Goal: Task Accomplishment & Management: Manage account settings

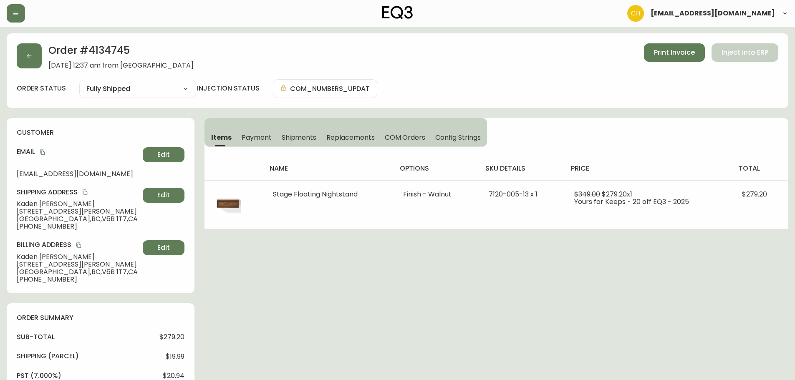
select select "FULLY_SHIPPED"
click at [34, 63] on button "button" at bounding box center [29, 55] width 25 height 25
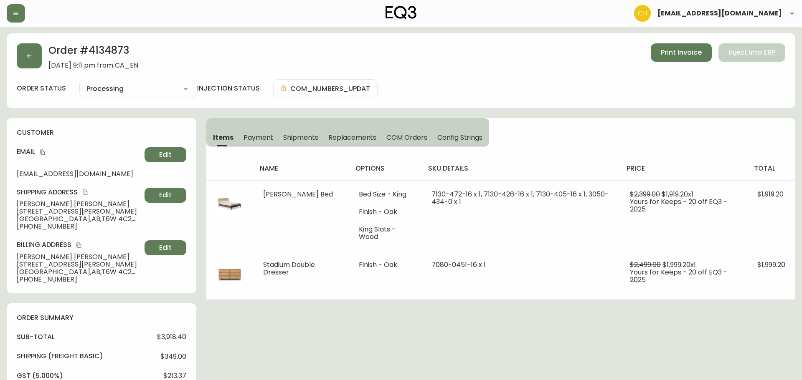
select select "PROCESSING"
click at [351, 138] on span "Replacements" at bounding box center [350, 137] width 48 height 9
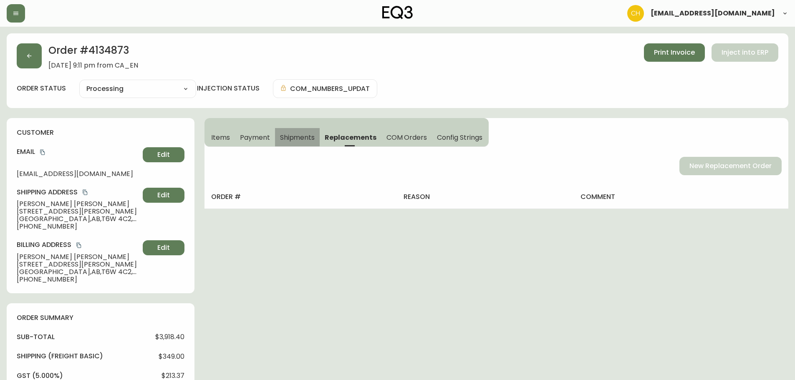
click at [304, 136] on span "Shipments" at bounding box center [297, 137] width 35 height 9
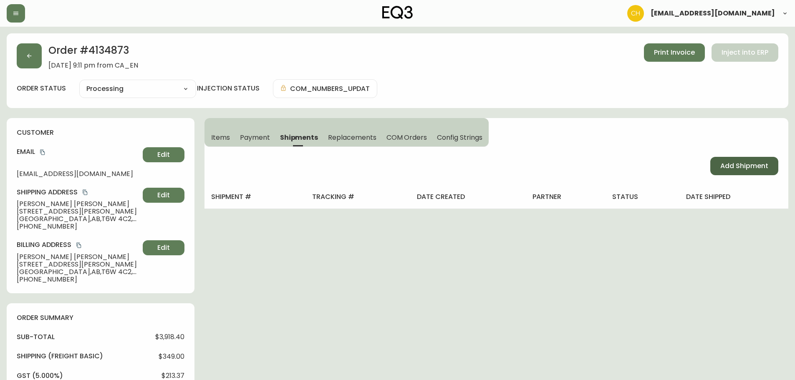
click at [737, 165] on span "Add Shipment" at bounding box center [745, 166] width 48 height 9
select select "PENDING"
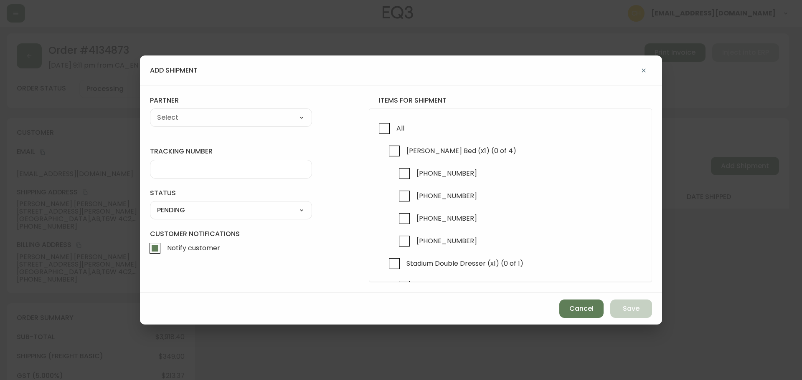
click at [203, 117] on select "A Move to Remember LLC ABF Freight Alero [PERSON_NAME] Canada Post Canpar Expre…" at bounding box center [231, 117] width 162 height 13
select select "cm36aljh91kyh01104d2qpq4w"
click at [150, 111] on select "A Move to Remember LLC ABF Freight Alero [PERSON_NAME] Canada Post Canpar Expre…" at bounding box center [231, 117] width 162 height 13
type input "Transource Freightways"
click at [182, 168] on input "tracking number" at bounding box center [231, 169] width 148 height 8
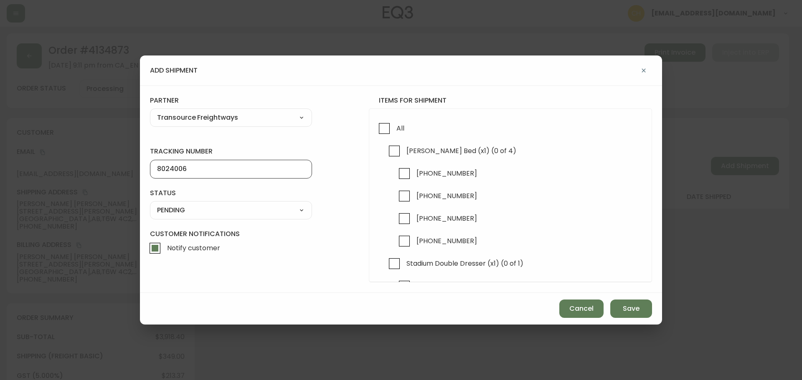
type input "8024006"
click at [173, 205] on select "SHIPPED PENDING CANCELLED" at bounding box center [231, 210] width 162 height 13
click at [150, 204] on select "SHIPPED PENDING CANCELLED" at bounding box center [231, 210] width 162 height 13
select select "PENDING"
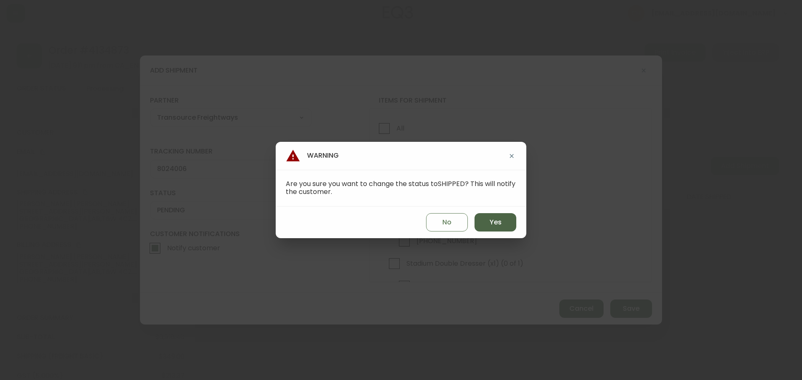
click at [503, 223] on button "Yes" at bounding box center [495, 222] width 42 height 18
type input "SHIPPED"
select select "SHIPPED"
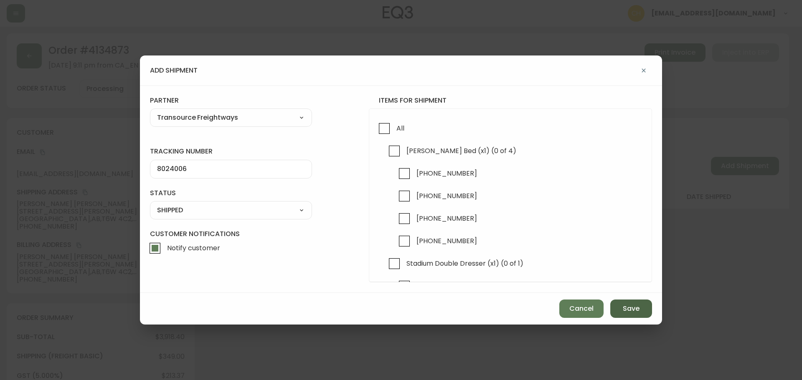
click at [621, 312] on button "Save" at bounding box center [631, 309] width 42 height 18
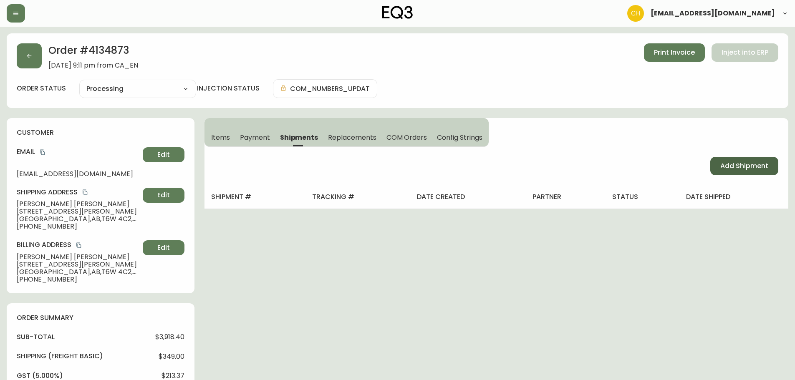
click at [721, 171] on span "Add Shipment" at bounding box center [745, 166] width 48 height 9
select select "PENDING"
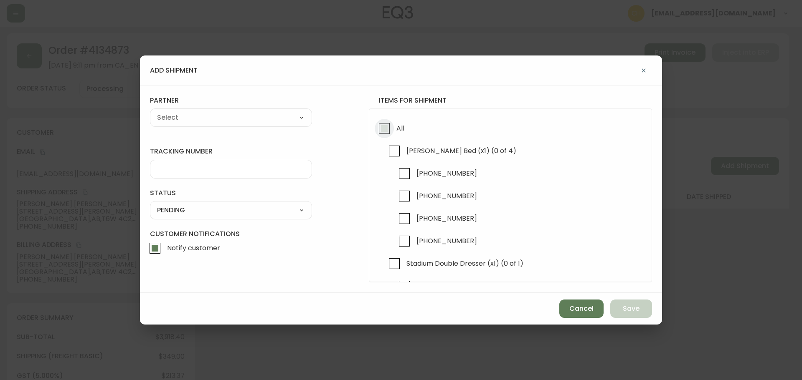
click at [384, 131] on input "All" at bounding box center [383, 128] width 19 height 19
checkbox input "true"
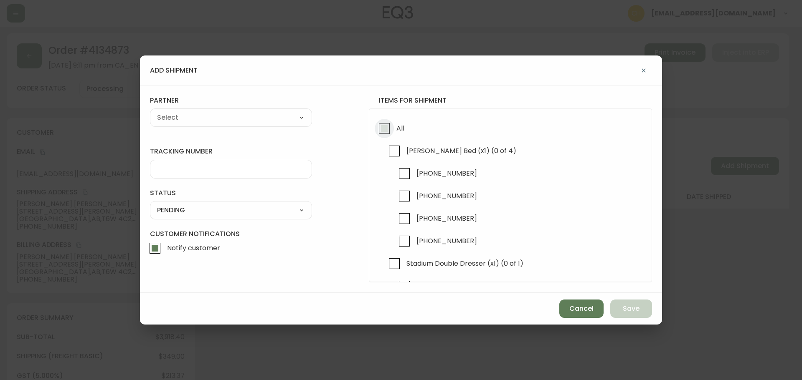
checkbox input "true"
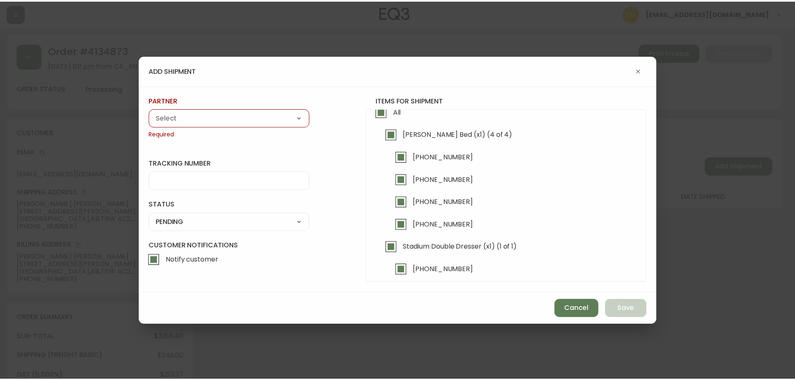
scroll to position [24, 0]
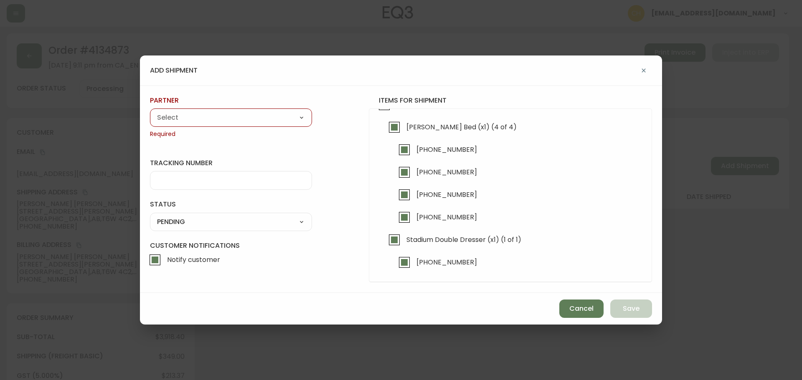
click at [204, 122] on select "A Move to Remember LLC ABF Freight Alero [PERSON_NAME] Canada Post Canpar Expre…" at bounding box center [231, 117] width 162 height 13
select select "cm36aljh91kyh01104d2qpq4w"
click at [150, 111] on select "A Move to Remember LLC ABF Freight Alero [PERSON_NAME] Canada Post Canpar Expre…" at bounding box center [231, 117] width 162 height 13
type input "Transource Freightways"
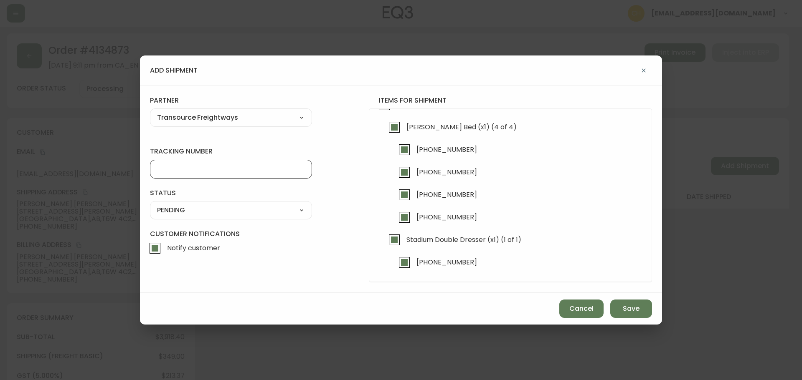
click at [180, 165] on input "tracking number" at bounding box center [231, 169] width 148 height 8
type input "8024006"
click at [180, 210] on select "SHIPPED PENDING CANCELLED" at bounding box center [231, 210] width 162 height 13
click at [150, 204] on select "SHIPPED PENDING CANCELLED" at bounding box center [231, 210] width 162 height 13
select select "PENDING"
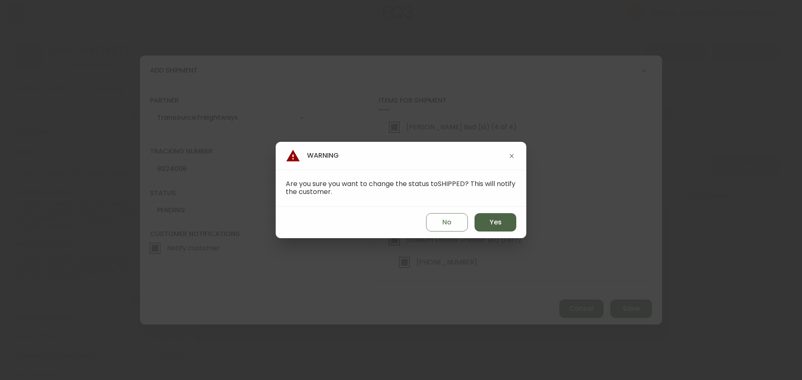
click at [501, 224] on span "Yes" at bounding box center [495, 222] width 12 height 9
type input "SHIPPED"
select select "SHIPPED"
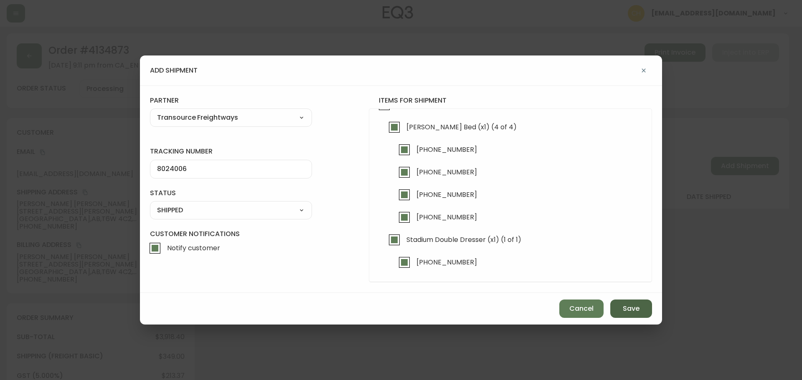
click at [635, 312] on span "Save" at bounding box center [630, 308] width 17 height 9
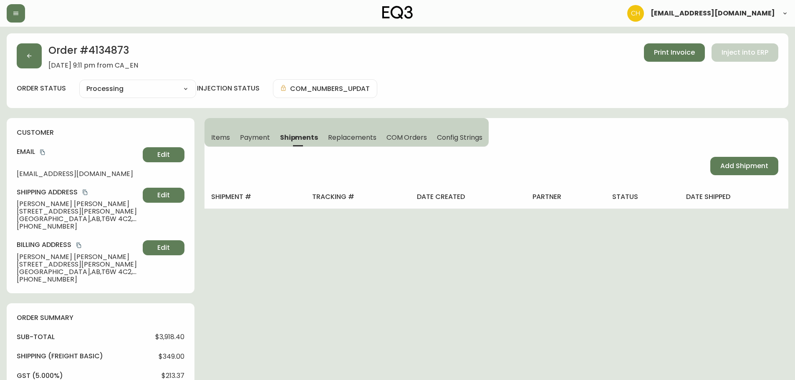
click at [486, 241] on div "Order # 4134873 [DATE] 9:11 pm from CA_EN Print Invoice Inject into ERP order s…" at bounding box center [398, 334] width 782 height 603
click at [31, 61] on button "button" at bounding box center [29, 55] width 25 height 25
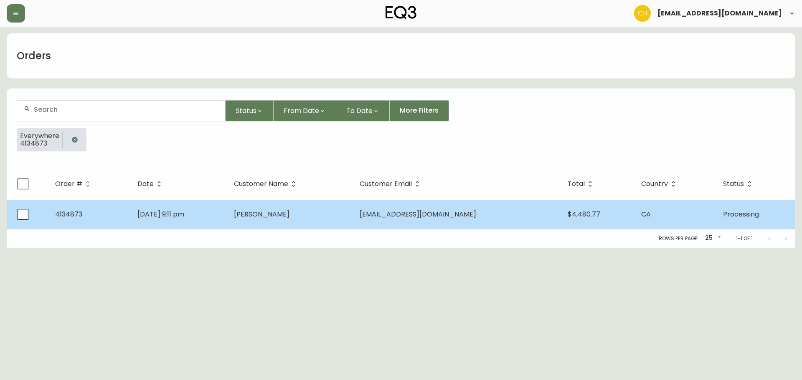
click at [315, 215] on td "[PERSON_NAME]" at bounding box center [290, 214] width 126 height 29
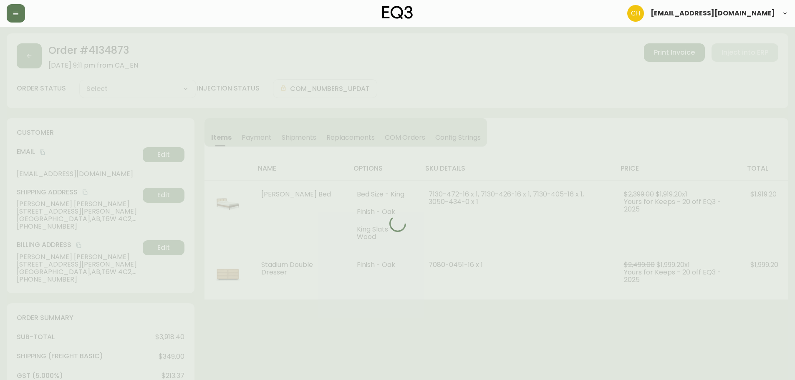
type input "Processing"
select select "PROCESSING"
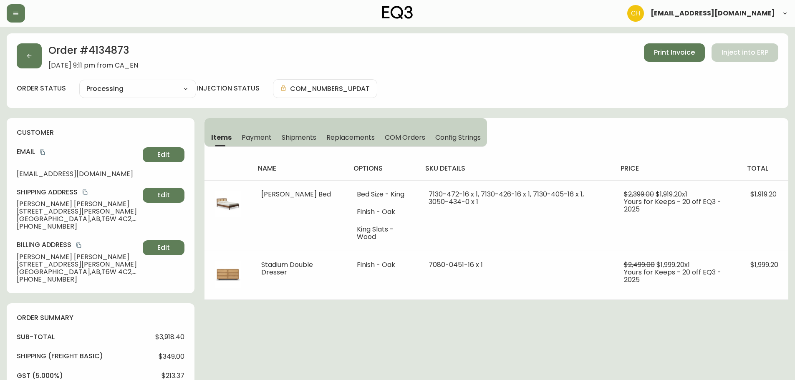
click at [293, 137] on span "Shipments" at bounding box center [299, 137] width 35 height 9
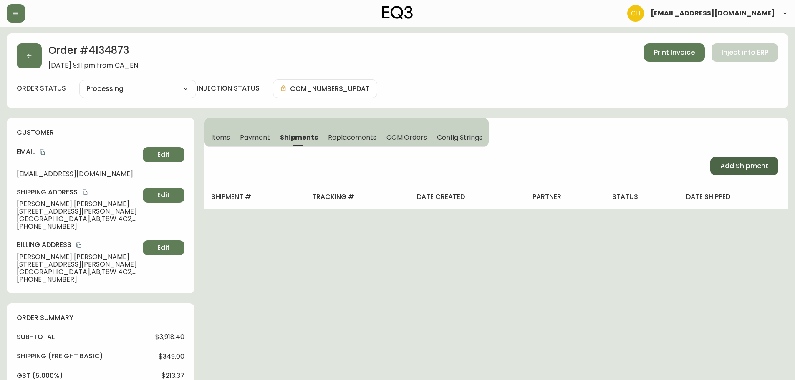
click at [729, 167] on span "Add Shipment" at bounding box center [745, 166] width 48 height 9
select select "PENDING"
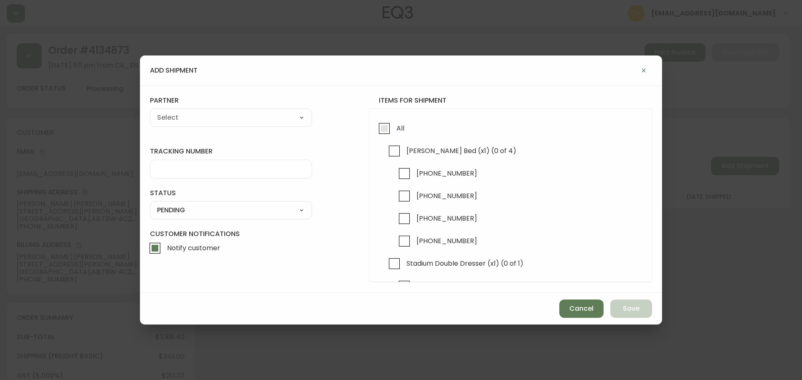
click at [381, 127] on input "All" at bounding box center [383, 128] width 19 height 19
checkbox input "true"
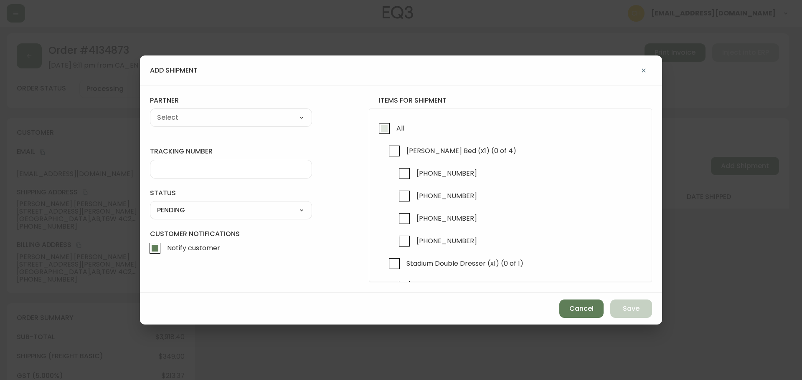
checkbox input "true"
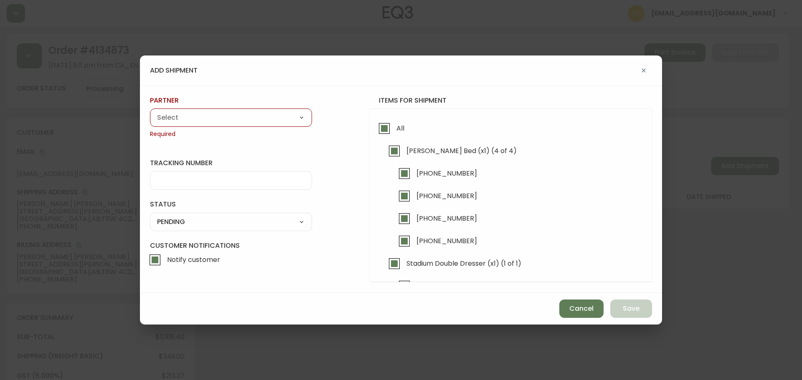
click at [227, 115] on select "A Move to Remember LLC ABF Freight Alero [PERSON_NAME] Canada Post Canpar Expre…" at bounding box center [231, 117] width 162 height 13
select select "cm36aljh91kyh01104d2qpq4w"
click at [150, 111] on select "A Move to Remember LLC ABF Freight Alero [PERSON_NAME] Canada Post Canpar Expre…" at bounding box center [231, 117] width 162 height 13
type input "Transource Freightways"
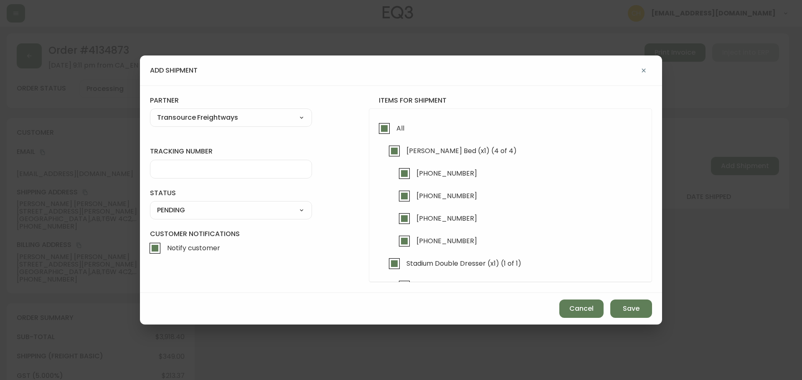
click at [189, 169] on input "tracking number" at bounding box center [231, 169] width 148 height 8
click at [200, 170] on input "tracking number" at bounding box center [231, 169] width 148 height 8
type input "8024006"
click at [212, 209] on select "SHIPPED PENDING CANCELLED" at bounding box center [231, 210] width 162 height 13
click at [150, 204] on select "SHIPPED PENDING CANCELLED" at bounding box center [231, 210] width 162 height 13
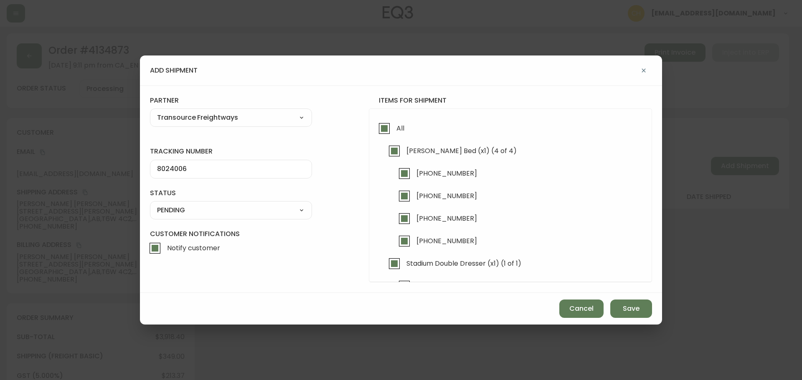
select select "PENDING"
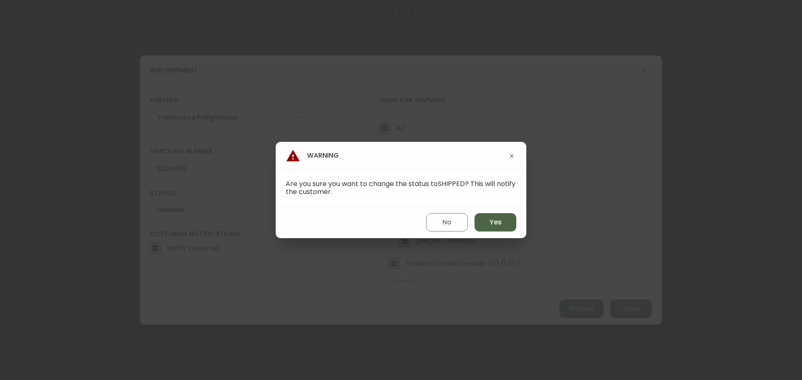
click at [495, 224] on span "Yes" at bounding box center [495, 222] width 12 height 9
type input "SHIPPED"
select select "SHIPPED"
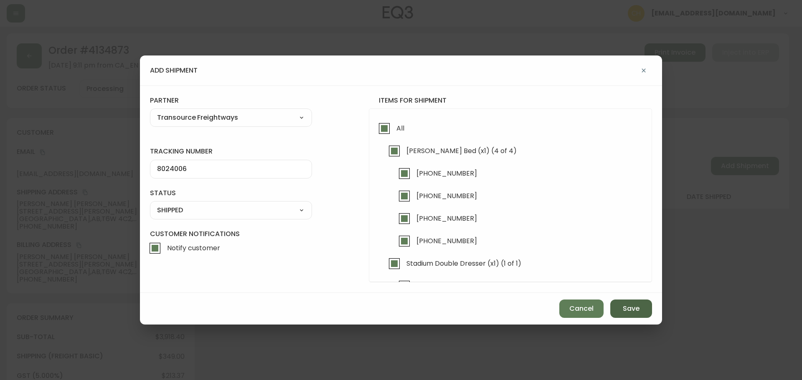
click at [625, 313] on span "Save" at bounding box center [630, 308] width 17 height 9
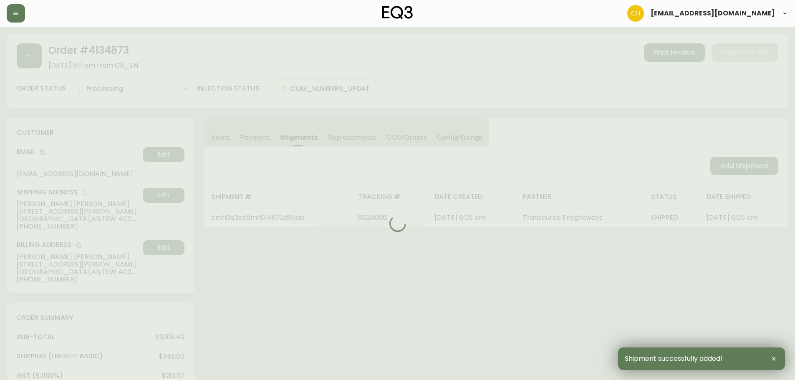
type input "Fully Shipped"
select select "FULLY_SHIPPED"
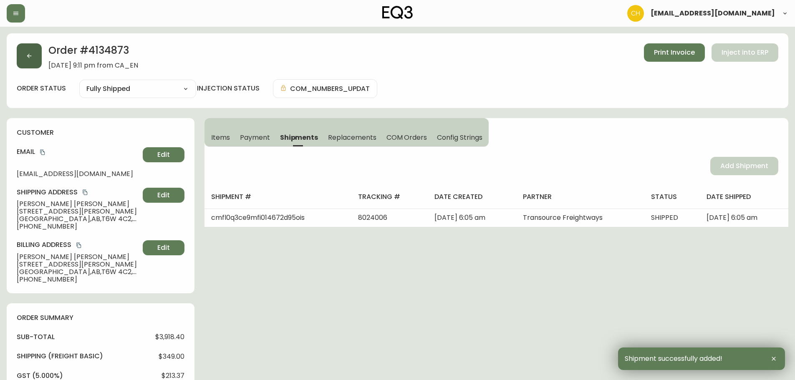
click at [30, 55] on icon "button" at bounding box center [29, 56] width 7 height 7
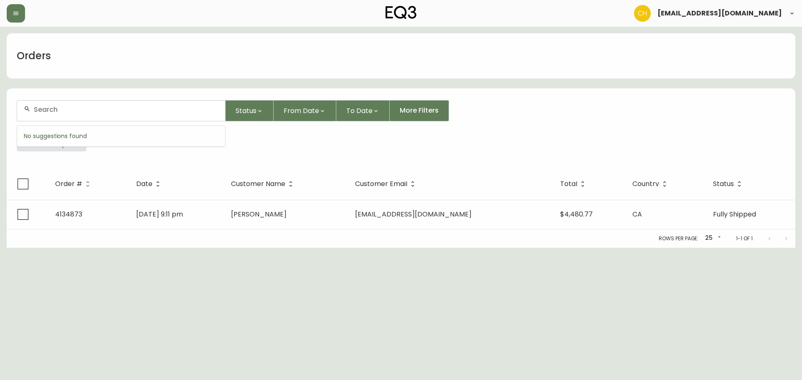
click at [60, 111] on input "text" at bounding box center [126, 110] width 185 height 8
click at [148, 110] on input "text" at bounding box center [126, 110] width 185 height 8
type input "4134904"
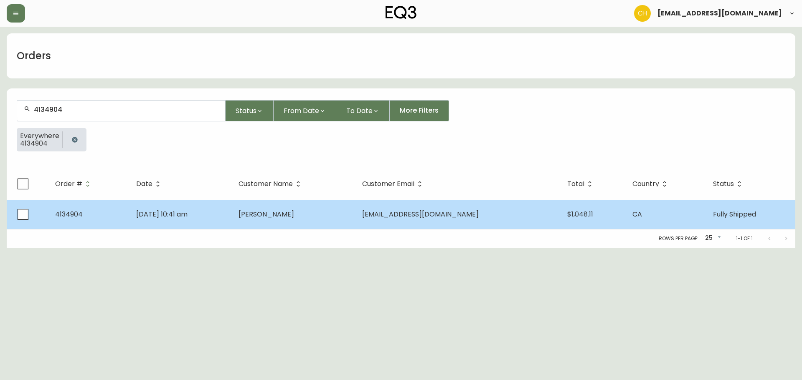
click at [296, 219] on td "[PERSON_NAME]" at bounding box center [294, 214] width 124 height 29
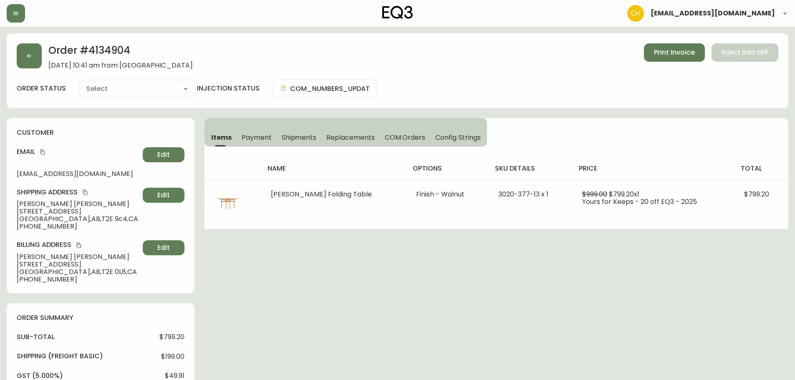
type input "Fully Shipped"
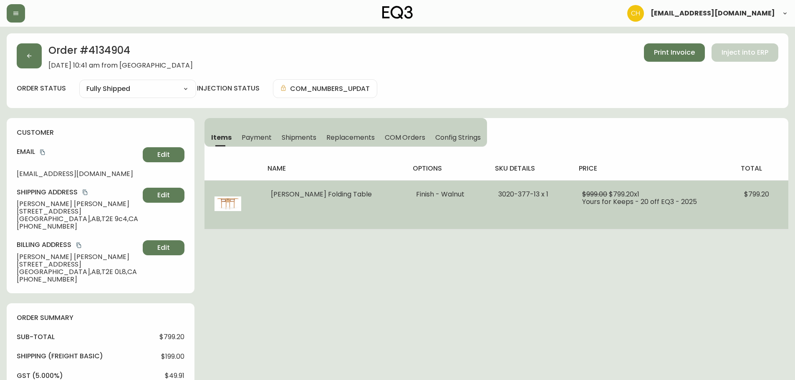
select select "FULLY_SHIPPED"
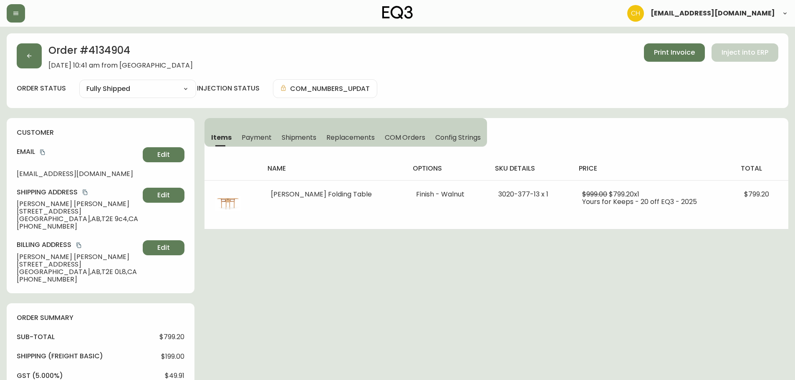
click at [299, 136] on span "Shipments" at bounding box center [299, 137] width 35 height 9
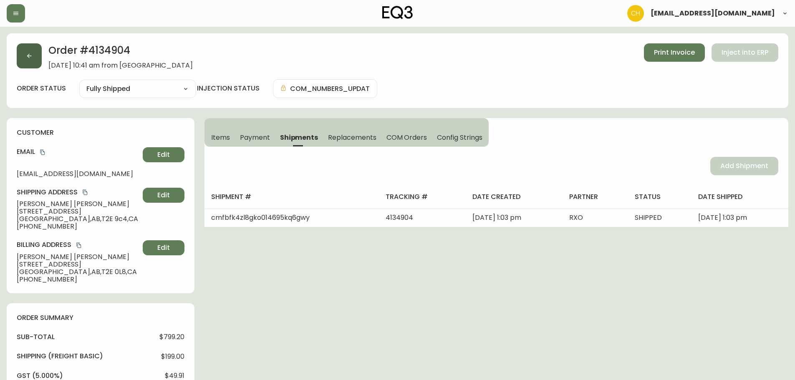
click at [30, 58] on icon "button" at bounding box center [29, 56] width 7 height 7
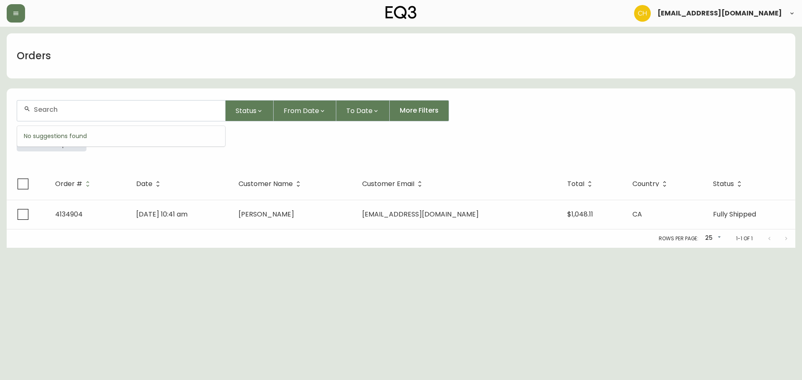
click at [44, 109] on input "text" at bounding box center [126, 110] width 185 height 8
click at [112, 108] on input "text" at bounding box center [126, 110] width 185 height 8
type input "4135040"
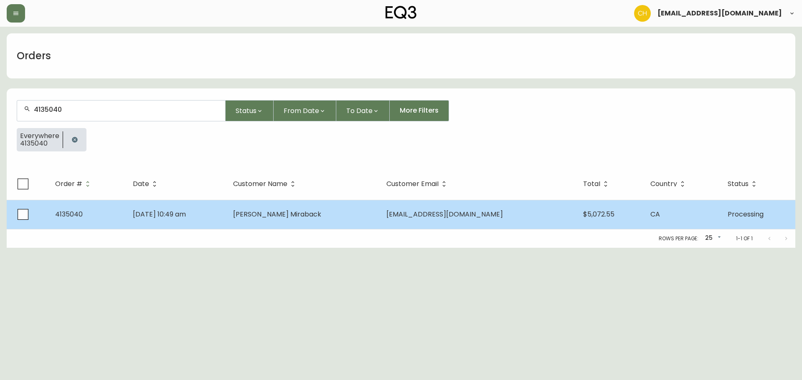
click at [300, 210] on span "[PERSON_NAME] Miraback" at bounding box center [277, 215] width 88 height 10
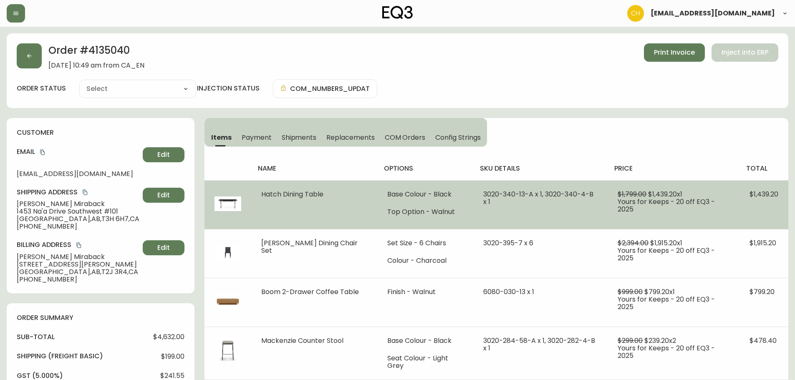
type input "Processing"
select select "PROCESSING"
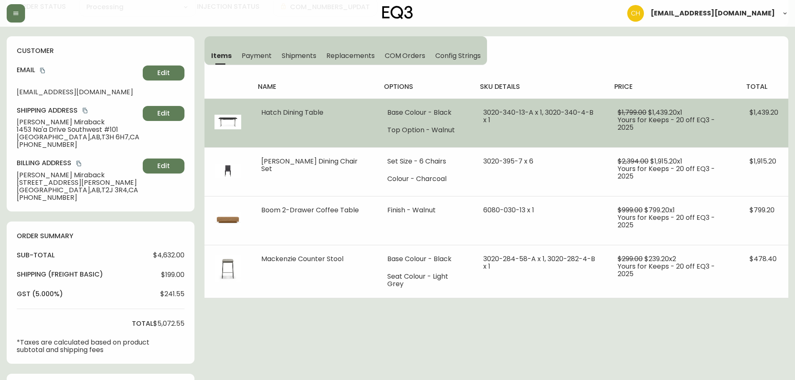
scroll to position [83, 0]
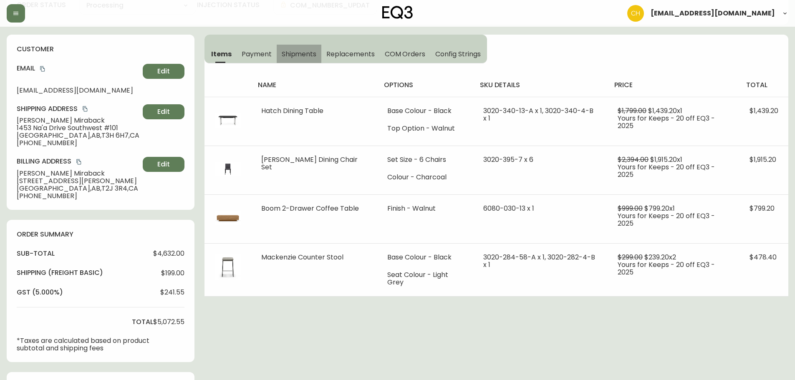
click at [304, 55] on span "Shipments" at bounding box center [299, 54] width 35 height 9
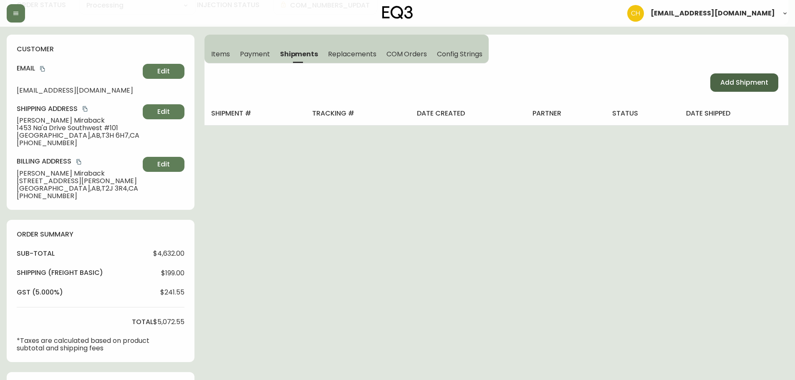
click at [736, 80] on span "Add Shipment" at bounding box center [745, 82] width 48 height 9
select select "PENDING"
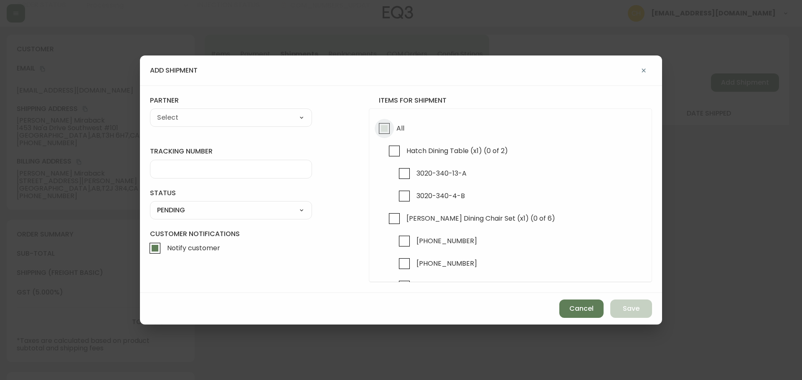
click at [380, 126] on input "All" at bounding box center [383, 128] width 19 height 19
checkbox input "true"
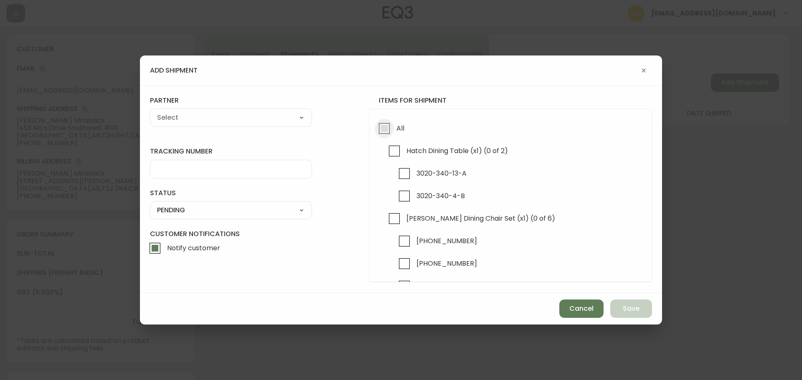
checkbox input "true"
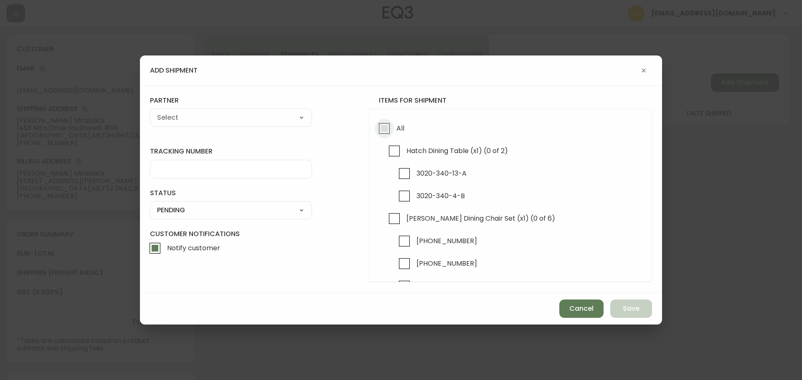
checkbox input "true"
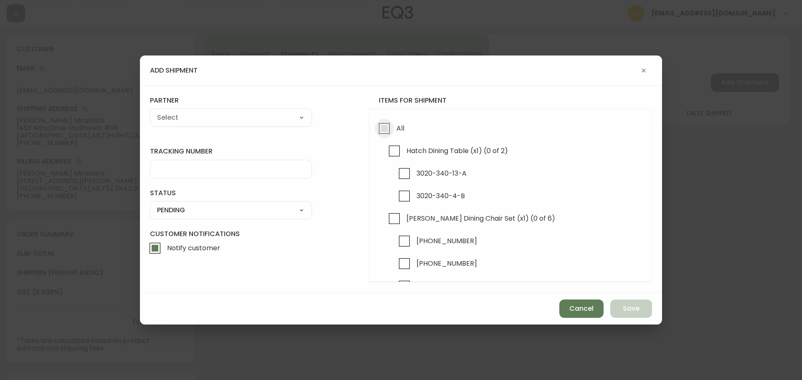
checkbox input "true"
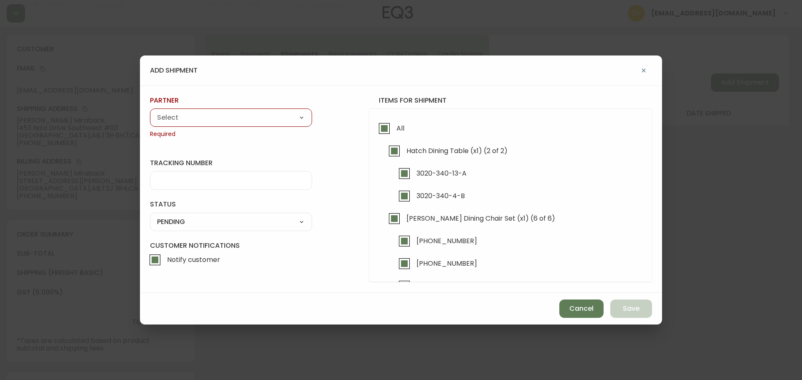
click at [256, 119] on select "A Move to Remember LLC ABF Freight Alero [PERSON_NAME] Canada Post Canpar Expre…" at bounding box center [231, 117] width 162 height 13
select select "cke1dpc0yc9gj0134t8k3ng1a"
click at [150, 111] on select "A Move to Remember LLC ABF Freight Alero [PERSON_NAME] Canada Post Canpar Expre…" at bounding box center [231, 117] width 162 height 13
type input "RXO"
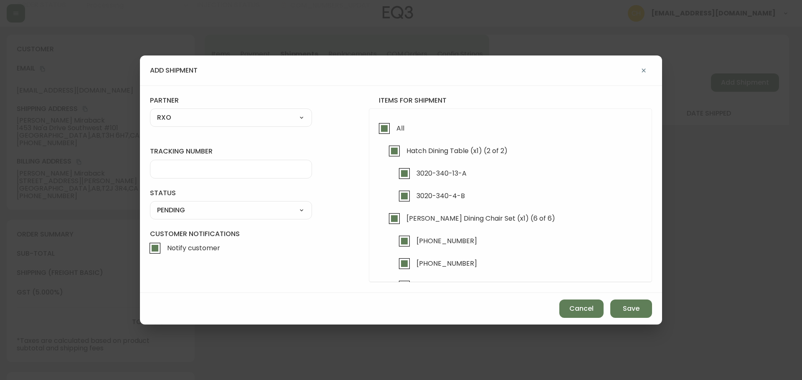
click at [180, 169] on input "tracking number" at bounding box center [231, 169] width 148 height 8
type input "4135040"
click at [233, 209] on select "SHIPPED PENDING CANCELLED" at bounding box center [231, 210] width 162 height 13
click at [150, 204] on select "SHIPPED PENDING CANCELLED" at bounding box center [231, 210] width 162 height 13
select select "PENDING"
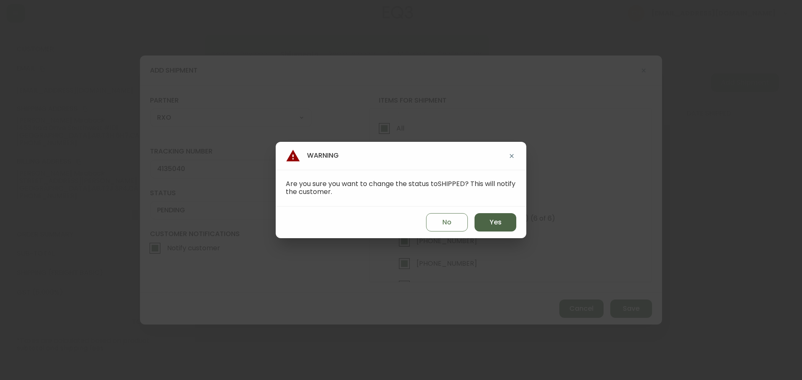
click at [498, 222] on span "Yes" at bounding box center [495, 222] width 12 height 9
type input "SHIPPED"
select select "SHIPPED"
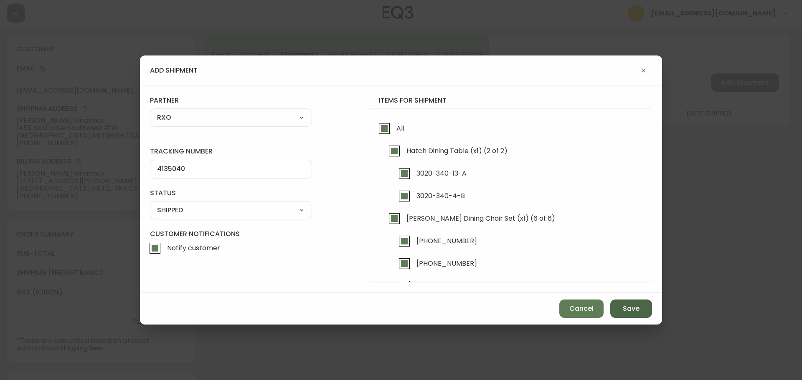
click at [627, 309] on span "Save" at bounding box center [630, 308] width 17 height 9
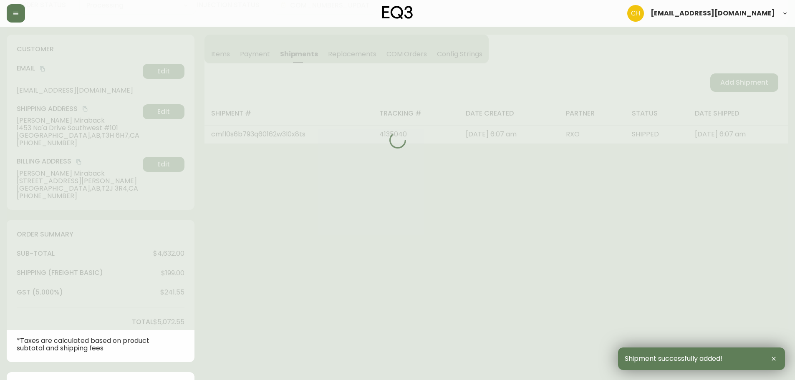
type input "Fully Shipped"
select select "FULLY_SHIPPED"
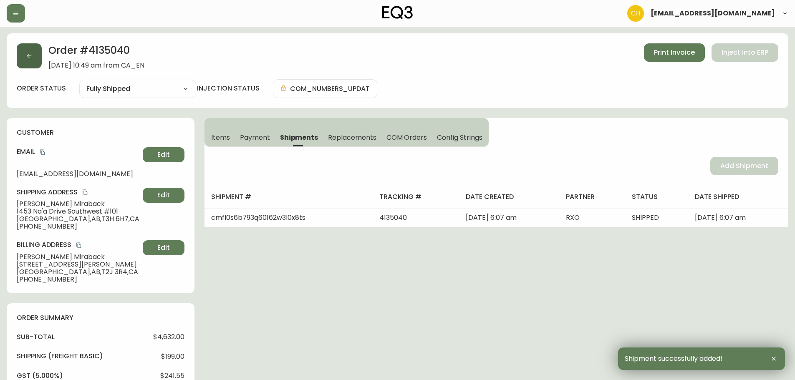
click at [35, 60] on button "button" at bounding box center [29, 55] width 25 height 25
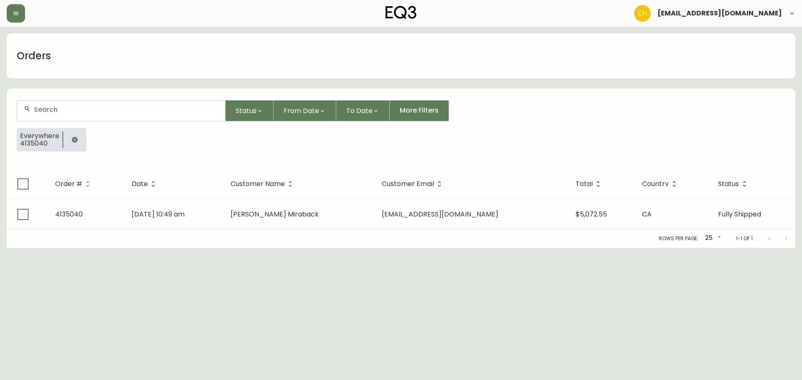
click at [96, 104] on div at bounding box center [121, 111] width 208 height 20
type input "4135080"
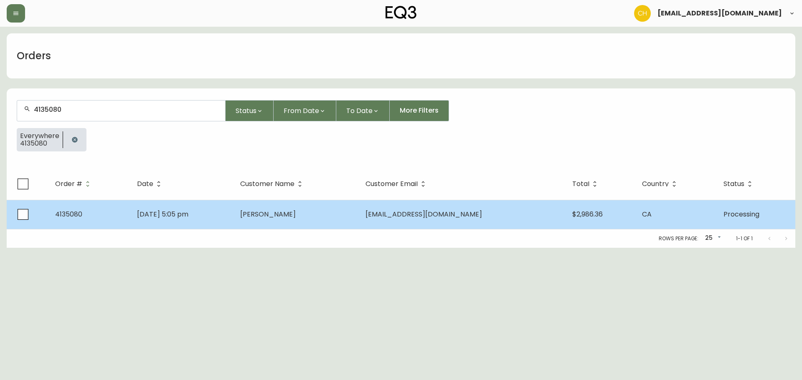
click at [307, 220] on td "[PERSON_NAME]" at bounding box center [295, 214] width 125 height 29
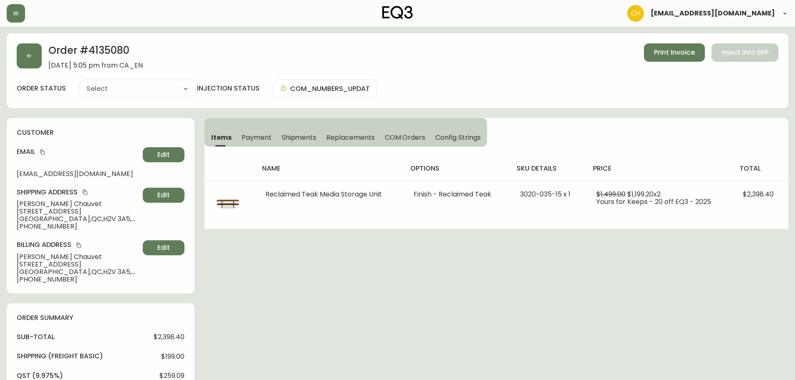
type input "Processing"
select select "PROCESSING"
click at [124, 91] on select "Cancelled Fully Shipped Processing Partially Shipped" at bounding box center [137, 89] width 117 height 13
click at [155, 87] on select "Cancelled Fully Shipped Processing Partially Shipped" at bounding box center [137, 89] width 117 height 13
click at [299, 140] on span "Shipments" at bounding box center [299, 137] width 35 height 9
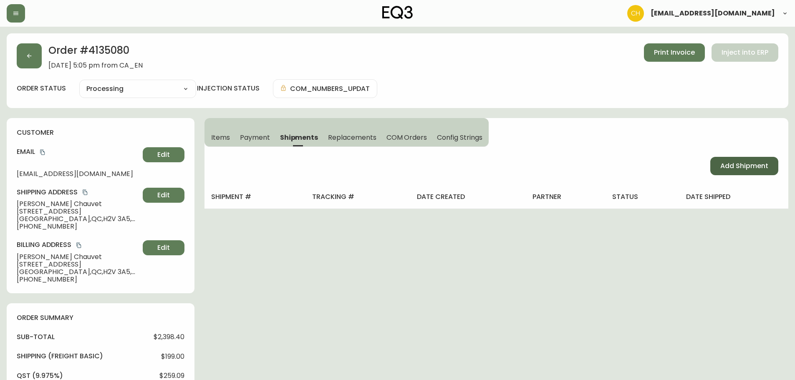
click at [755, 166] on span "Add Shipment" at bounding box center [745, 166] width 48 height 9
select select "PENDING"
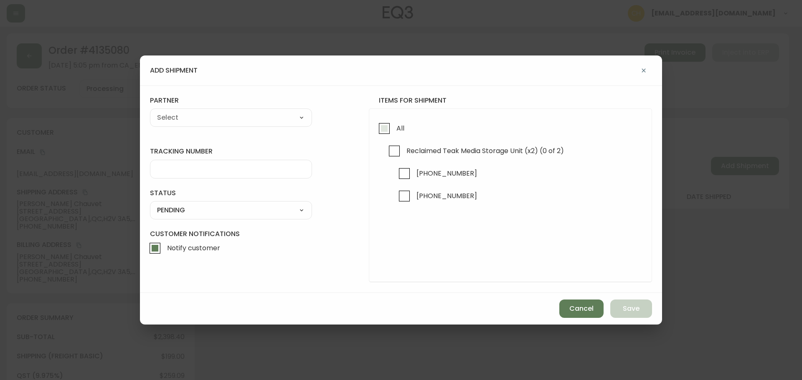
click at [380, 131] on input "All" at bounding box center [383, 128] width 19 height 19
checkbox input "true"
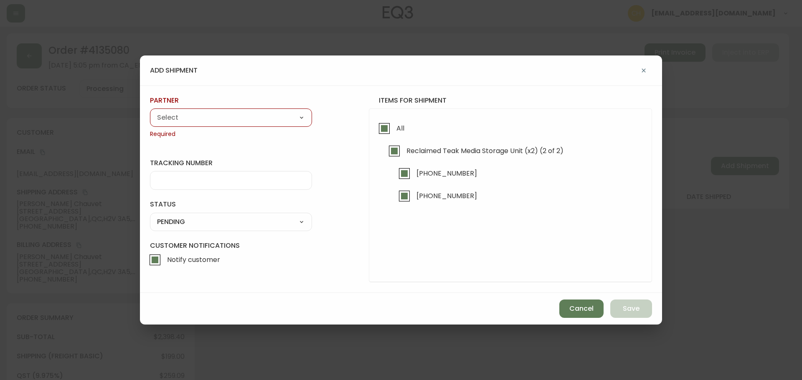
click at [253, 111] on div "A Move to Remember LLC ABF Freight Alero [PERSON_NAME] Canada Post Canpar Expre…" at bounding box center [231, 118] width 162 height 18
click at [252, 116] on select "A Move to Remember LLC ABF Freight Alero [PERSON_NAME] Canada Post Canpar Expre…" at bounding box center [231, 117] width 162 height 13
select select "cke1dpc0yc9gj0134t8k3ng1a"
click at [150, 111] on select "A Move to Remember LLC ABF Freight Alero [PERSON_NAME] Canada Post Canpar Expre…" at bounding box center [231, 117] width 162 height 13
type input "RXO"
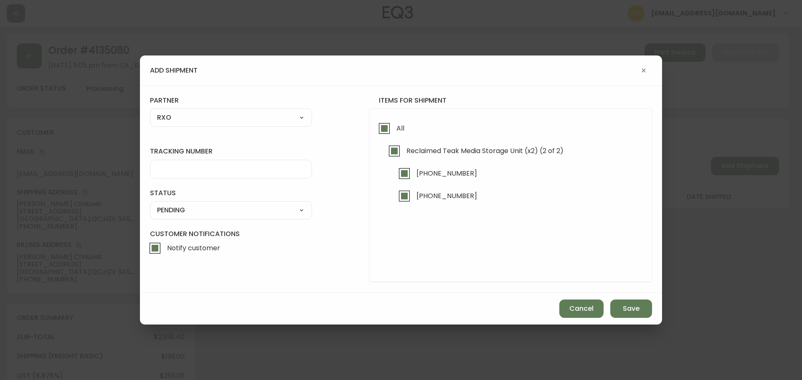
click at [164, 166] on input "tracking number" at bounding box center [231, 169] width 148 height 8
type input "4135080"
click at [172, 208] on select "SHIPPED PENDING CANCELLED" at bounding box center [231, 210] width 162 height 13
click at [150, 204] on select "SHIPPED PENDING CANCELLED" at bounding box center [231, 210] width 162 height 13
select select "PENDING"
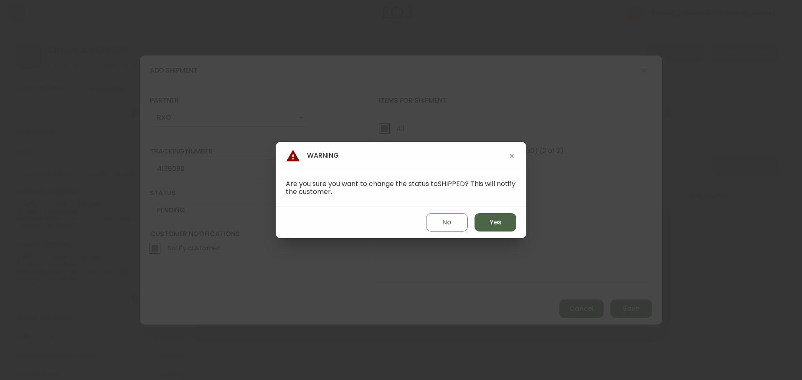
click at [486, 218] on button "Yes" at bounding box center [495, 222] width 42 height 18
type input "SHIPPED"
select select "SHIPPED"
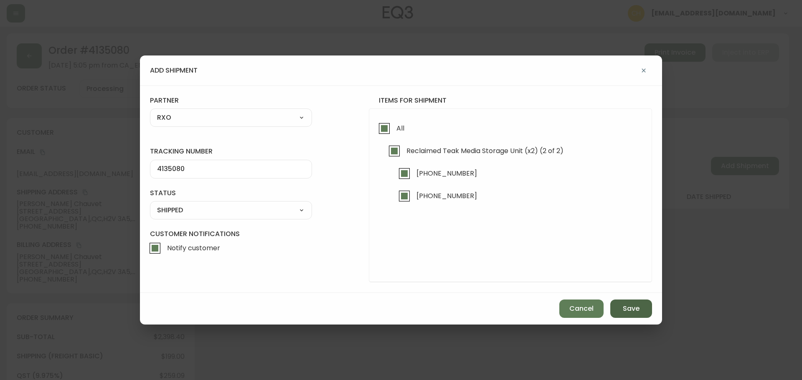
click at [643, 310] on button "Save" at bounding box center [631, 309] width 42 height 18
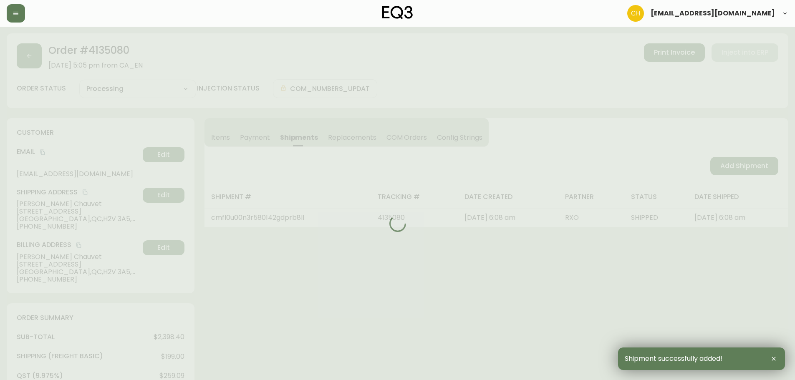
type input "Fully Shipped"
select select "FULLY_SHIPPED"
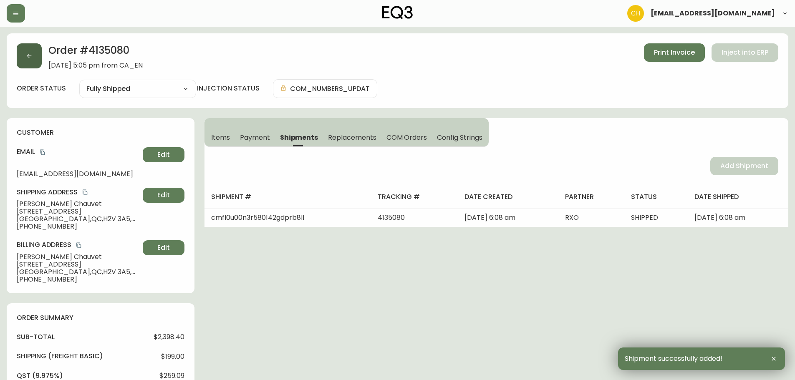
click at [34, 56] on button "button" at bounding box center [29, 55] width 25 height 25
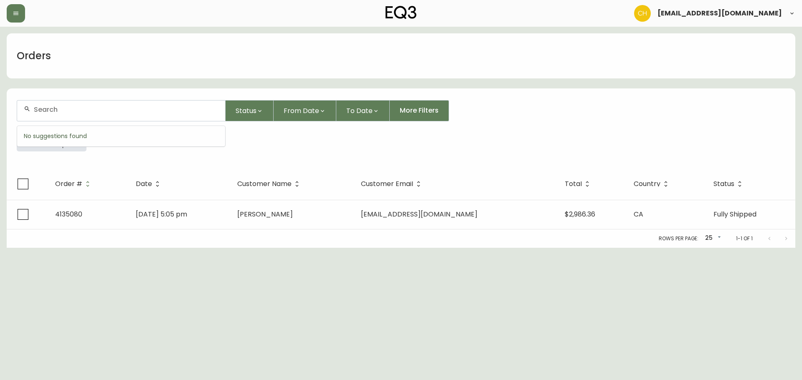
click at [52, 109] on input "text" at bounding box center [126, 110] width 185 height 8
type input "4135104"
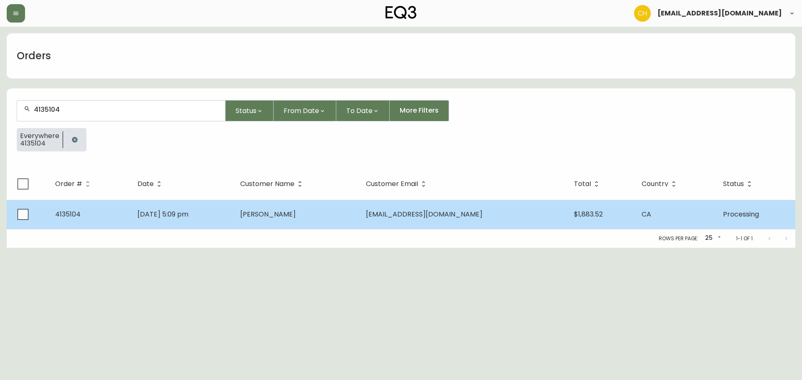
click at [296, 218] on span "[PERSON_NAME]" at bounding box center [268, 215] width 56 height 10
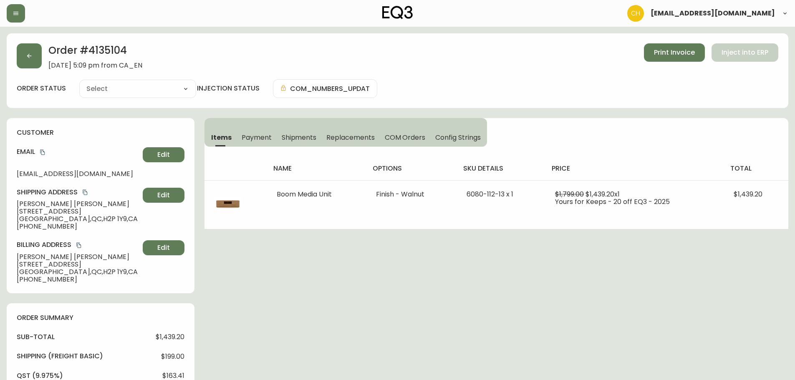
type input "Processing"
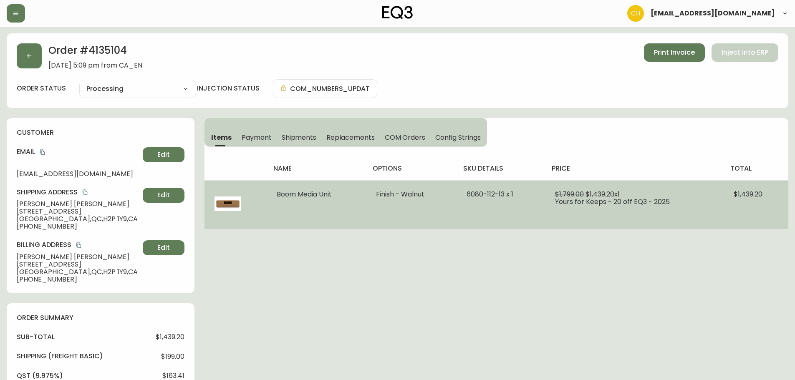
select select "PROCESSING"
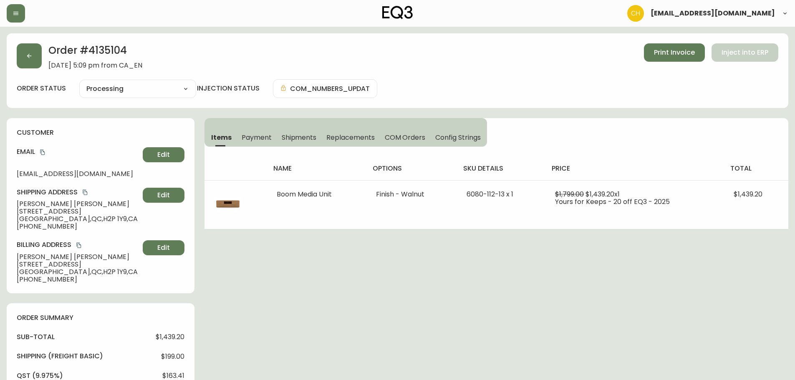
click at [298, 138] on span "Shipments" at bounding box center [299, 137] width 35 height 9
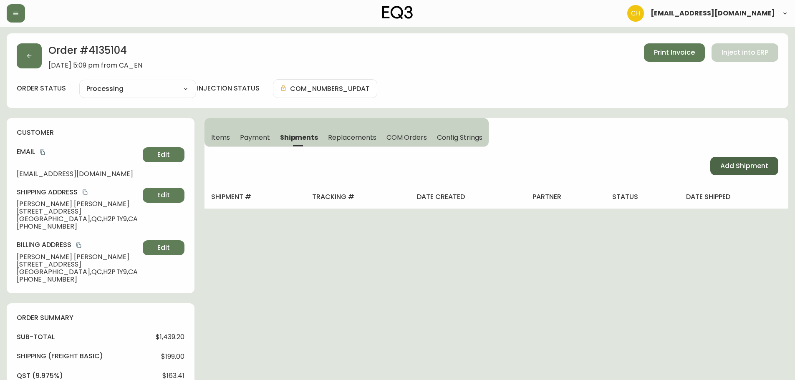
click at [734, 168] on span "Add Shipment" at bounding box center [745, 166] width 48 height 9
select select "PENDING"
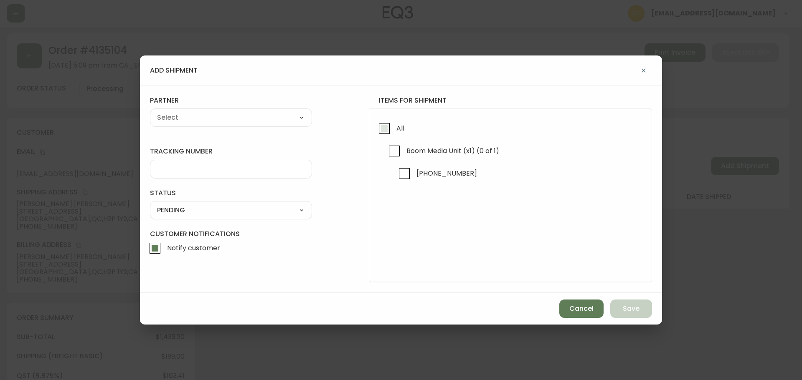
click at [382, 131] on input "All" at bounding box center [383, 128] width 19 height 19
checkbox input "true"
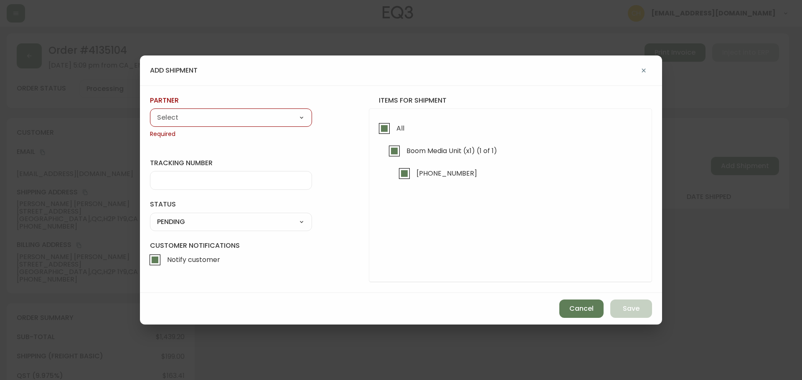
click at [256, 116] on select "A Move to Remember LLC ABF Freight Alero [PERSON_NAME] Canada Post Canpar Expre…" at bounding box center [231, 117] width 162 height 13
select select "cke1dpc0yc9gj0134t8k3ng1a"
click at [150, 111] on select "A Move to Remember LLC ABF Freight Alero [PERSON_NAME] Canada Post Canpar Expre…" at bounding box center [231, 117] width 162 height 13
type input "RXO"
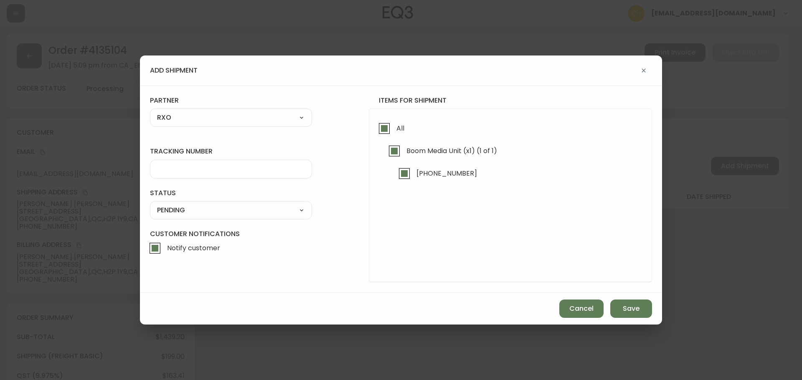
click at [188, 172] on input "tracking number" at bounding box center [231, 169] width 148 height 8
type input "4135104"
click at [215, 215] on select "SHIPPED PENDING CANCELLED" at bounding box center [231, 210] width 162 height 13
click at [150, 204] on select "SHIPPED PENDING CANCELLED" at bounding box center [231, 210] width 162 height 13
select select "PENDING"
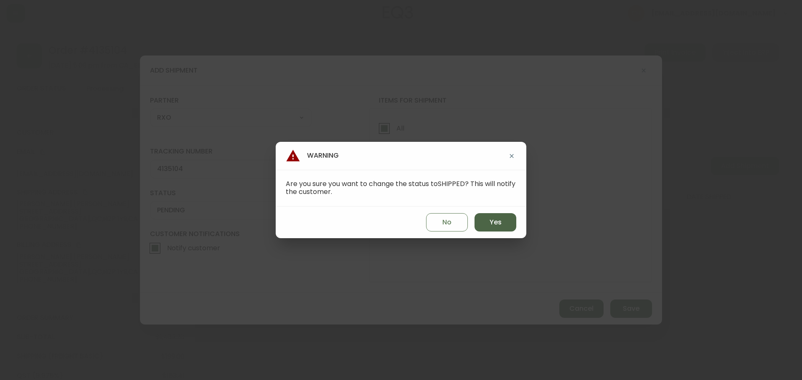
click at [490, 223] on span "Yes" at bounding box center [495, 222] width 12 height 9
type input "SHIPPED"
select select "SHIPPED"
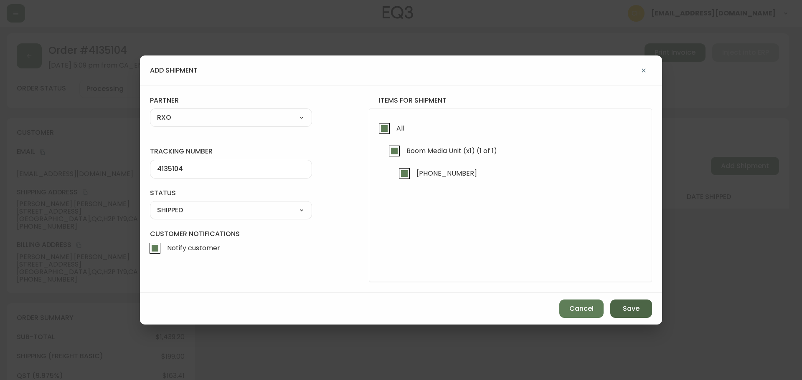
click at [631, 308] on span "Save" at bounding box center [630, 308] width 17 height 9
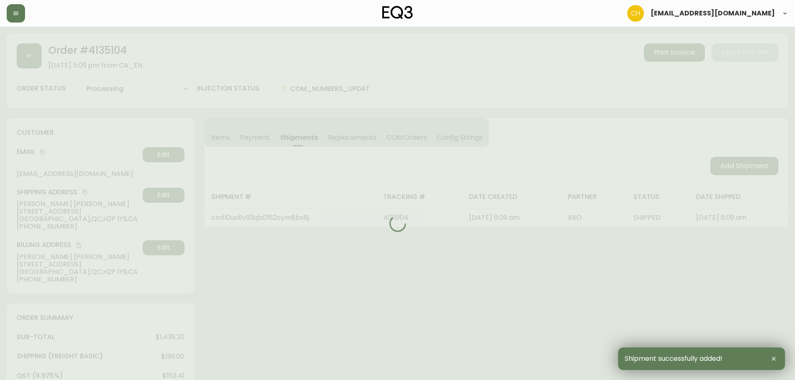
type input "Fully Shipped"
select select "FULLY_SHIPPED"
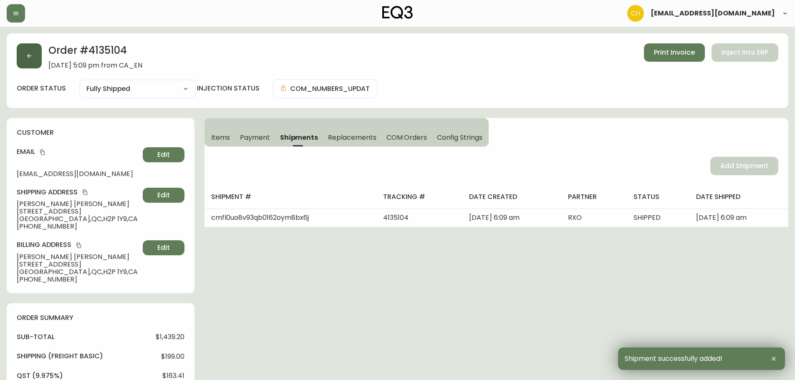
click at [37, 61] on button "button" at bounding box center [29, 55] width 25 height 25
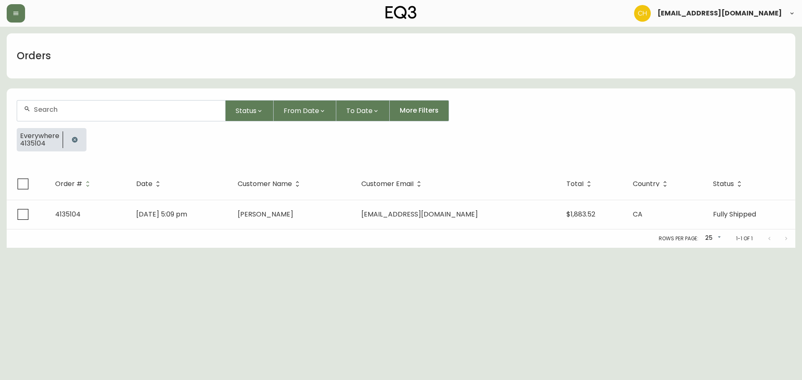
click at [63, 109] on input "text" at bounding box center [126, 110] width 185 height 8
type input "4135113"
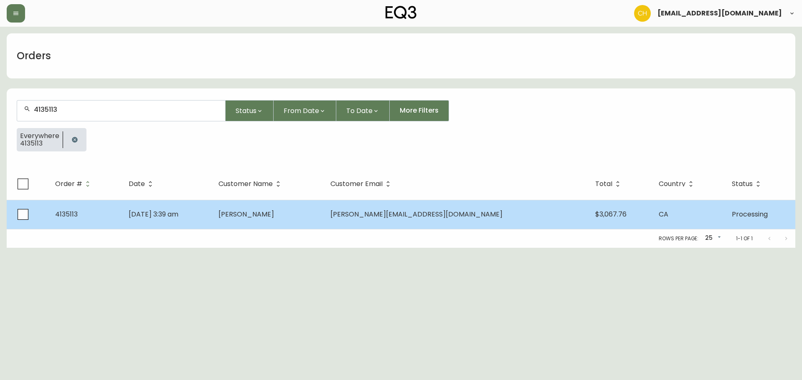
click at [274, 215] on span "[PERSON_NAME]" at bounding box center [246, 215] width 56 height 10
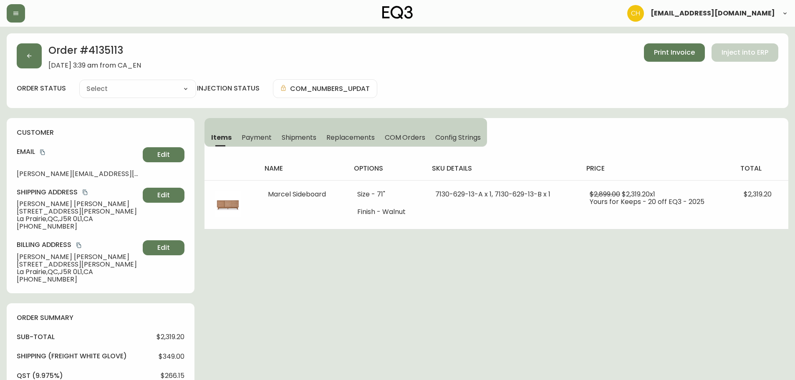
type input "Processing"
select select "PROCESSING"
click at [296, 132] on button "Shipments" at bounding box center [299, 137] width 45 height 18
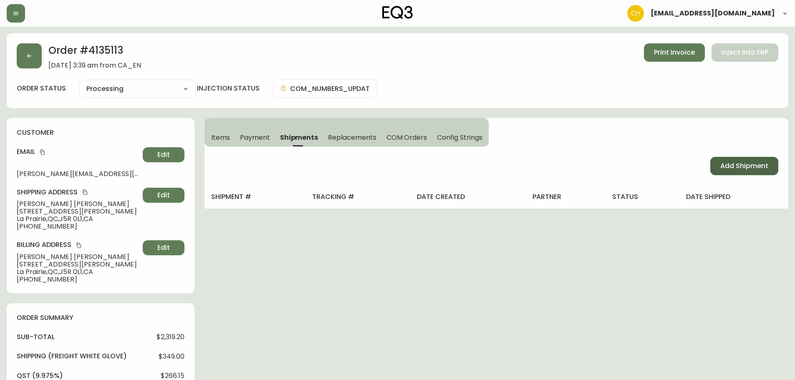
click at [735, 167] on span "Add Shipment" at bounding box center [745, 166] width 48 height 9
select select "PENDING"
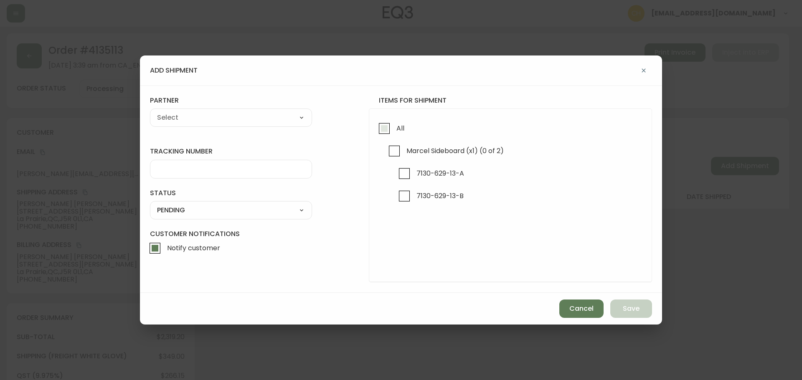
click at [383, 126] on input "All" at bounding box center [383, 128] width 19 height 19
checkbox input "true"
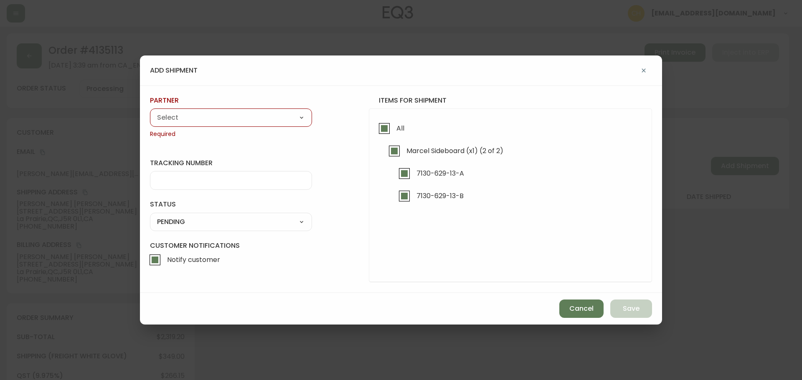
click at [278, 116] on select "A Move to Remember LLC ABF Freight Alero [PERSON_NAME] Canada Post Canpar Expre…" at bounding box center [231, 117] width 162 height 13
select select "cke1dpc0yc9gj0134t8k3ng1a"
click at [150, 111] on select "A Move to Remember LLC ABF Freight Alero [PERSON_NAME] Canada Post Canpar Expre…" at bounding box center [231, 117] width 162 height 13
type input "RXO"
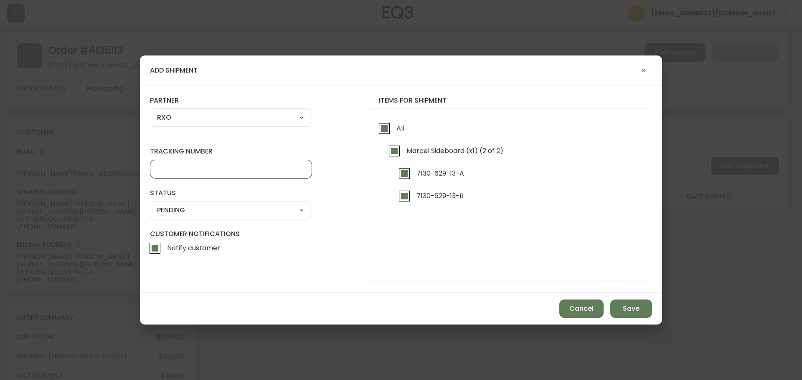
click at [175, 169] on input "tracking number" at bounding box center [231, 169] width 148 height 8
type input "4135113"
click at [192, 209] on select "SHIPPED PENDING CANCELLED" at bounding box center [231, 210] width 162 height 13
click at [150, 204] on select "SHIPPED PENDING CANCELLED" at bounding box center [231, 210] width 162 height 13
select select "PENDING"
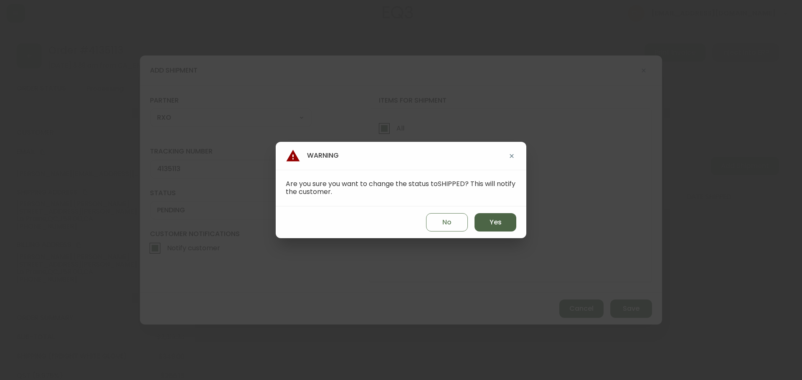
click at [501, 225] on button "Yes" at bounding box center [495, 222] width 42 height 18
type input "SHIPPED"
select select "SHIPPED"
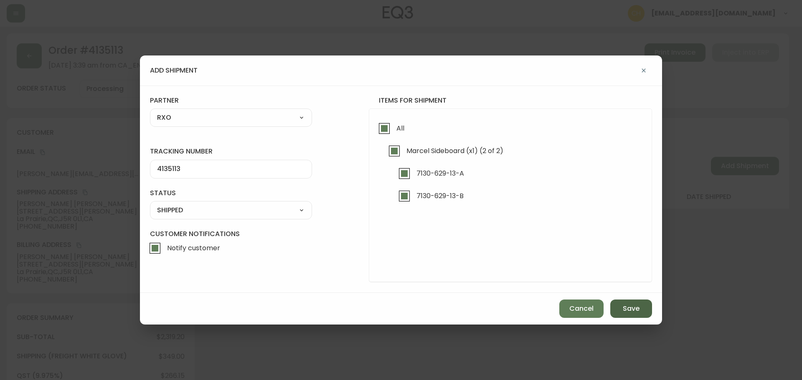
click at [625, 310] on span "Save" at bounding box center [630, 308] width 17 height 9
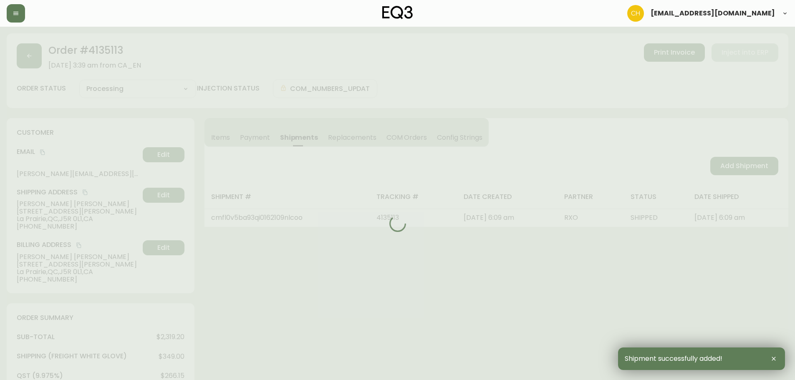
type input "Fully Shipped"
select select "FULLY_SHIPPED"
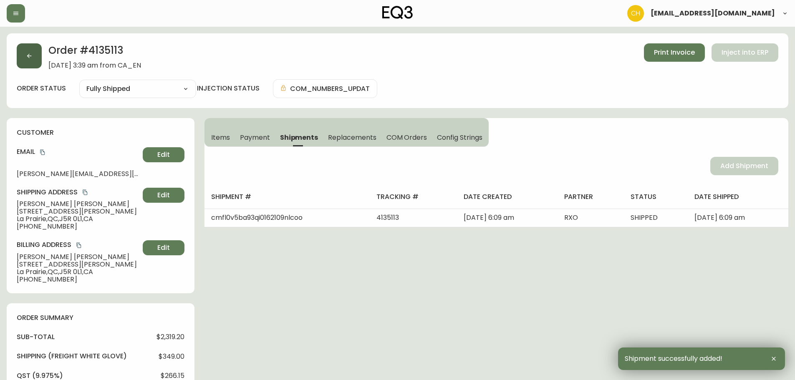
click at [26, 58] on icon "button" at bounding box center [29, 56] width 7 height 7
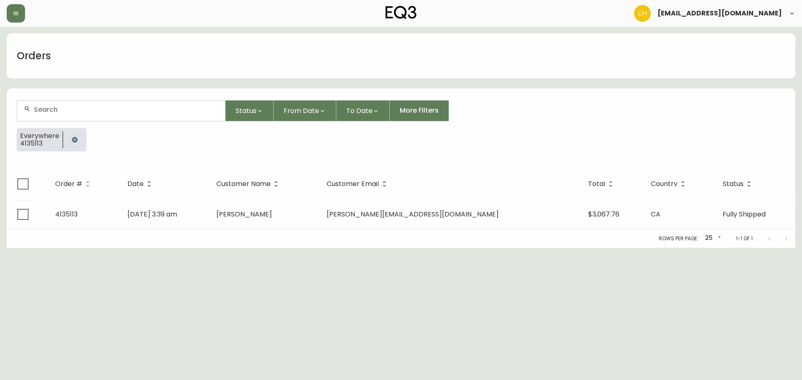
click at [49, 111] on input "text" at bounding box center [126, 110] width 185 height 8
type input "4135131"
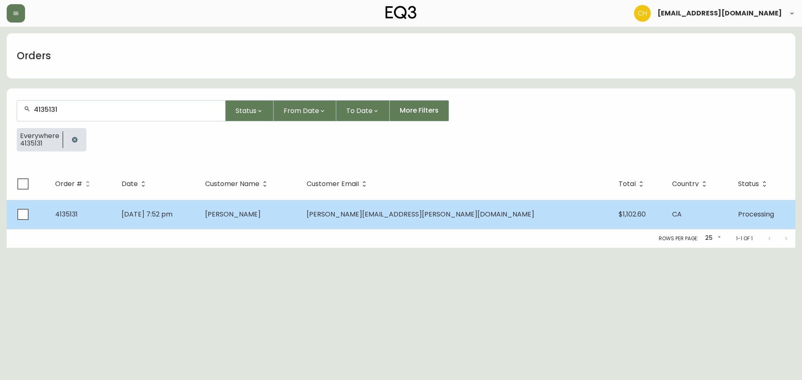
click at [261, 215] on span "[PERSON_NAME]" at bounding box center [233, 215] width 56 height 10
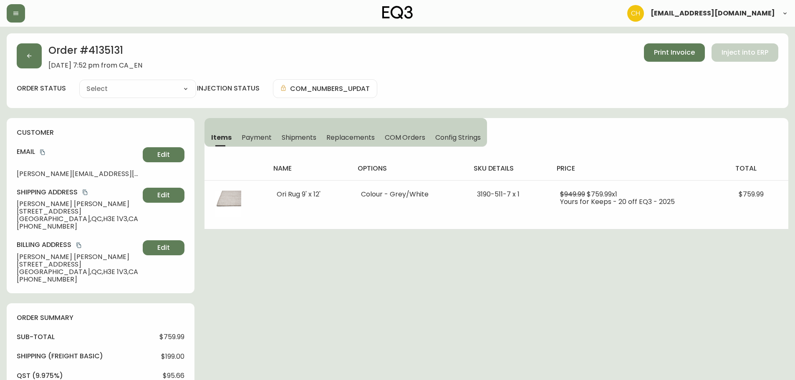
type input "Processing"
select select "PROCESSING"
click at [293, 139] on span "Shipments" at bounding box center [299, 137] width 35 height 9
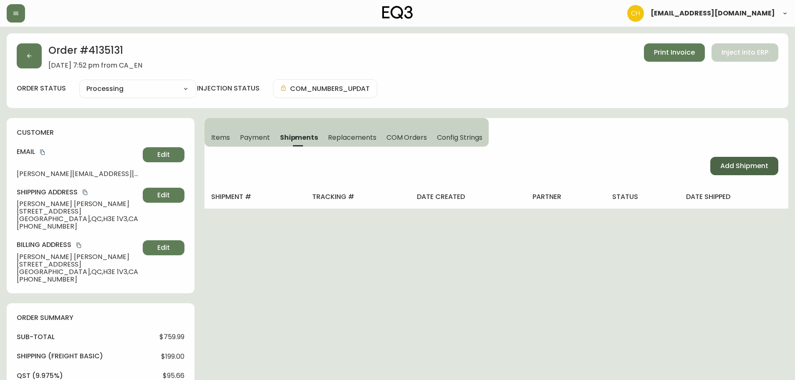
click at [738, 165] on span "Add Shipment" at bounding box center [745, 166] width 48 height 9
select select "PENDING"
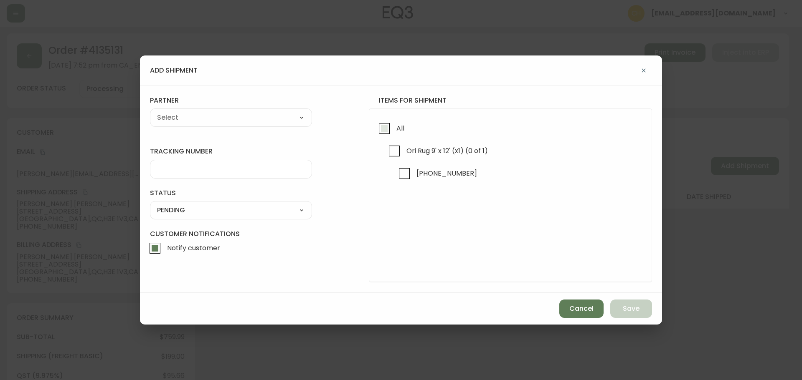
click at [386, 132] on input "All" at bounding box center [383, 128] width 19 height 19
checkbox input "true"
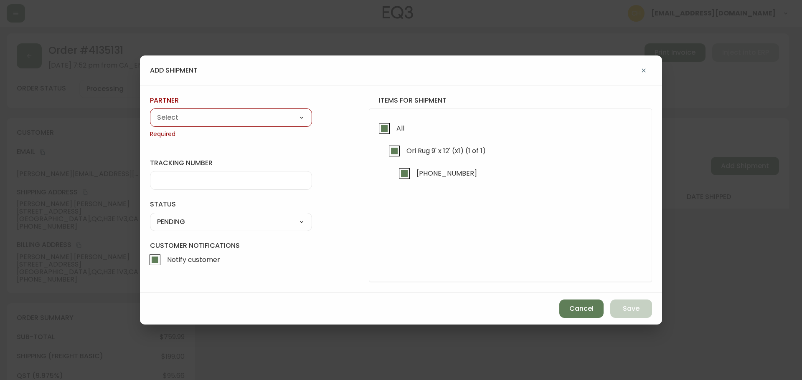
click at [245, 120] on select "A Move to Remember LLC ABF Freight Alero [PERSON_NAME] Canada Post Canpar Expre…" at bounding box center [231, 117] width 162 height 13
select select "cke1dpc0yc9gj0134t8k3ng1a"
click at [150, 111] on select "A Move to Remember LLC ABF Freight Alero [PERSON_NAME] Canada Post Canpar Expre…" at bounding box center [231, 117] width 162 height 13
type input "RXO"
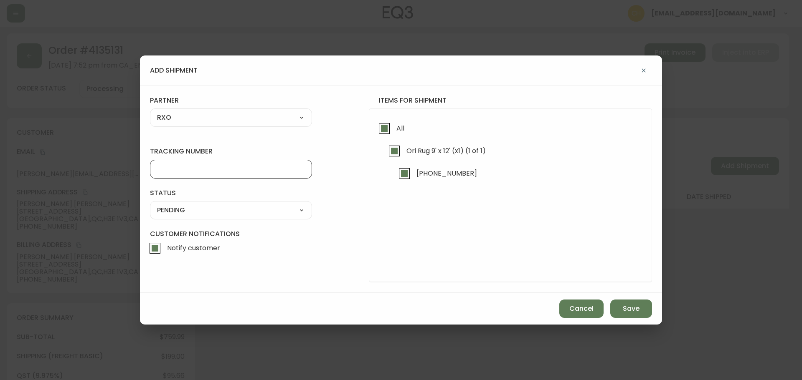
click at [184, 172] on input "tracking number" at bounding box center [231, 169] width 148 height 8
type input "4135131"
click at [183, 211] on select "SHIPPED PENDING CANCELLED" at bounding box center [231, 210] width 162 height 13
click at [150, 204] on select "SHIPPED PENDING CANCELLED" at bounding box center [231, 210] width 162 height 13
select select "PENDING"
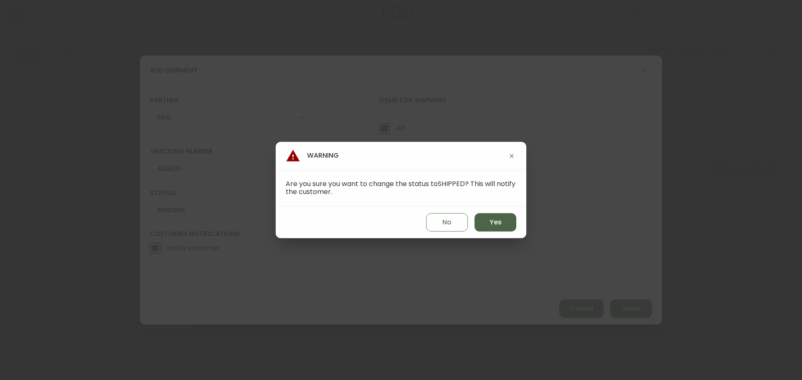
click at [488, 223] on button "Yes" at bounding box center [495, 222] width 42 height 18
type input "SHIPPED"
select select "SHIPPED"
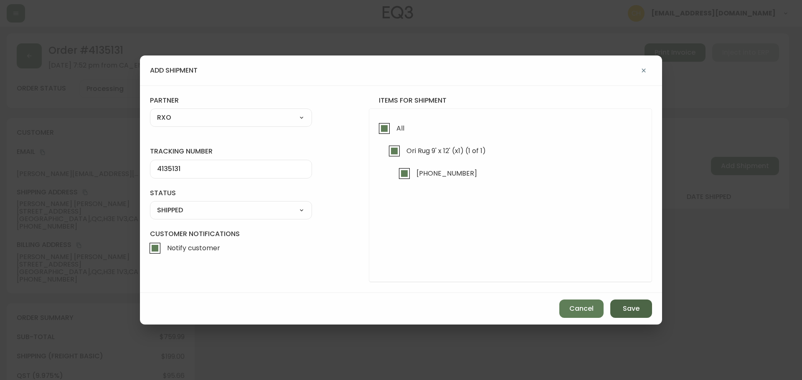
click at [626, 309] on span "Save" at bounding box center [630, 308] width 17 height 9
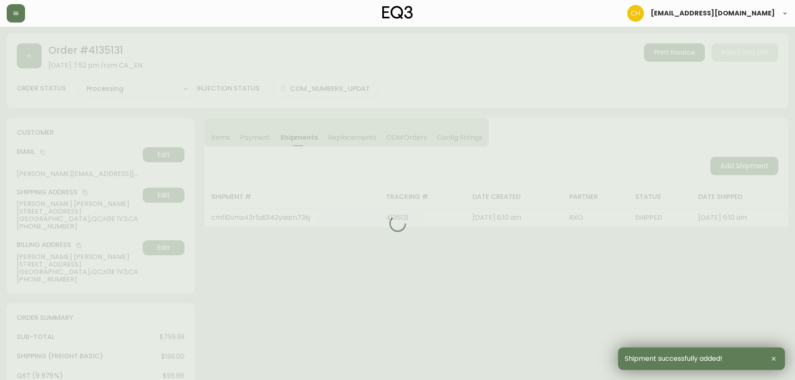
type input "Fully Shipped"
select select "FULLY_SHIPPED"
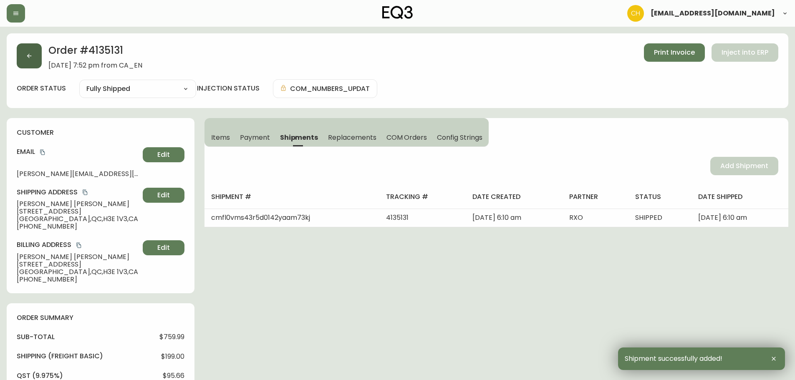
click at [33, 64] on button "button" at bounding box center [29, 55] width 25 height 25
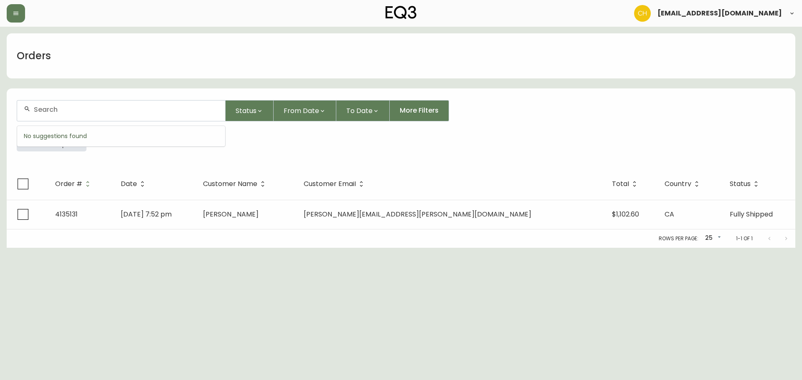
drag, startPoint x: 141, startPoint y: 107, endPoint x: 147, endPoint y: 109, distance: 5.6
click at [146, 109] on input "text" at bounding box center [126, 110] width 185 height 8
type input "4134861"
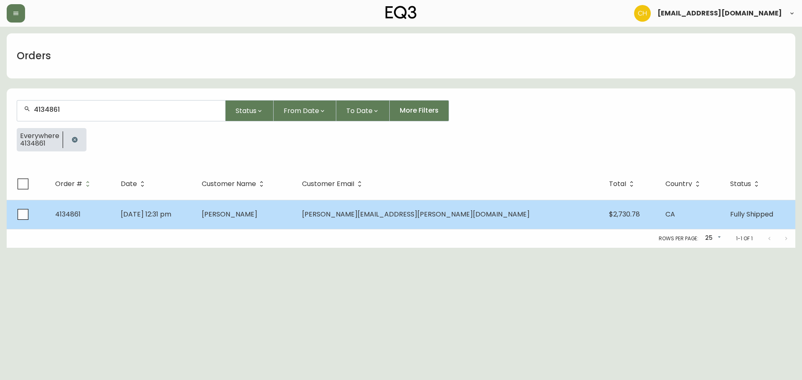
click at [257, 218] on span "[PERSON_NAME]" at bounding box center [230, 215] width 56 height 10
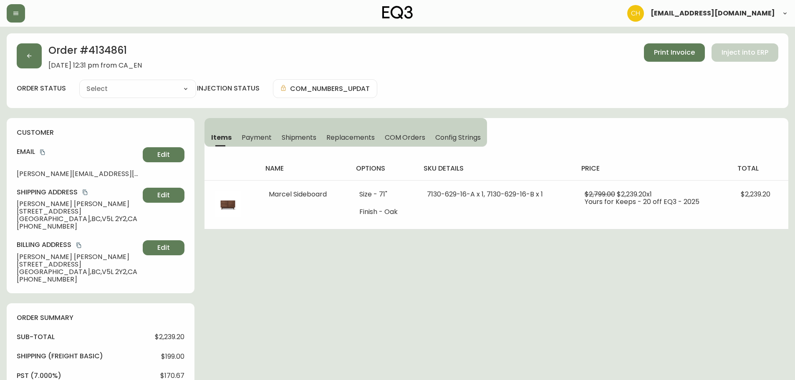
type input "Fully Shipped"
select select "FULLY_SHIPPED"
click at [303, 134] on span "Shipments" at bounding box center [299, 137] width 35 height 9
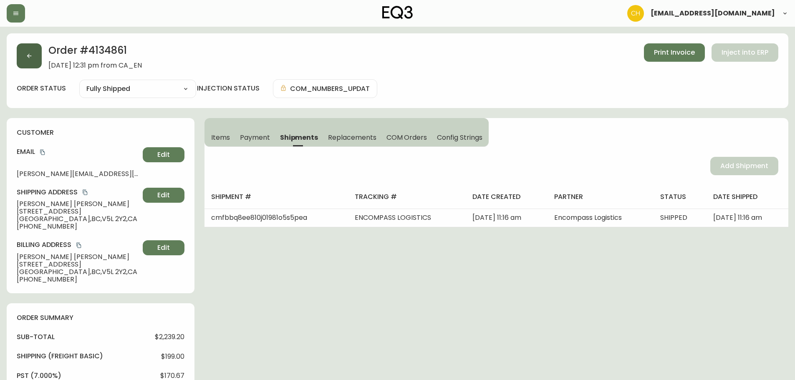
click at [32, 54] on icon "button" at bounding box center [29, 56] width 7 height 7
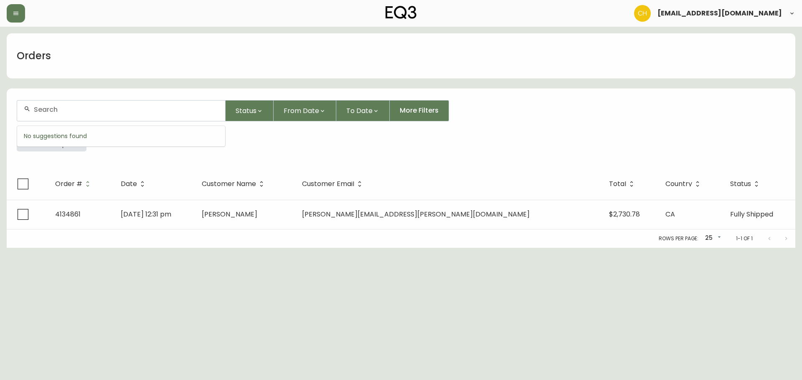
click at [51, 110] on input "text" at bounding box center [126, 110] width 185 height 8
type input "4134888"
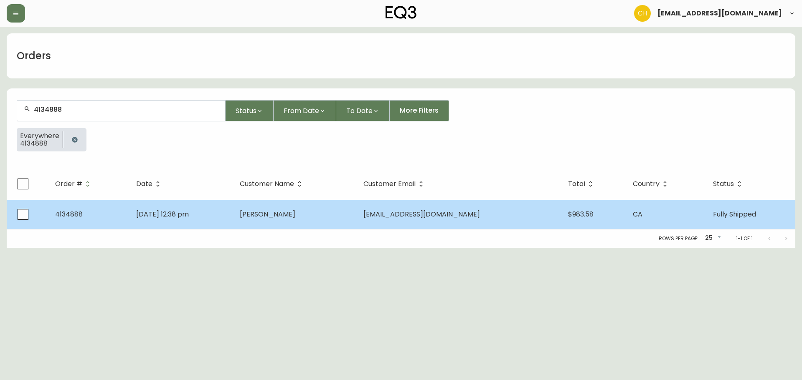
click at [295, 210] on span "[PERSON_NAME]" at bounding box center [268, 215] width 56 height 10
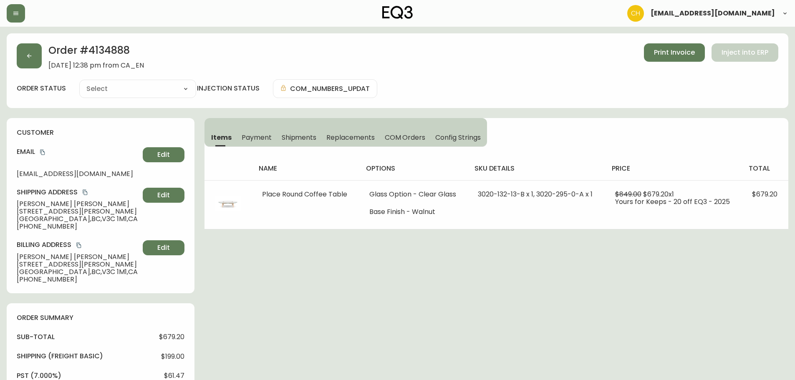
type input "Fully Shipped"
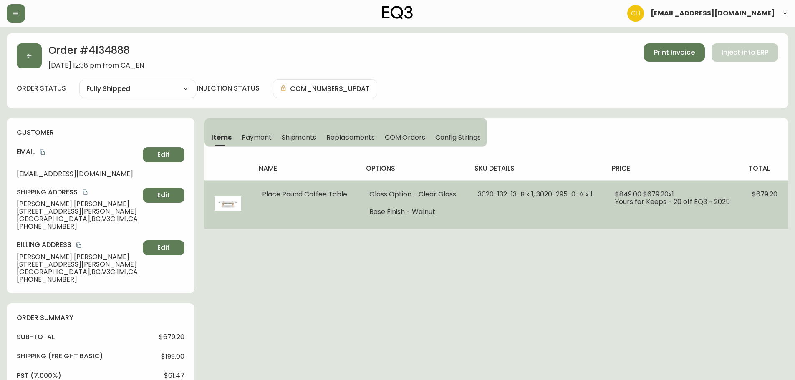
select select "FULLY_SHIPPED"
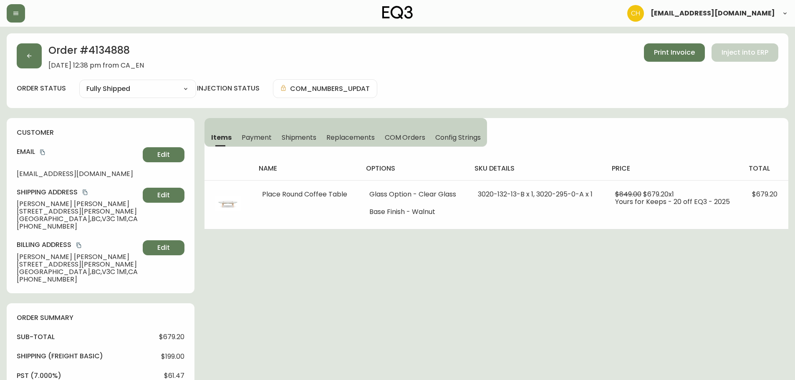
click at [299, 135] on span "Shipments" at bounding box center [299, 137] width 35 height 9
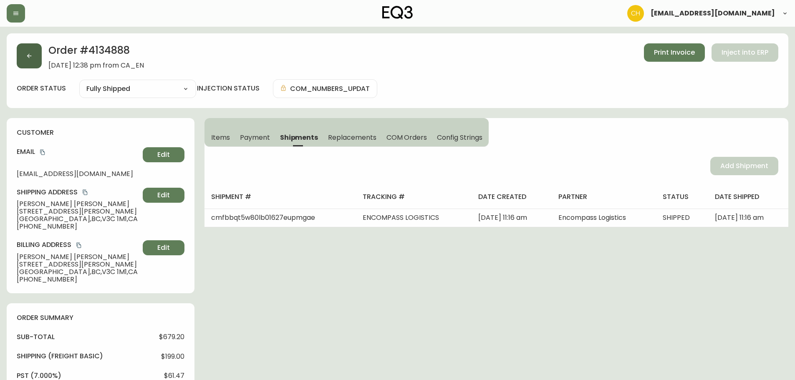
click at [37, 53] on button "button" at bounding box center [29, 55] width 25 height 25
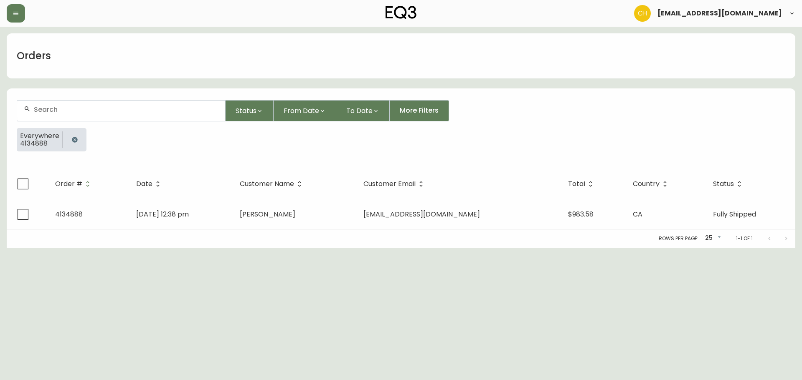
click at [89, 108] on input "text" at bounding box center [126, 110] width 185 height 8
click at [88, 105] on div at bounding box center [121, 111] width 208 height 20
type input "4135179"
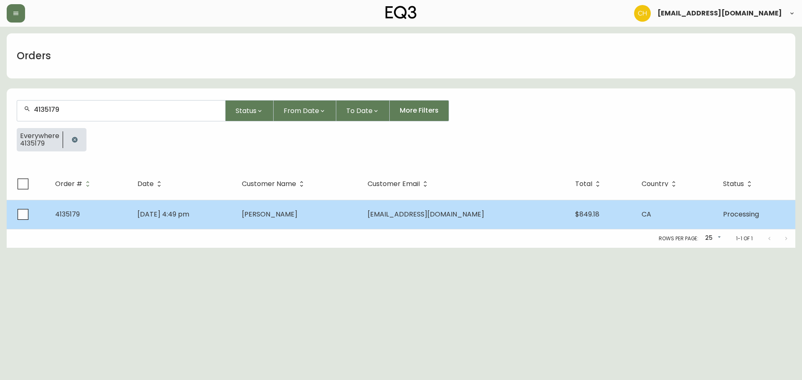
click at [286, 216] on span "[PERSON_NAME]" at bounding box center [270, 215] width 56 height 10
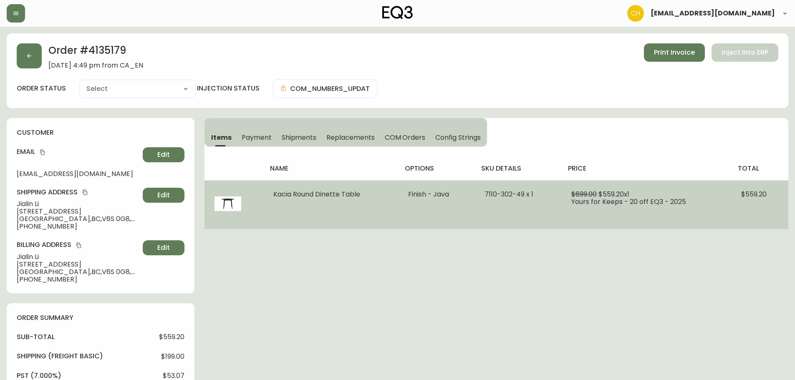
type input "Processing"
select select "PROCESSING"
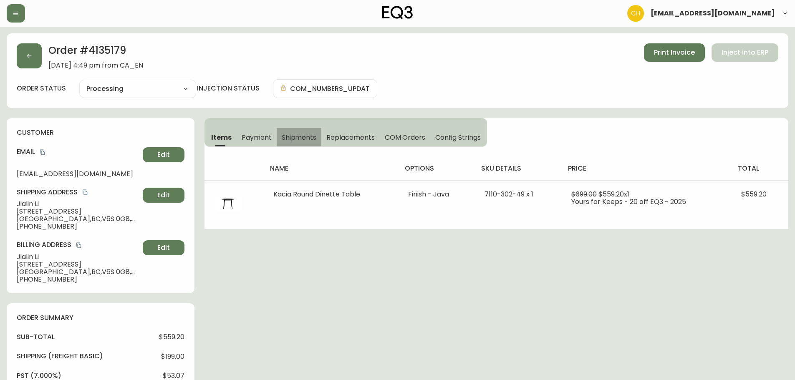
click at [304, 135] on span "Shipments" at bounding box center [299, 137] width 35 height 9
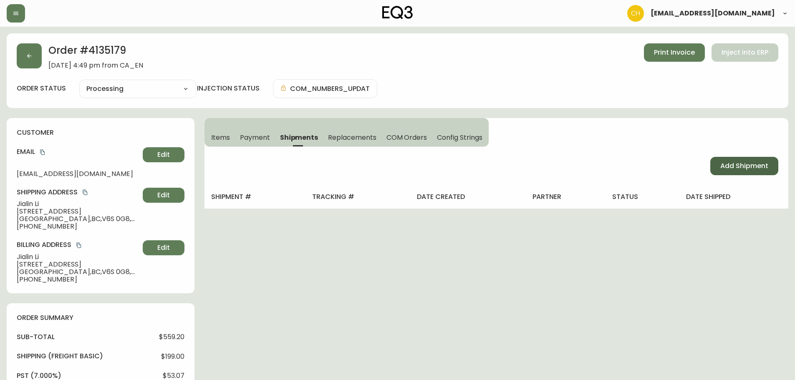
click at [741, 166] on span "Add Shipment" at bounding box center [745, 166] width 48 height 9
select select "PENDING"
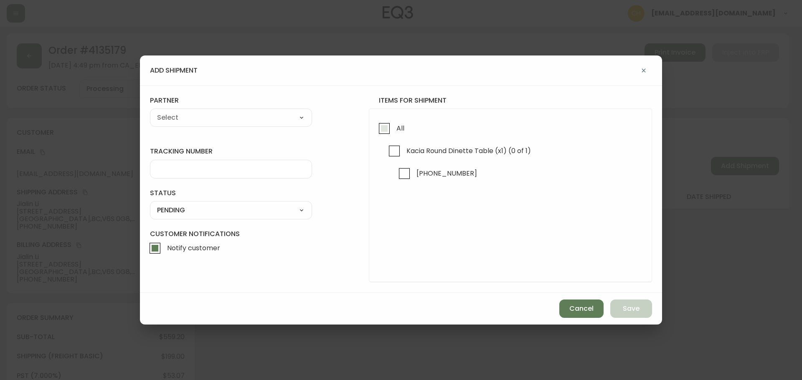
click at [382, 129] on input "All" at bounding box center [383, 128] width 19 height 19
checkbox input "true"
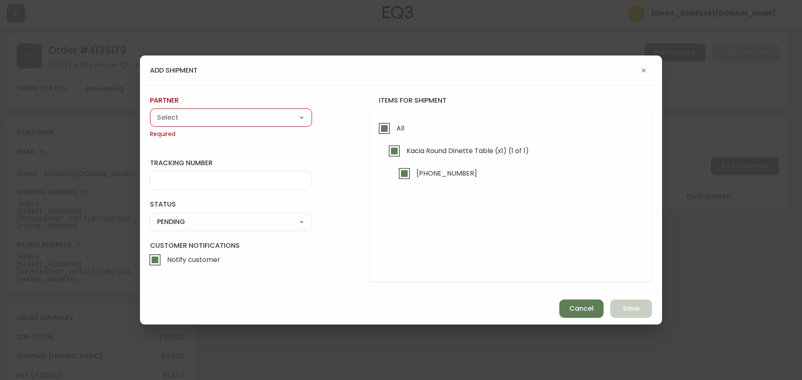
click at [261, 126] on div "A Move to Remember LLC ABF Freight Alero [PERSON_NAME] Canada Post Canpar Expre…" at bounding box center [231, 118] width 162 height 18
click at [260, 124] on select "A Move to Remember LLC ABF Freight Alero [PERSON_NAME] Canada Post Canpar Expre…" at bounding box center [231, 117] width 162 height 13
select select "ck6ml9xrz18r00186iyro3grt"
click at [150, 111] on select "A Move to Remember LLC ABF Freight Alero [PERSON_NAME] Canada Post Canpar Expre…" at bounding box center [231, 117] width 162 height 13
type input "Encompass Logistics"
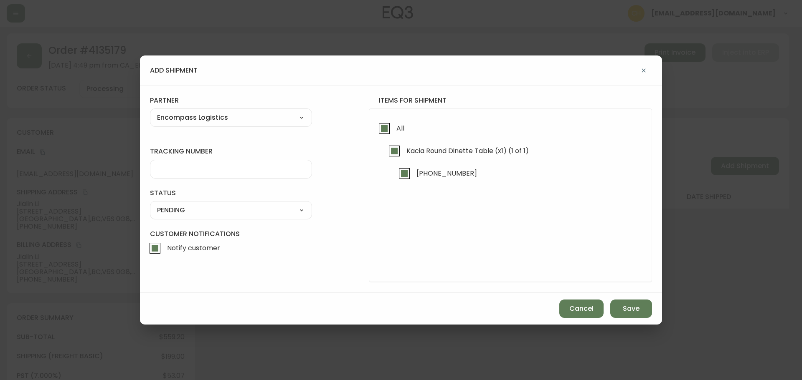
click at [184, 170] on input "tracking number" at bounding box center [231, 169] width 148 height 8
type input "ENCOMPASS LOGISTICS"
click at [195, 211] on select "SHIPPED PENDING CANCELLED" at bounding box center [231, 210] width 162 height 13
click at [150, 204] on select "SHIPPED PENDING CANCELLED" at bounding box center [231, 210] width 162 height 13
select select "PENDING"
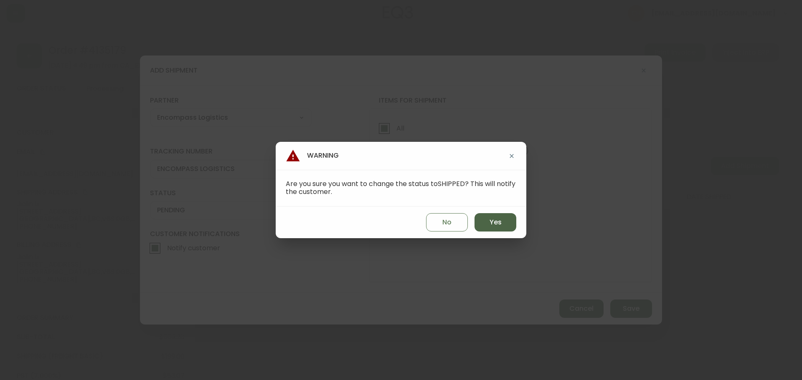
click at [482, 225] on button "Yes" at bounding box center [495, 222] width 42 height 18
type input "SHIPPED"
select select "SHIPPED"
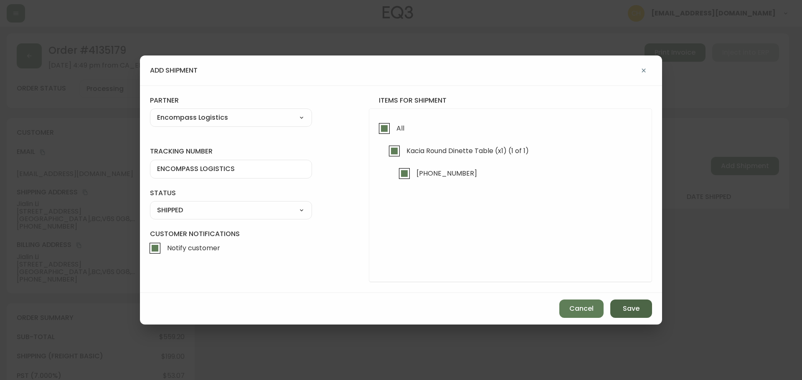
click at [625, 310] on span "Save" at bounding box center [630, 308] width 17 height 9
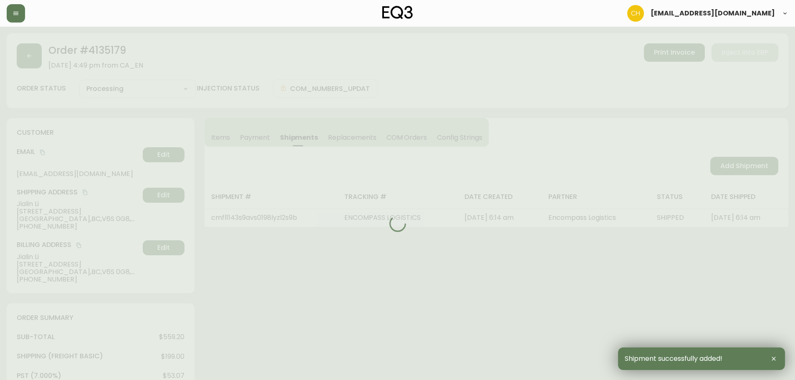
type input "Fully Shipped"
select select "FULLY_SHIPPED"
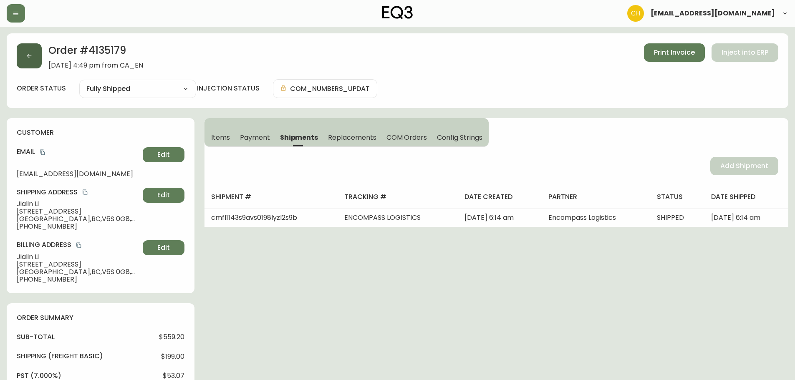
click at [32, 52] on button "button" at bounding box center [29, 55] width 25 height 25
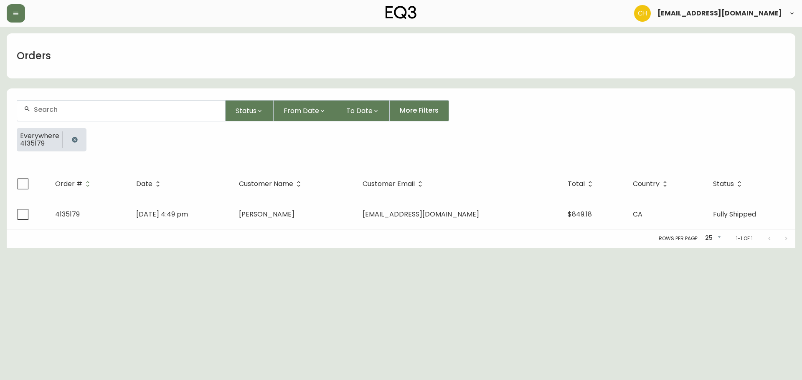
click at [67, 108] on input "text" at bounding box center [126, 110] width 185 height 8
click at [129, 101] on div at bounding box center [121, 111] width 208 height 20
click at [128, 106] on input "text" at bounding box center [126, 110] width 185 height 8
type input "4135091"
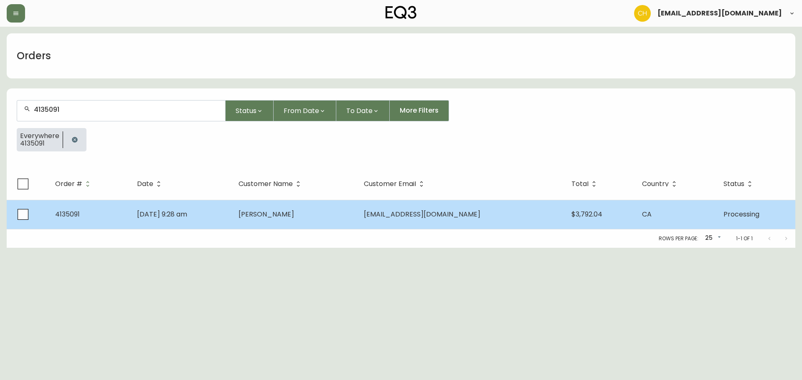
click at [294, 213] on span "[PERSON_NAME]" at bounding box center [266, 215] width 56 height 10
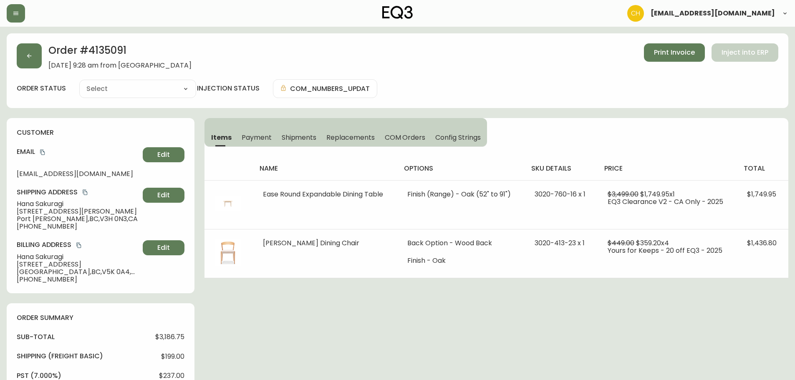
type input "Processing"
select select "PROCESSING"
click at [297, 135] on span "Shipments" at bounding box center [299, 137] width 35 height 9
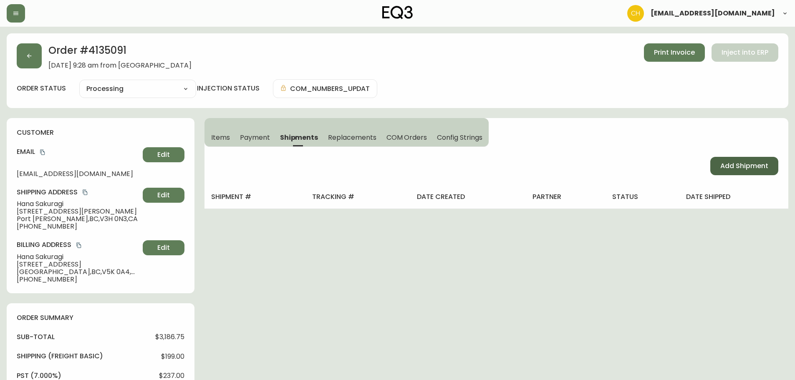
click at [738, 163] on span "Add Shipment" at bounding box center [745, 166] width 48 height 9
select select "PENDING"
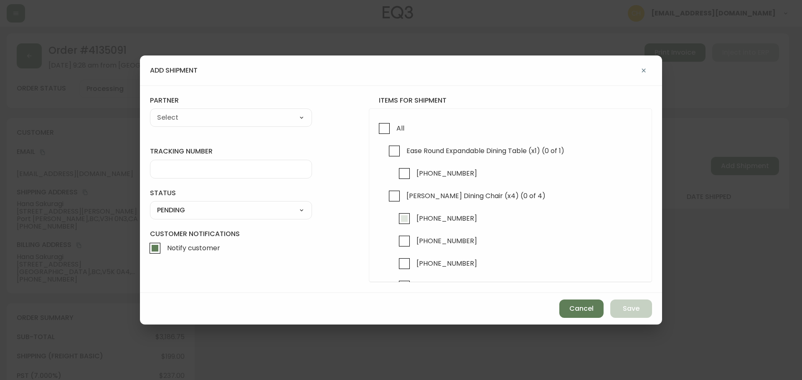
click at [403, 220] on input "[PHONE_NUMBER]" at bounding box center [404, 218] width 19 height 19
checkbox input "true"
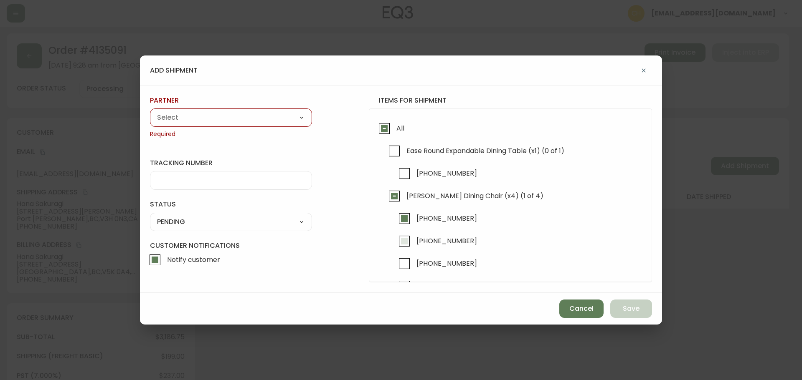
click at [405, 242] on input "[PHONE_NUMBER]" at bounding box center [404, 241] width 19 height 19
checkbox input "true"
click at [404, 262] on input "[PHONE_NUMBER]" at bounding box center [404, 263] width 19 height 19
checkbox input "true"
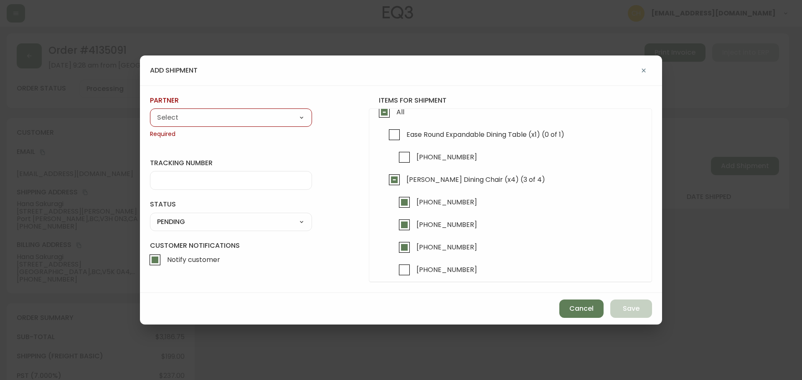
scroll to position [24, 0]
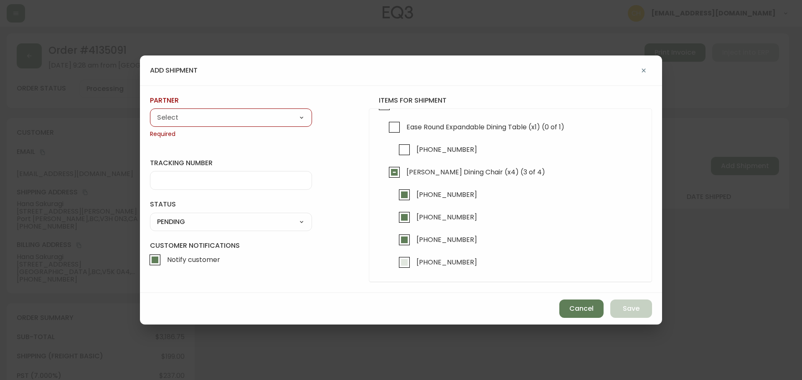
click at [402, 263] on input "[PHONE_NUMBER]" at bounding box center [404, 262] width 19 height 19
checkbox input "true"
click at [209, 116] on select "A Move to Remember LLC ABF Freight Alero [PERSON_NAME] Canada Post Canpar Expre…" at bounding box center [231, 117] width 162 height 13
select select "ck6ml9xrz18r00186iyro3grt"
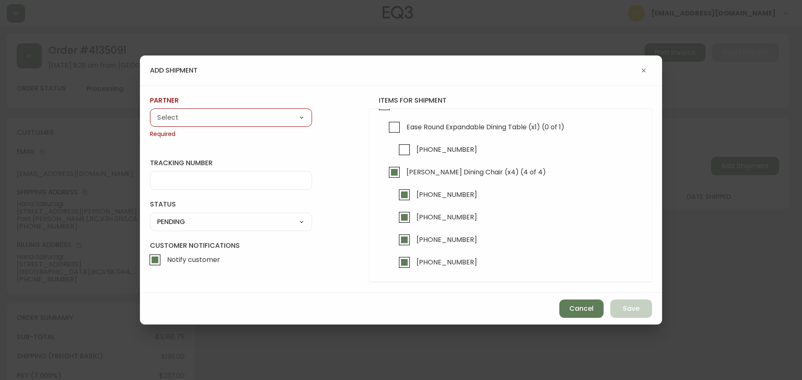
click at [150, 111] on select "A Move to Remember LLC ABF Freight Alero [PERSON_NAME] Canada Post Canpar Expre…" at bounding box center [231, 117] width 162 height 13
type input "Encompass Logistics"
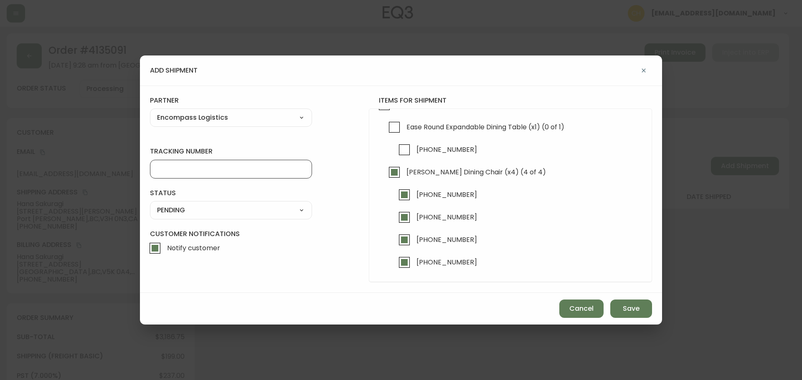
click at [185, 168] on input "tracking number" at bounding box center [231, 169] width 148 height 8
type input "ENCOMPASS LOGISTICS"
click at [202, 208] on select "SHIPPED PENDING CANCELLED" at bounding box center [231, 210] width 162 height 13
click at [150, 204] on select "SHIPPED PENDING CANCELLED" at bounding box center [231, 210] width 162 height 13
click at [198, 216] on select "SHIPPED PENDING CANCELLED" at bounding box center [231, 210] width 162 height 13
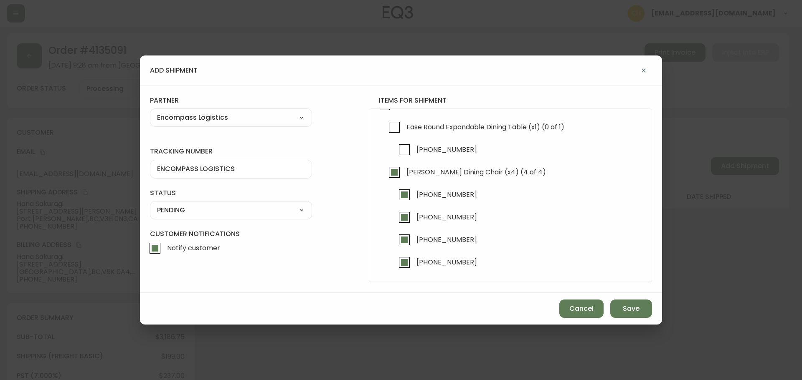
click at [150, 204] on select "SHIPPED PENDING CANCELLED" at bounding box center [231, 210] width 162 height 13
select select "PENDING"
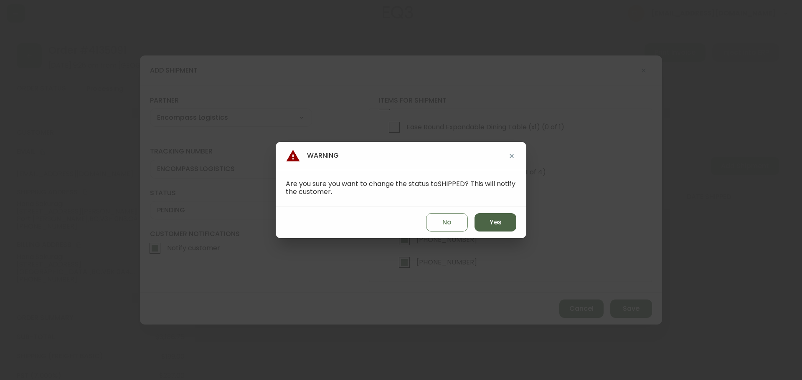
click at [506, 224] on button "Yes" at bounding box center [495, 222] width 42 height 18
type input "SHIPPED"
select select "SHIPPED"
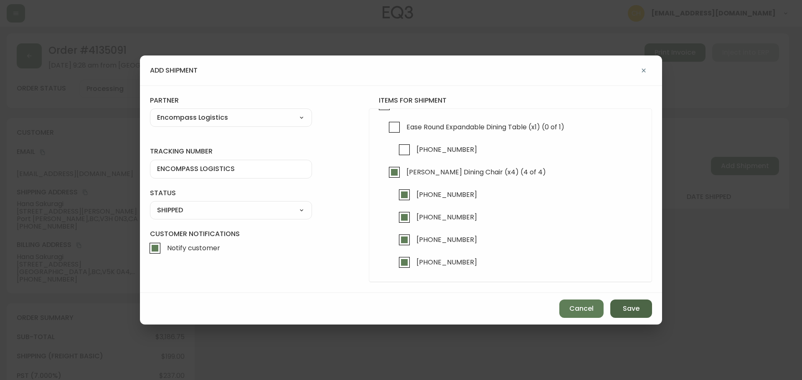
click at [623, 309] on span "Save" at bounding box center [630, 308] width 17 height 9
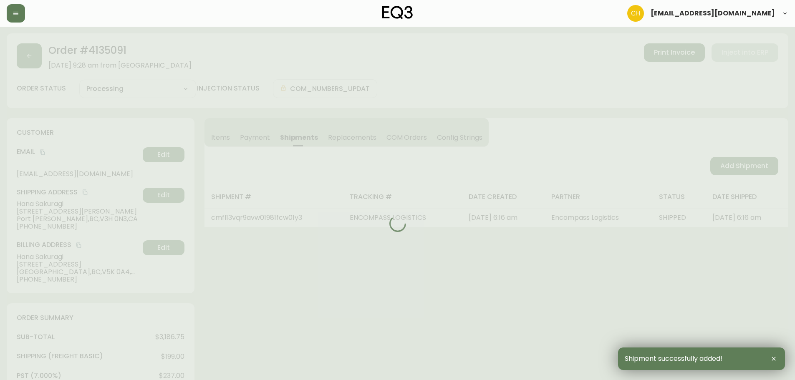
type input "Partially Shipped"
select select "PARTIALLY_SHIPPED"
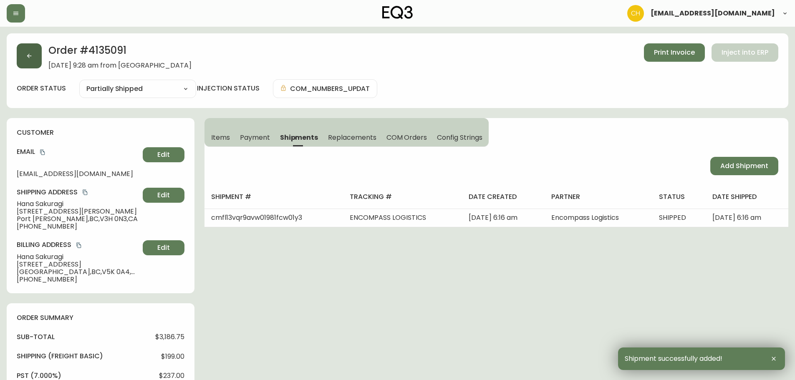
click at [34, 58] on button "button" at bounding box center [29, 55] width 25 height 25
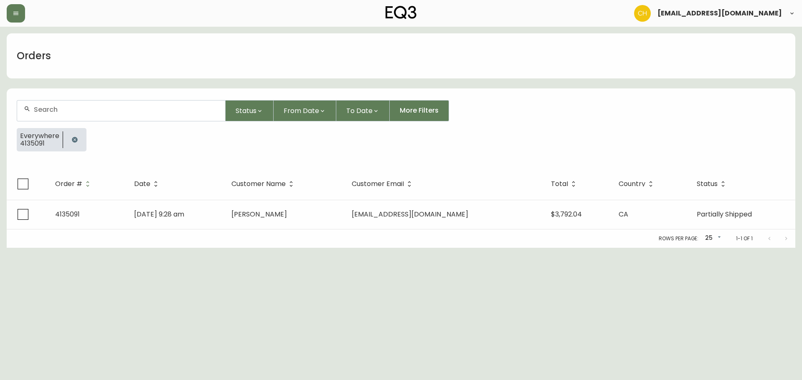
click at [167, 105] on div at bounding box center [121, 111] width 208 height 20
type input "4135218"
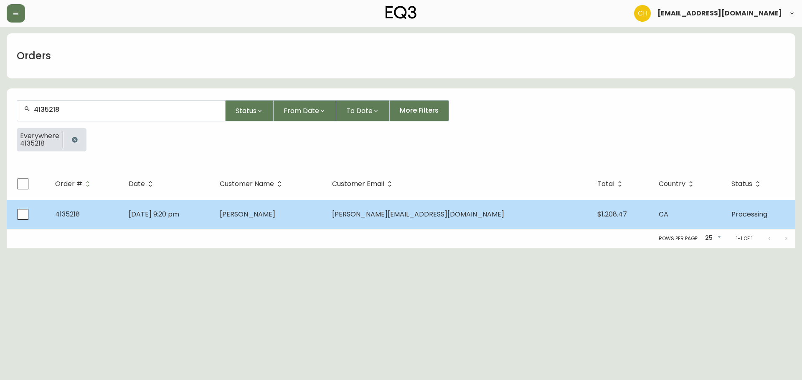
click at [325, 209] on td "[PERSON_NAME]" at bounding box center [269, 214] width 112 height 29
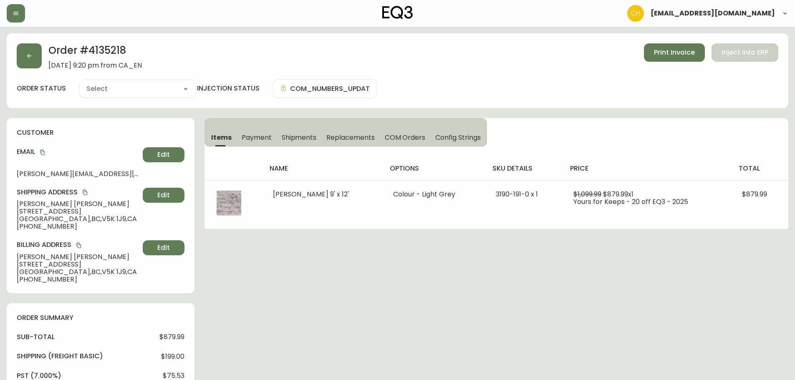
type input "Processing"
select select "PROCESSING"
click at [296, 136] on span "Shipments" at bounding box center [299, 137] width 35 height 9
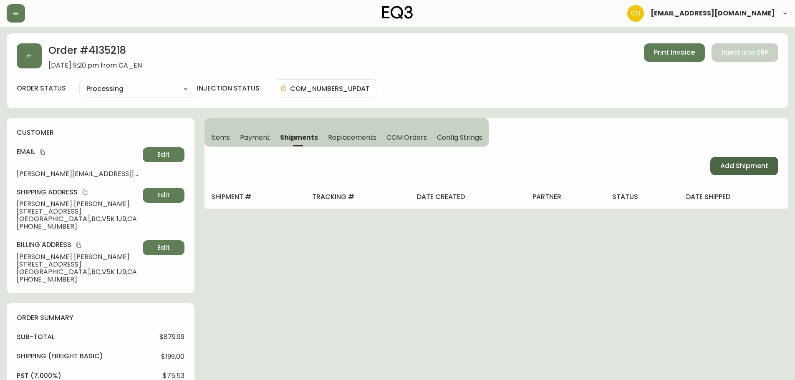
click at [737, 166] on span "Add Shipment" at bounding box center [745, 166] width 48 height 9
select select "PENDING"
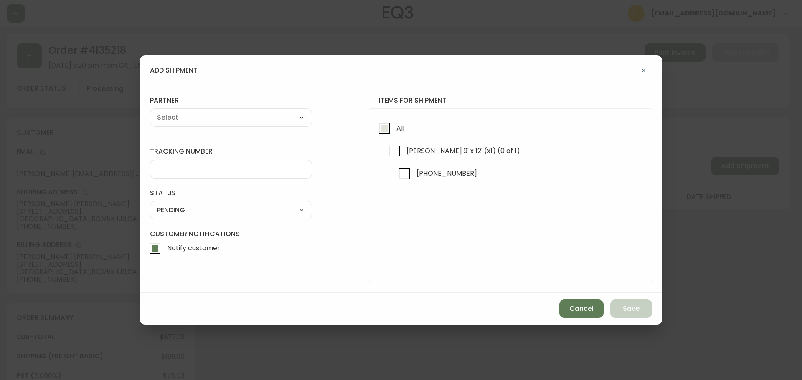
click at [379, 126] on input "All" at bounding box center [383, 128] width 19 height 19
checkbox input "true"
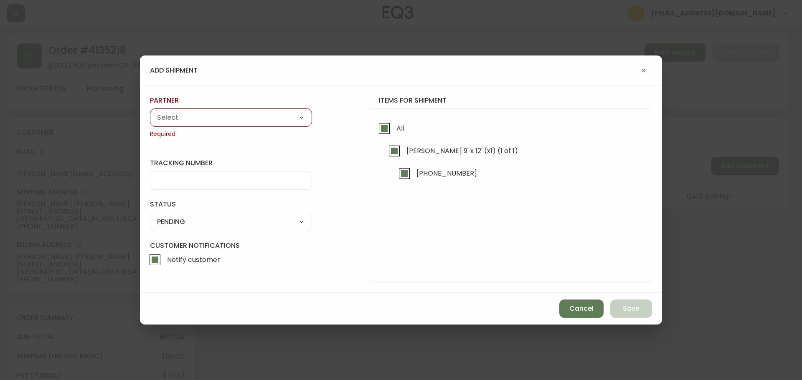
click at [250, 122] on select "A Move to Remember LLC ABF Freight Alero [PERSON_NAME] Canada Post Canpar Expre…" at bounding box center [231, 117] width 162 height 13
select select "ck6ml9xrz18r00186iyro3grt"
click at [150, 111] on select "A Move to Remember LLC ABF Freight Alero [PERSON_NAME] Canada Post Canpar Expre…" at bounding box center [231, 117] width 162 height 13
type input "Encompass Logistics"
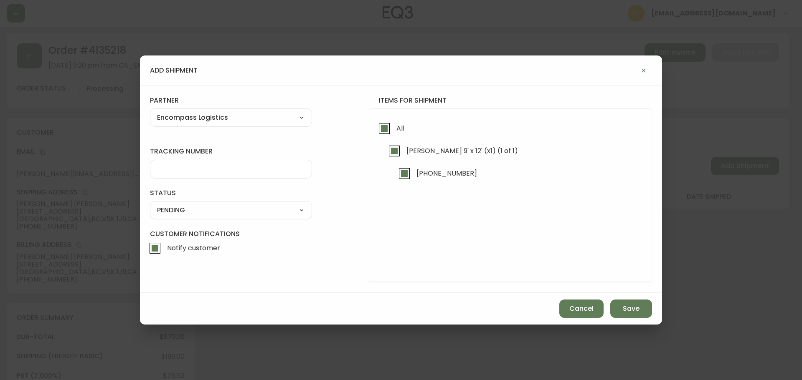
click at [179, 164] on div at bounding box center [231, 169] width 162 height 19
type input "ENCOMPASS LOGISTICS"
click at [199, 216] on select "SHIPPED PENDING CANCELLED" at bounding box center [231, 210] width 162 height 13
click at [150, 204] on select "SHIPPED PENDING CANCELLED" at bounding box center [231, 210] width 162 height 13
select select "PENDING"
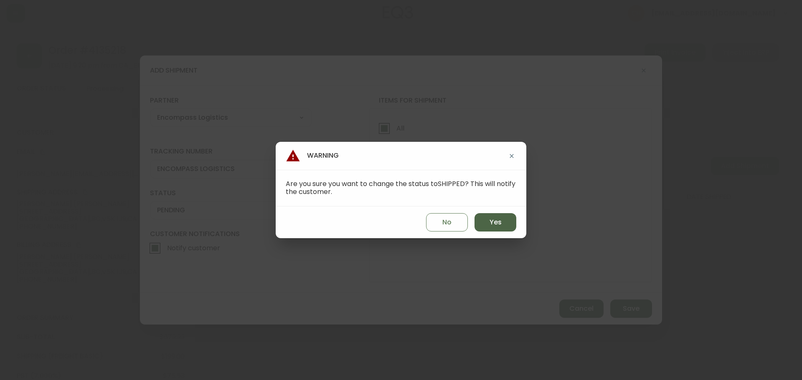
click at [502, 223] on button "Yes" at bounding box center [495, 222] width 42 height 18
type input "SHIPPED"
select select "SHIPPED"
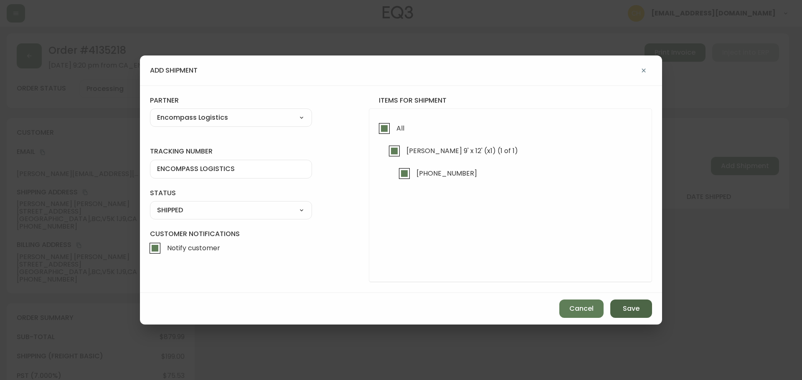
click at [625, 311] on span "Save" at bounding box center [630, 308] width 17 height 9
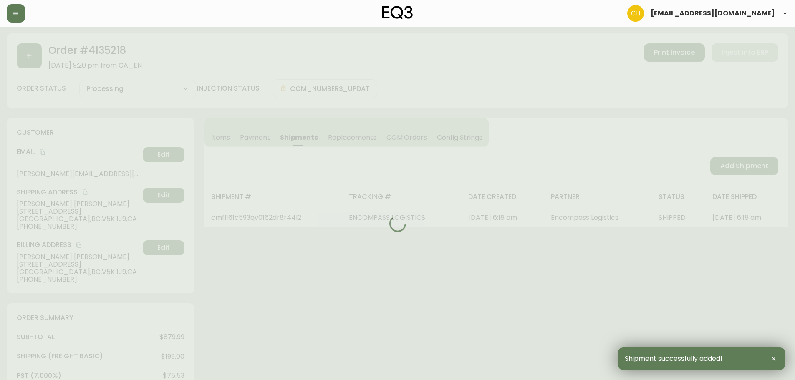
type input "Fully Shipped"
select select "FULLY_SHIPPED"
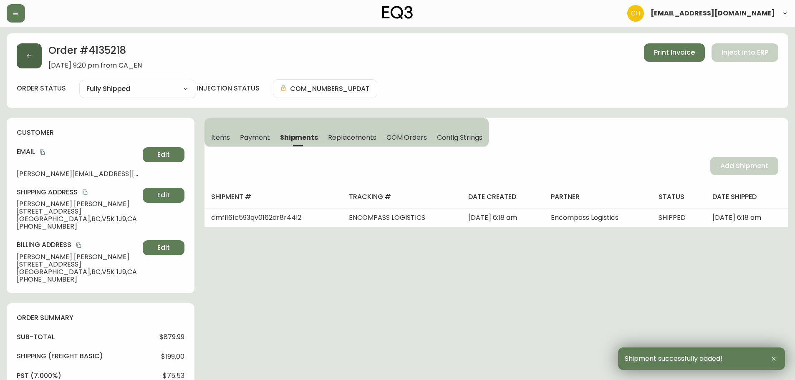
click at [33, 56] on button "button" at bounding box center [29, 55] width 25 height 25
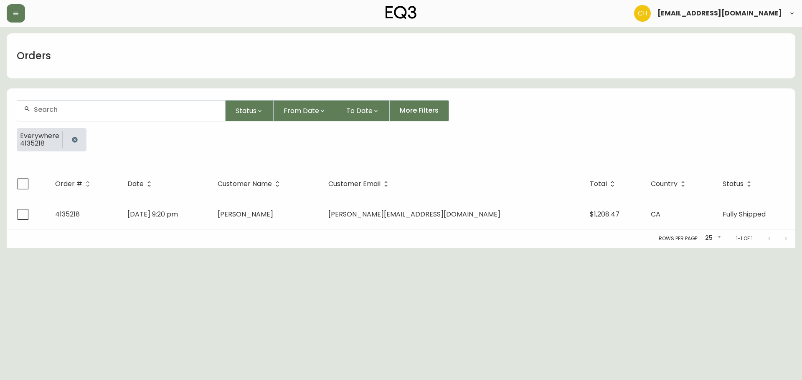
click at [175, 113] on input "text" at bounding box center [126, 110] width 185 height 8
type input "4135100"
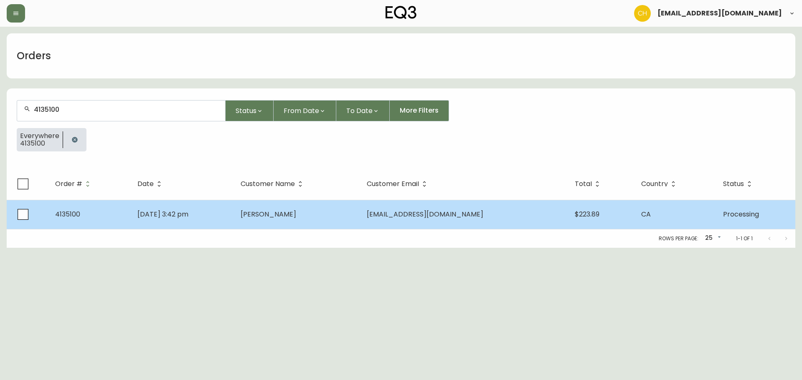
click at [347, 204] on td "[PERSON_NAME]" at bounding box center [297, 214] width 126 height 29
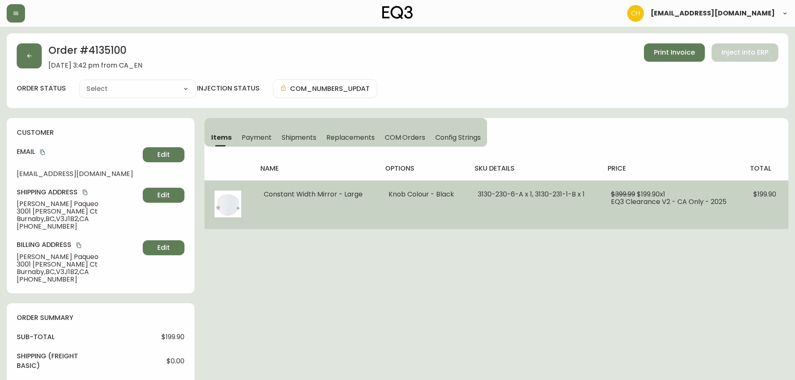
type input "Processing"
select select "PROCESSING"
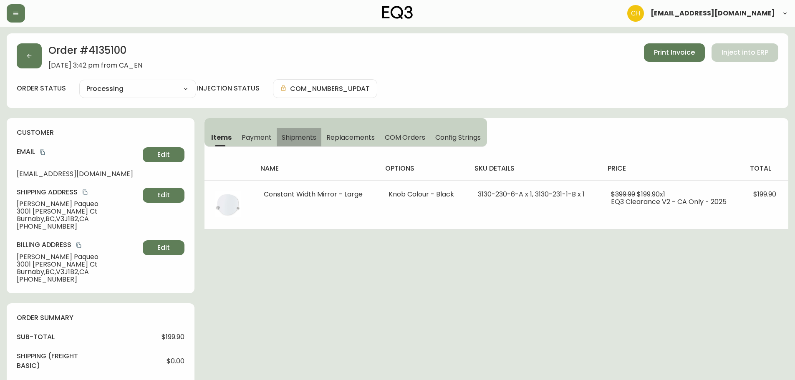
click at [296, 139] on span "Shipments" at bounding box center [299, 137] width 35 height 9
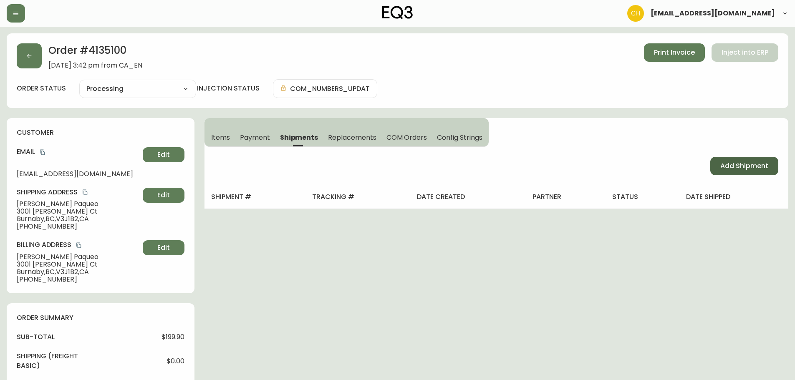
click at [728, 168] on span "Add Shipment" at bounding box center [745, 166] width 48 height 9
select select "PENDING"
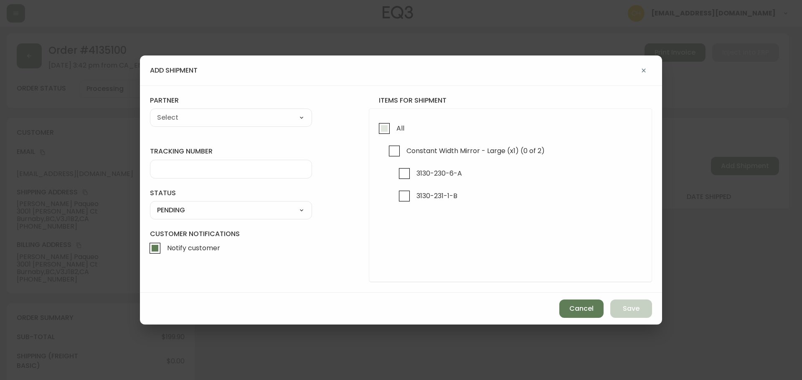
click at [387, 131] on input "All" at bounding box center [383, 128] width 19 height 19
checkbox input "true"
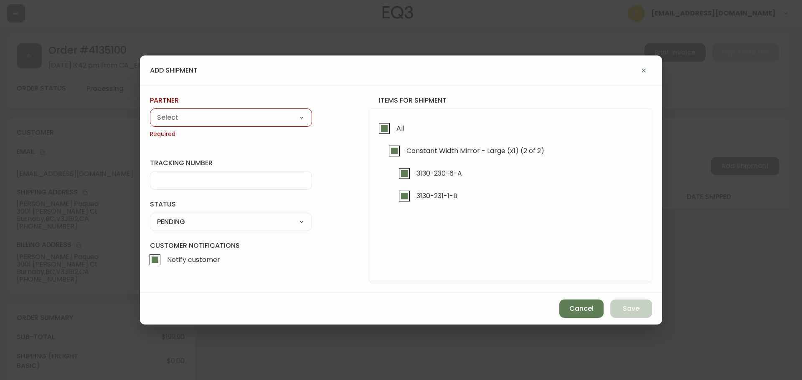
click at [260, 119] on select "A Move to Remember LLC ABF Freight Alero [PERSON_NAME] Canada Post Canpar Expre…" at bounding box center [231, 117] width 162 height 13
select select "ck6ml9xrz18r00186iyro3grt"
click at [150, 111] on select "A Move to Remember LLC ABF Freight Alero [PERSON_NAME] Canada Post Canpar Expre…" at bounding box center [231, 117] width 162 height 13
type input "Encompass Logistics"
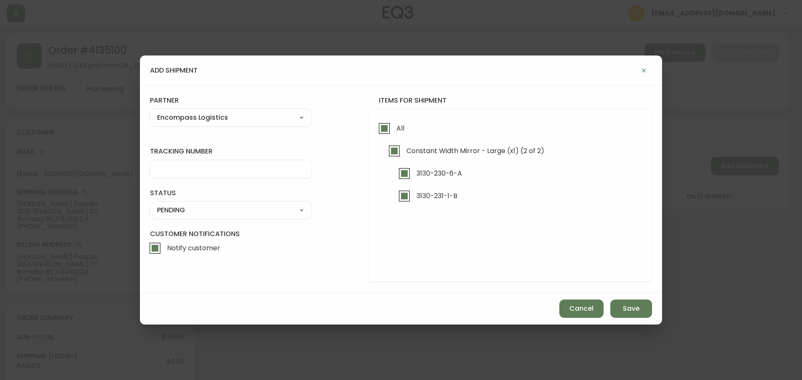
click at [177, 169] on input "tracking number" at bounding box center [231, 169] width 148 height 8
click at [184, 208] on select "SHIPPED PENDING CANCELLED" at bounding box center [231, 210] width 162 height 13
click at [150, 204] on select "SHIPPED PENDING CANCELLED" at bounding box center [231, 210] width 162 height 13
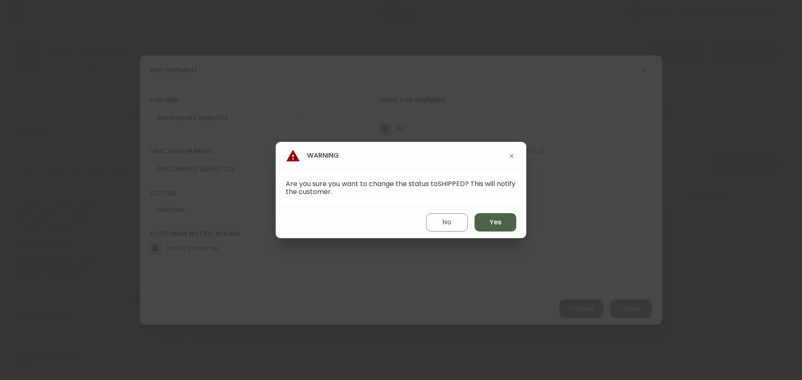
click at [491, 224] on span "Yes" at bounding box center [495, 222] width 12 height 9
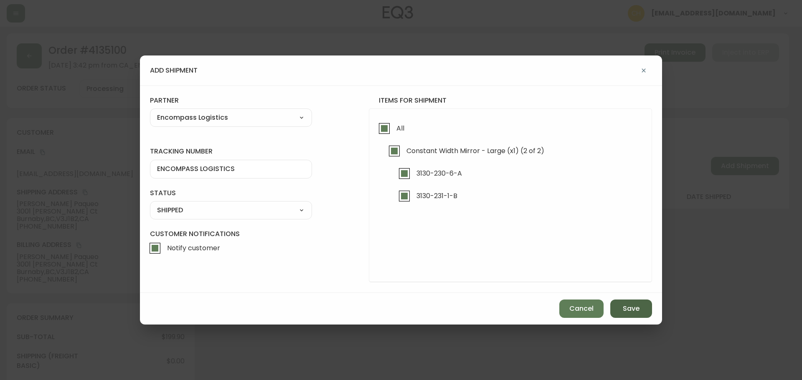
click at [629, 308] on span "Save" at bounding box center [630, 308] width 17 height 9
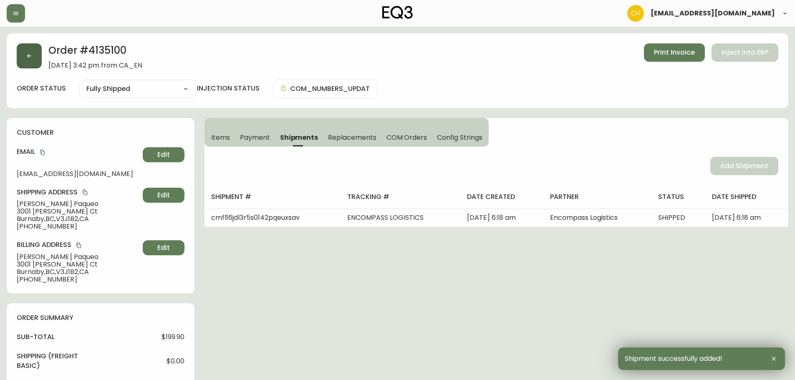
click at [33, 57] on button "button" at bounding box center [29, 55] width 25 height 25
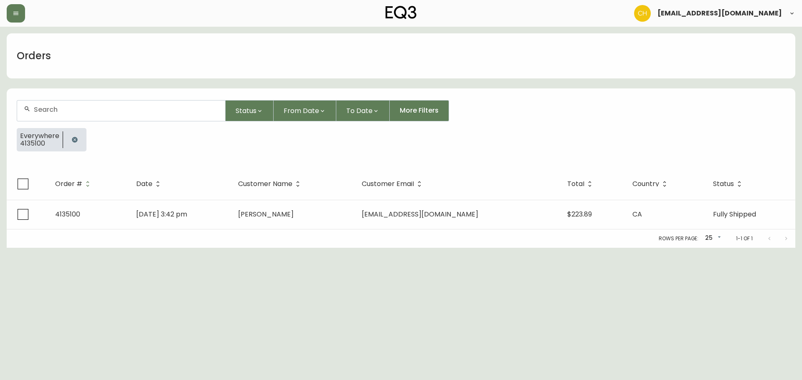
drag, startPoint x: 40, startPoint y: 109, endPoint x: 47, endPoint y: 102, distance: 9.5
click at [44, 108] on input "text" at bounding box center [126, 110] width 185 height 8
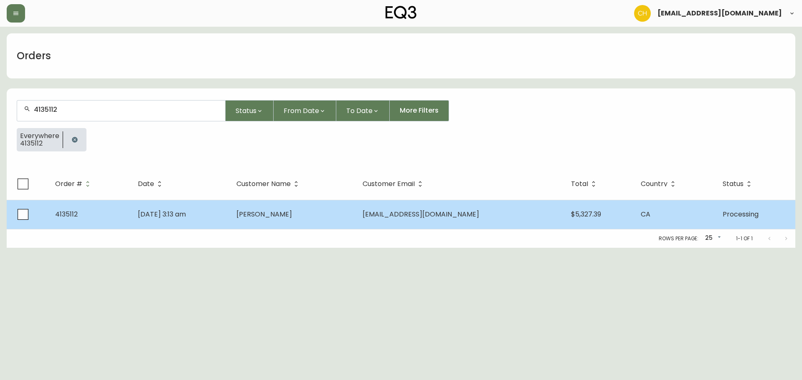
click at [348, 214] on td "[PERSON_NAME]" at bounding box center [293, 214] width 126 height 29
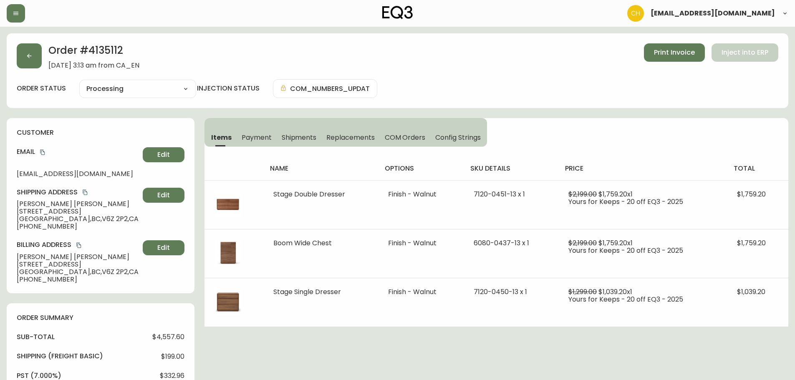
click at [298, 138] on span "Shipments" at bounding box center [299, 137] width 35 height 9
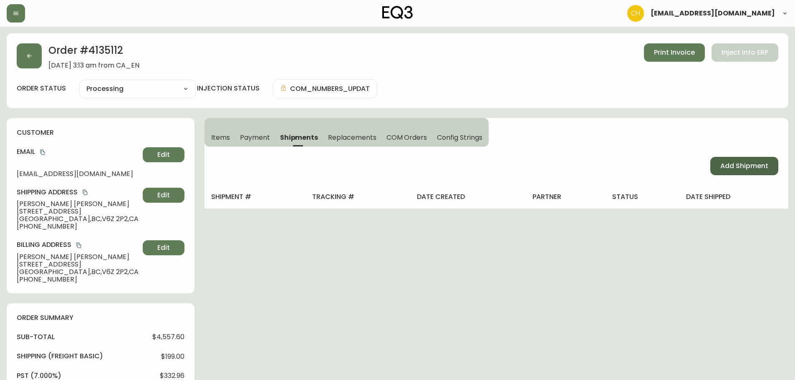
click at [729, 162] on span "Add Shipment" at bounding box center [745, 166] width 48 height 9
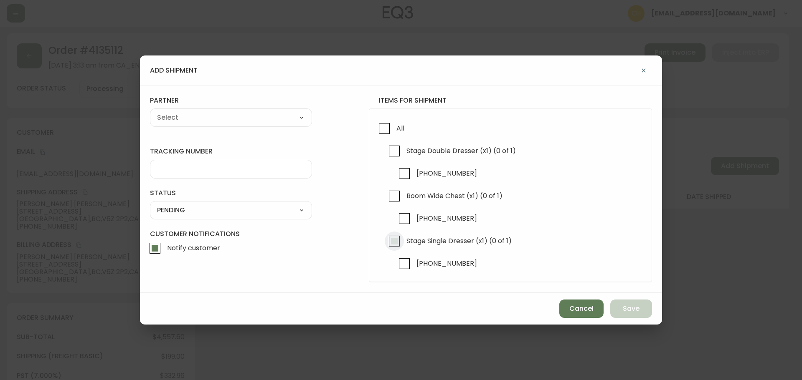
click at [394, 243] on input "Stage Single Dresser (x1) (0 of 1)" at bounding box center [394, 241] width 19 height 19
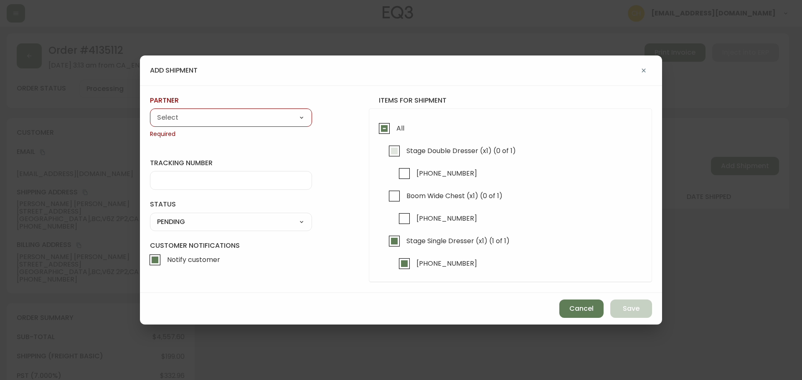
click at [393, 152] on input "Stage Double Dresser (x1) (0 of 1)" at bounding box center [394, 151] width 19 height 19
click at [389, 196] on input "Boom Wide Chest (x1) (0 of 1)" at bounding box center [394, 196] width 19 height 19
click at [257, 122] on select "A Move to Remember LLC ABF Freight Alero [PERSON_NAME] Canada Post Canpar Expre…" at bounding box center [231, 117] width 162 height 13
click at [150, 111] on select "A Move to Remember LLC ABF Freight Alero [PERSON_NAME] Canada Post Canpar Expre…" at bounding box center [231, 117] width 162 height 13
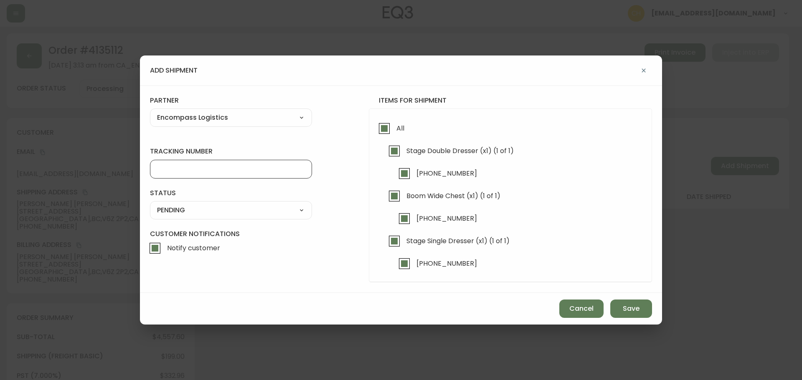
click at [183, 171] on input "tracking number" at bounding box center [231, 169] width 148 height 8
click at [188, 207] on select "SHIPPED PENDING CANCELLED" at bounding box center [231, 210] width 162 height 13
click at [150, 204] on select "SHIPPED PENDING CANCELLED" at bounding box center [231, 210] width 162 height 13
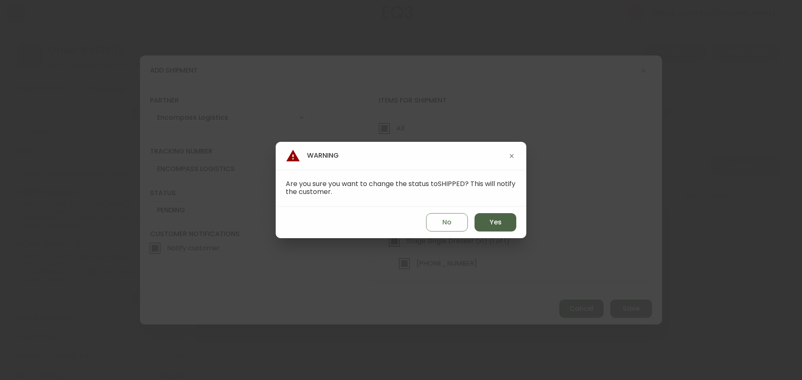
drag, startPoint x: 493, startPoint y: 224, endPoint x: 501, endPoint y: 230, distance: 9.5
click at [494, 224] on span "Yes" at bounding box center [495, 222] width 12 height 9
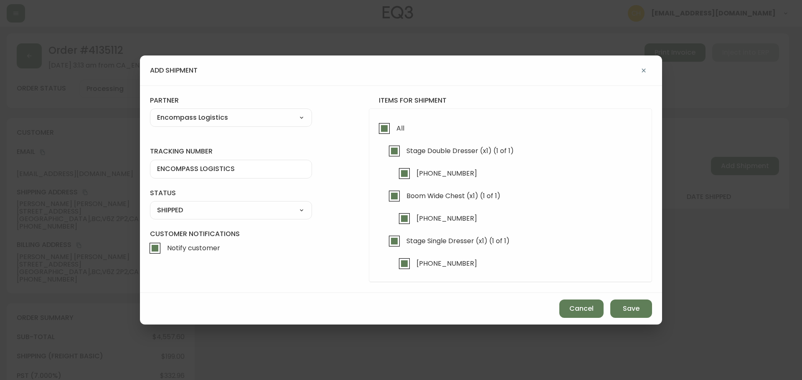
drag, startPoint x: 653, startPoint y: 321, endPoint x: 645, endPoint y: 314, distance: 10.4
click at [653, 321] on div "Cancel Save" at bounding box center [401, 309] width 522 height 32
click at [635, 309] on span "Save" at bounding box center [630, 308] width 17 height 9
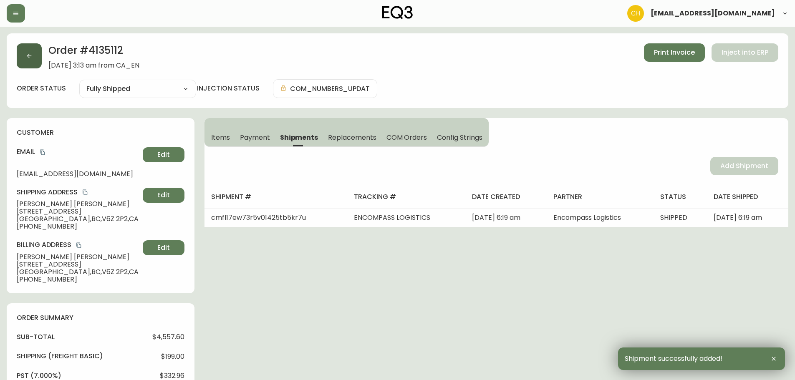
click at [24, 56] on button "button" at bounding box center [29, 55] width 25 height 25
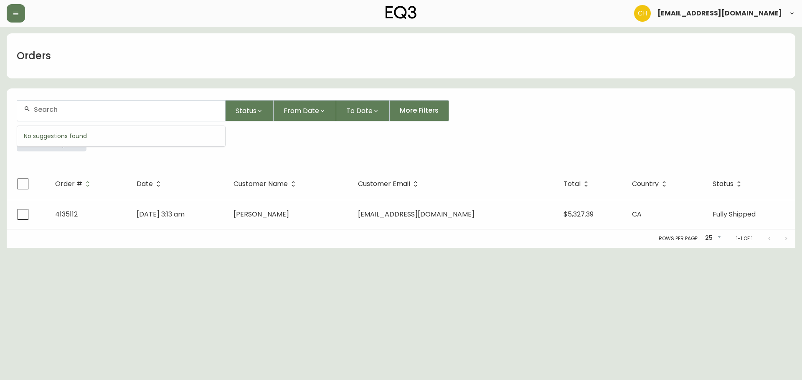
click at [151, 108] on input "text" at bounding box center [126, 110] width 185 height 8
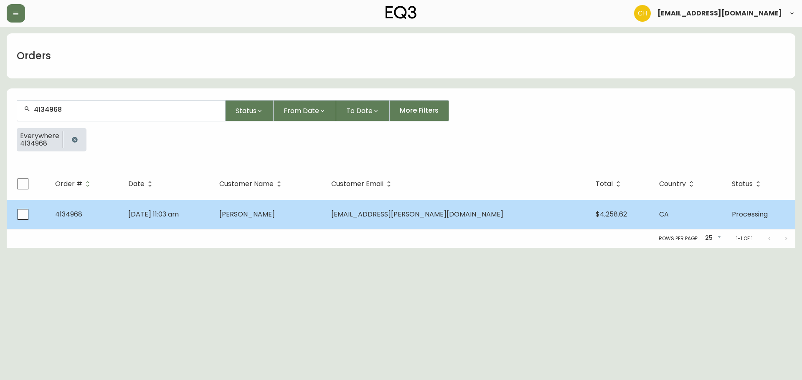
click at [324, 218] on td "[PERSON_NAME]" at bounding box center [268, 214] width 112 height 29
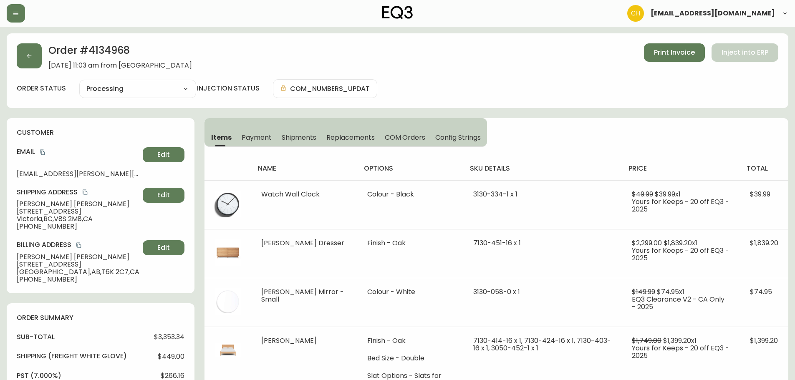
click at [300, 135] on span "Shipments" at bounding box center [299, 137] width 35 height 9
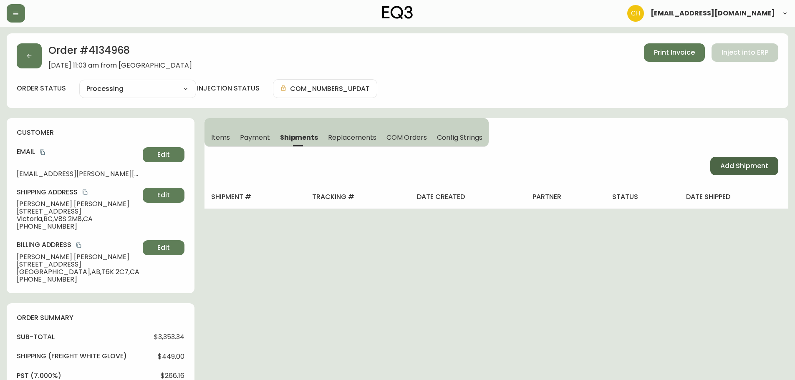
click at [730, 168] on span "Add Shipment" at bounding box center [745, 166] width 48 height 9
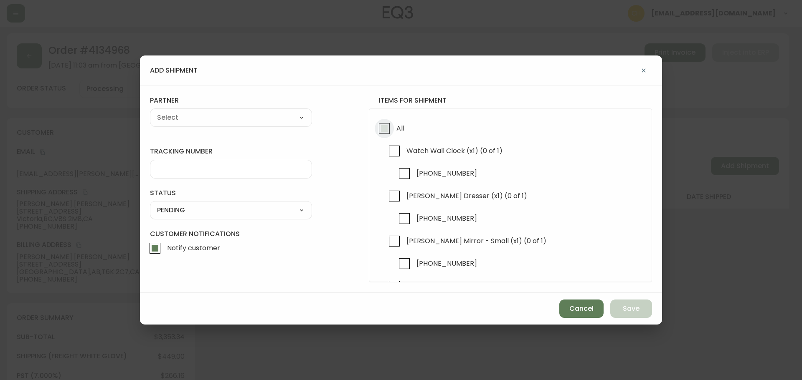
click at [388, 132] on input "All" at bounding box center [383, 128] width 19 height 19
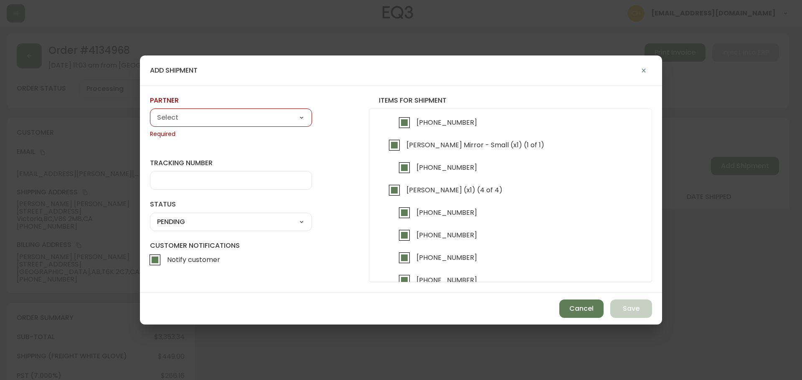
scroll to position [114, 0]
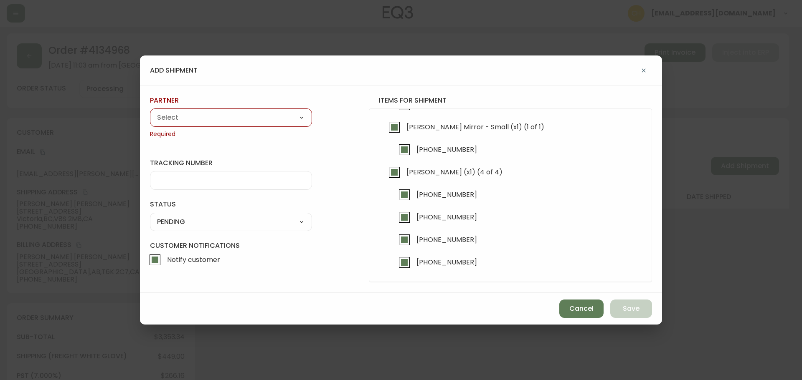
click at [159, 123] on select "A Move to Remember LLC ABF Freight Alero [PERSON_NAME] Canada Post Canpar Expre…" at bounding box center [231, 117] width 162 height 13
click at [150, 111] on select "A Move to Remember LLC ABF Freight Alero [PERSON_NAME] Canada Post Canpar Expre…" at bounding box center [231, 117] width 162 height 13
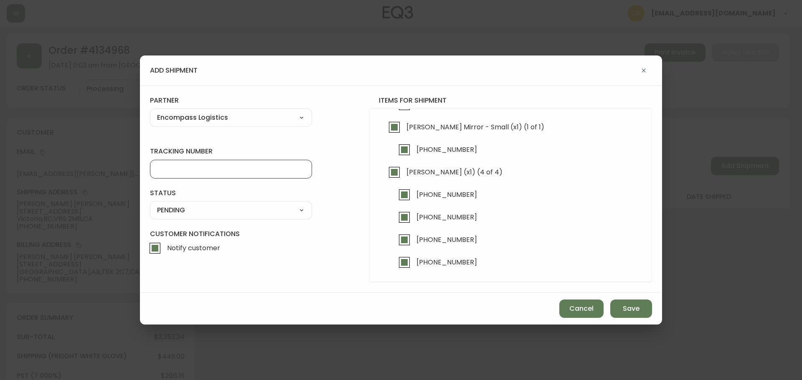
click at [180, 169] on input "tracking number" at bounding box center [231, 169] width 148 height 8
click at [205, 210] on select "SHIPPED PENDING CANCELLED" at bounding box center [231, 210] width 162 height 13
click at [150, 204] on select "SHIPPED PENDING CANCELLED" at bounding box center [231, 210] width 162 height 13
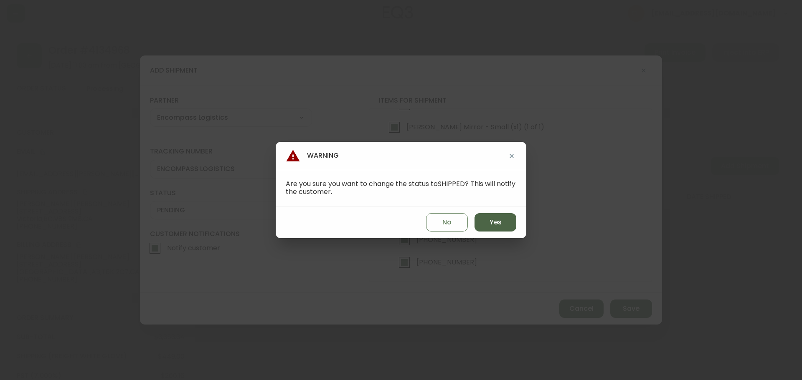
click at [486, 225] on button "Yes" at bounding box center [495, 222] width 42 height 18
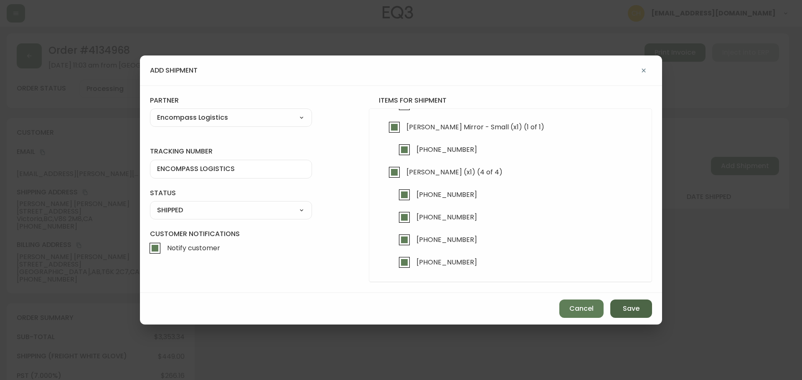
click at [626, 311] on span "Save" at bounding box center [630, 308] width 17 height 9
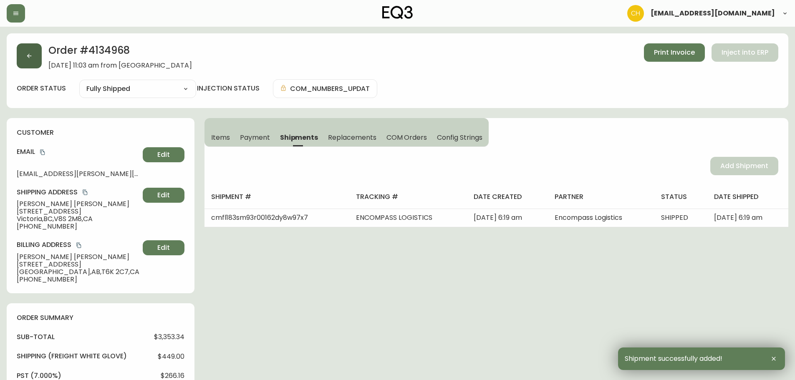
click at [32, 68] on div "Order # 4134968 [DATE] 11:03 am from CA_EN Print Invoice Inject into ERP" at bounding box center [398, 56] width 762 height 26
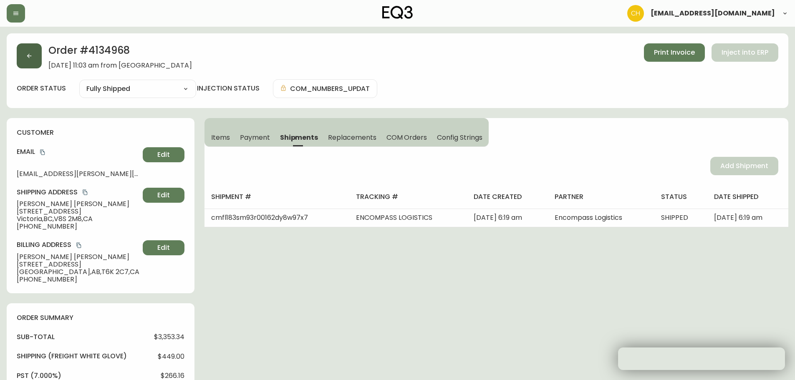
click at [30, 63] on button "button" at bounding box center [29, 55] width 25 height 25
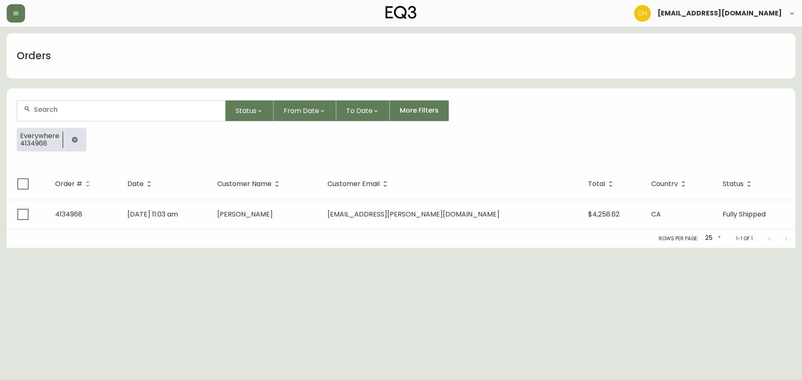
click at [43, 105] on div at bounding box center [121, 111] width 208 height 20
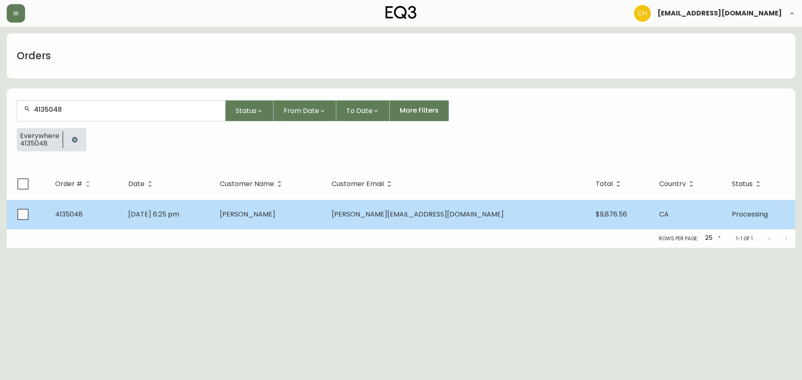
click at [213, 215] on td "[DATE] 6:25 pm" at bounding box center [166, 214] width 91 height 29
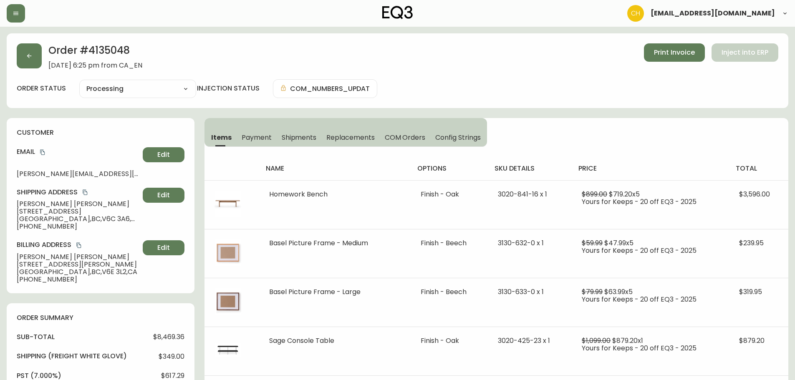
click at [301, 134] on span "Shipments" at bounding box center [299, 137] width 35 height 9
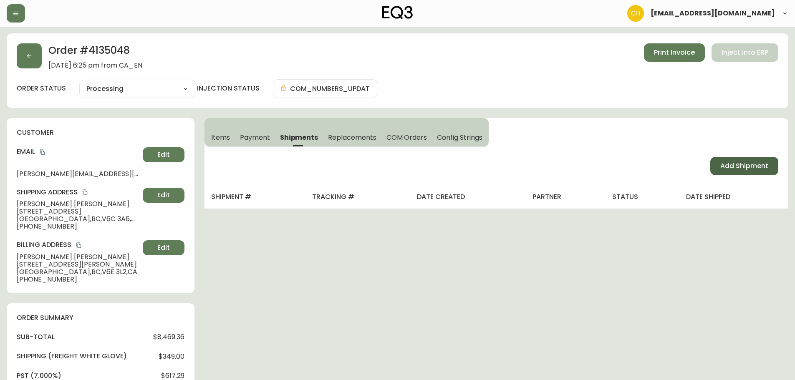
click at [732, 167] on span "Add Shipment" at bounding box center [745, 166] width 48 height 9
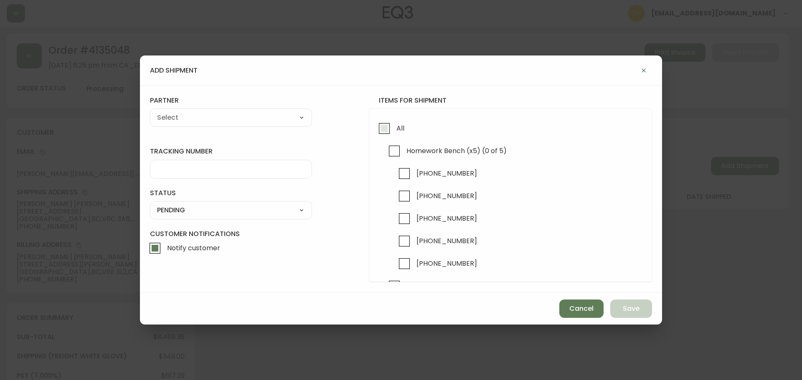
click at [382, 132] on input "All" at bounding box center [383, 128] width 19 height 19
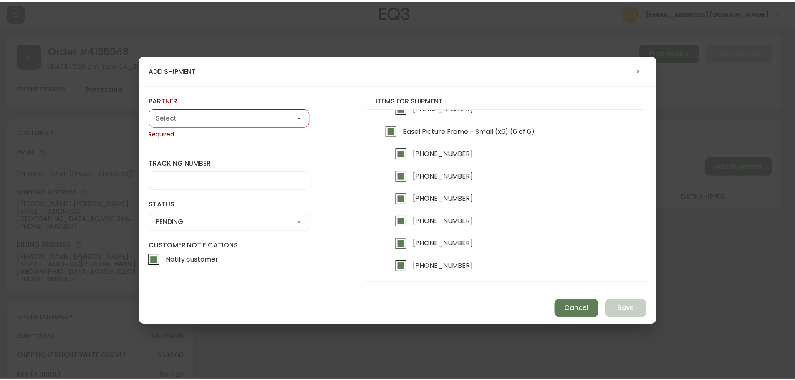
scroll to position [880, 0]
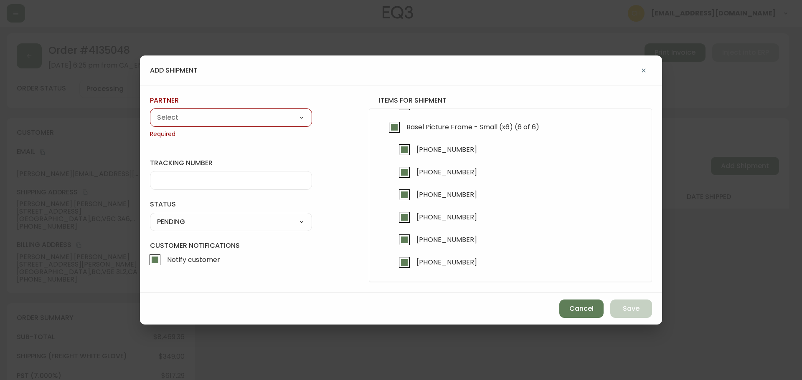
click at [195, 116] on select "A Move to Remember LLC ABF Freight Alero [PERSON_NAME] Canada Post Canpar Expre…" at bounding box center [231, 117] width 162 height 13
click at [150, 111] on select "A Move to Remember LLC ABF Freight Alero [PERSON_NAME] Canada Post Canpar Expre…" at bounding box center [231, 117] width 162 height 13
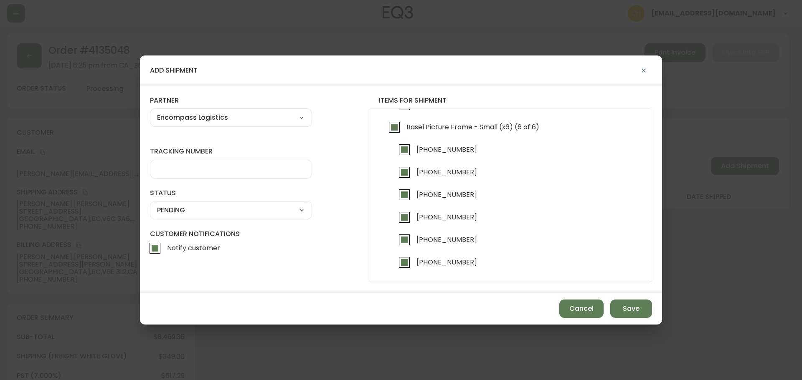
click at [172, 160] on div at bounding box center [231, 169] width 162 height 19
click at [212, 207] on select "SHIPPED PENDING CANCELLED" at bounding box center [231, 210] width 162 height 13
click at [150, 204] on select "SHIPPED PENDING CANCELLED" at bounding box center [231, 210] width 162 height 13
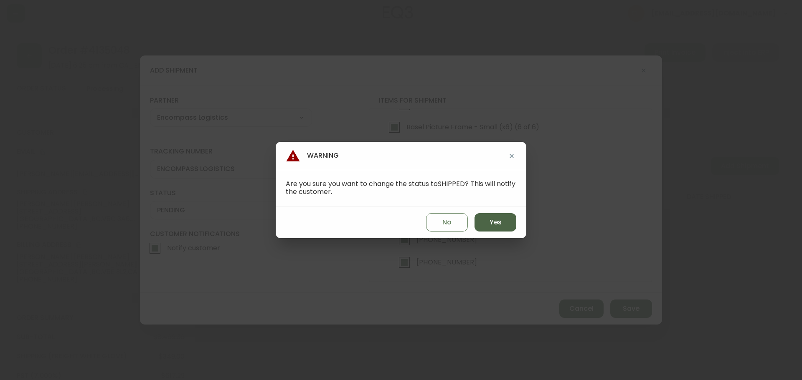
click at [491, 223] on span "Yes" at bounding box center [495, 222] width 12 height 9
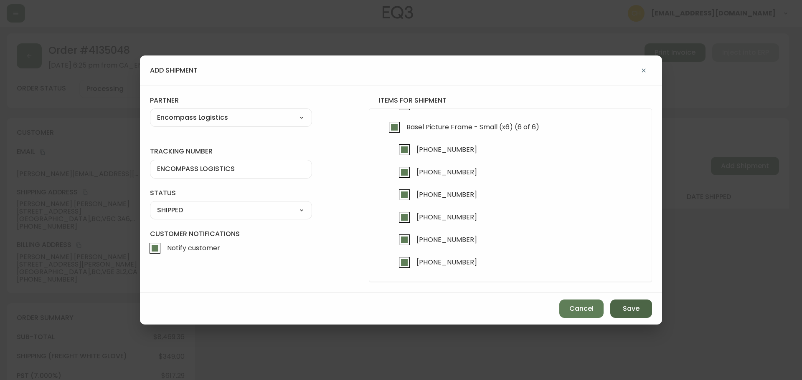
click at [635, 310] on span "Save" at bounding box center [630, 308] width 17 height 9
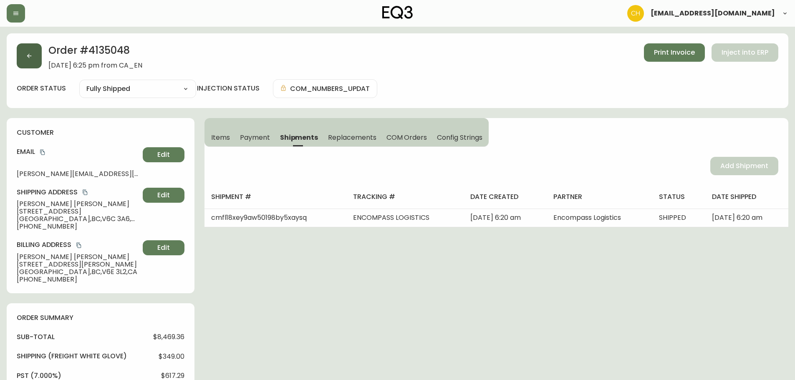
click at [34, 58] on button "button" at bounding box center [29, 55] width 25 height 25
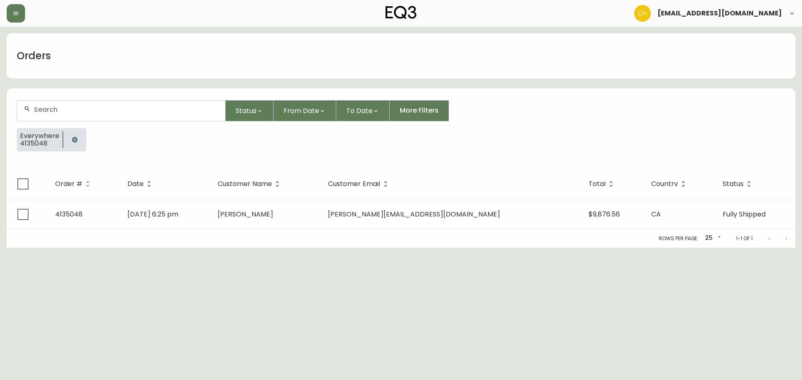
click at [42, 105] on div at bounding box center [121, 111] width 208 height 20
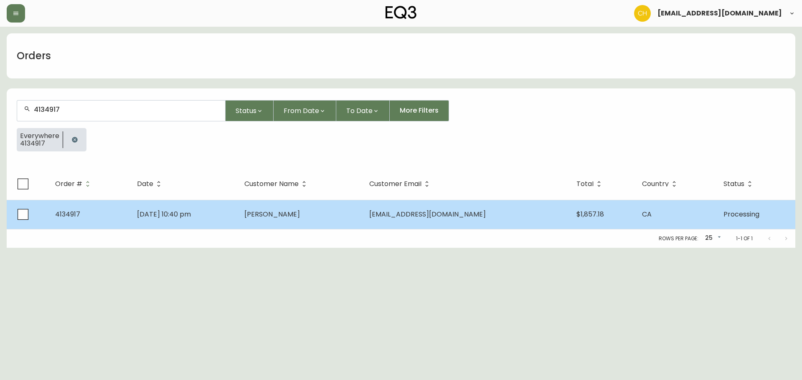
click at [287, 210] on span "[PERSON_NAME]" at bounding box center [272, 215] width 56 height 10
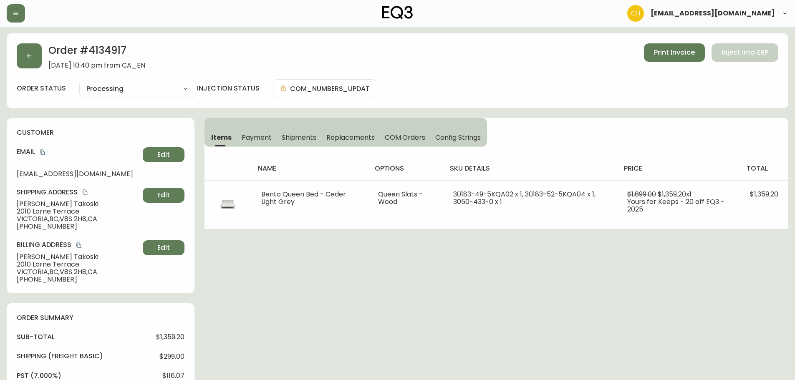
click at [293, 134] on span "Shipments" at bounding box center [299, 137] width 35 height 9
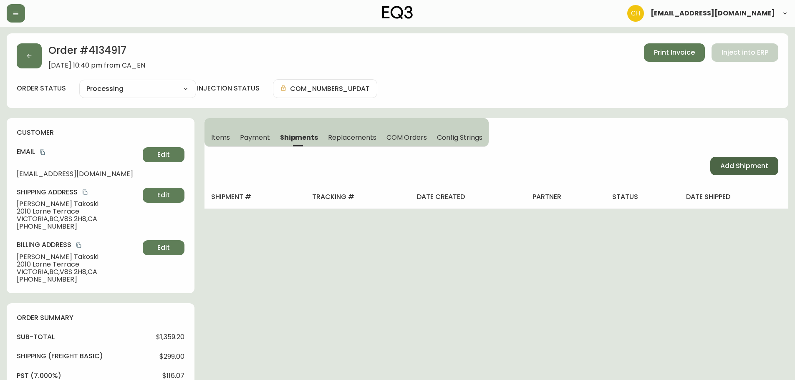
click at [726, 168] on span "Add Shipment" at bounding box center [745, 166] width 48 height 9
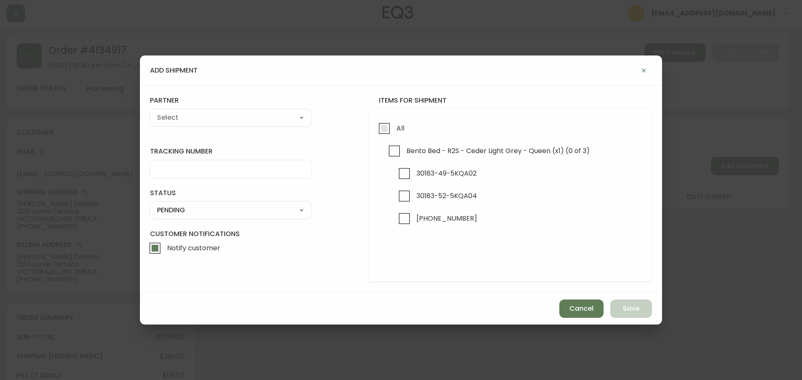
click at [387, 130] on input "All" at bounding box center [383, 128] width 19 height 19
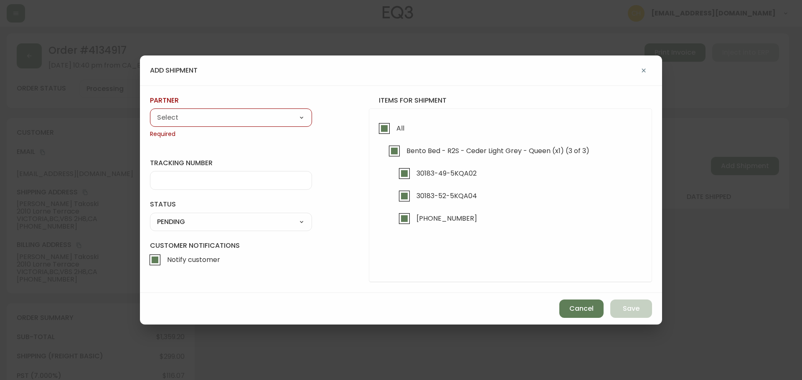
click at [202, 112] on select "A Move to Remember LLC ABF Freight Alero [PERSON_NAME] Canada Post Canpar Expre…" at bounding box center [231, 117] width 162 height 13
click at [150, 111] on select "A Move to Remember LLC ABF Freight Alero [PERSON_NAME] Canada Post Canpar Expre…" at bounding box center [231, 117] width 162 height 13
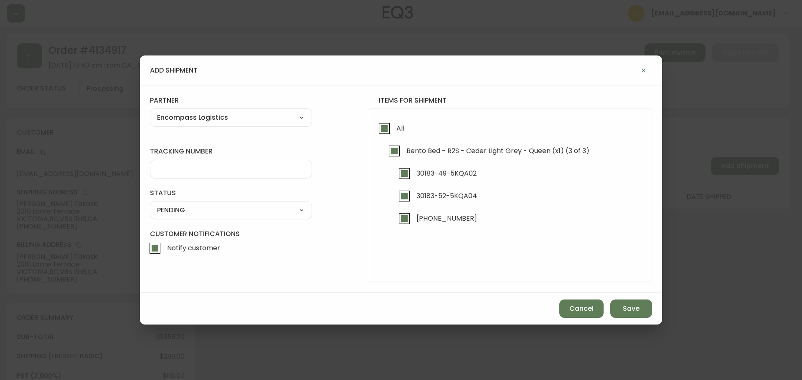
click at [185, 170] on input "tracking number" at bounding box center [231, 169] width 148 height 8
click at [190, 212] on select "SHIPPED PENDING CANCELLED" at bounding box center [231, 210] width 162 height 13
click at [150, 204] on select "SHIPPED PENDING CANCELLED" at bounding box center [231, 210] width 162 height 13
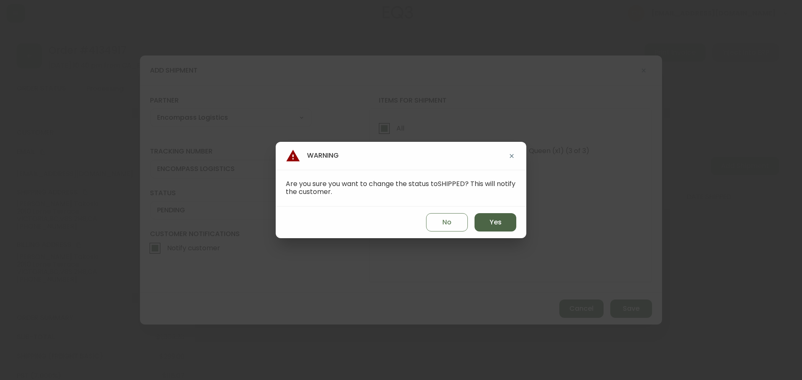
drag, startPoint x: 499, startPoint y: 226, endPoint x: 508, endPoint y: 229, distance: 9.8
click at [499, 226] on span "Yes" at bounding box center [495, 222] width 12 height 9
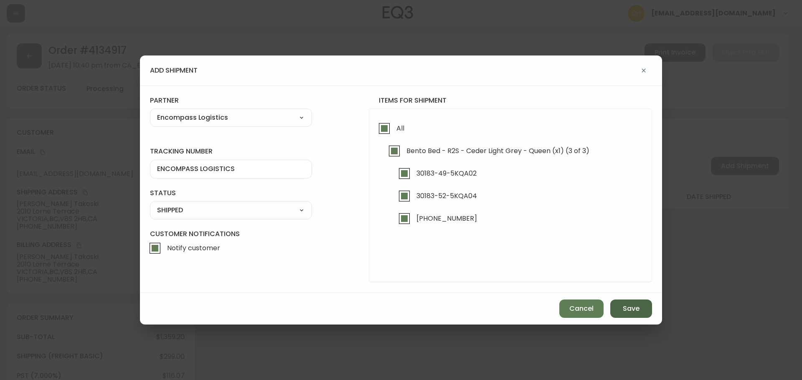
click at [629, 310] on span "Save" at bounding box center [630, 308] width 17 height 9
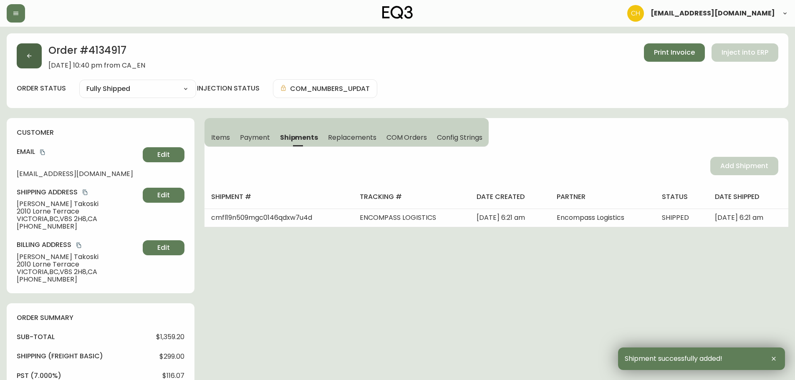
click at [26, 59] on button "button" at bounding box center [29, 55] width 25 height 25
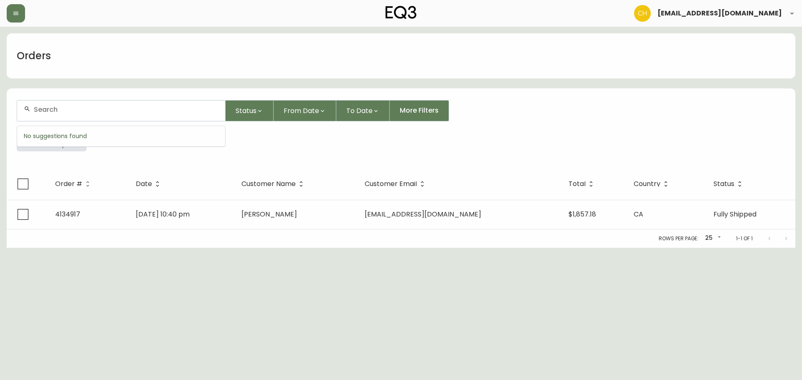
click at [53, 110] on input "text" at bounding box center [126, 110] width 185 height 8
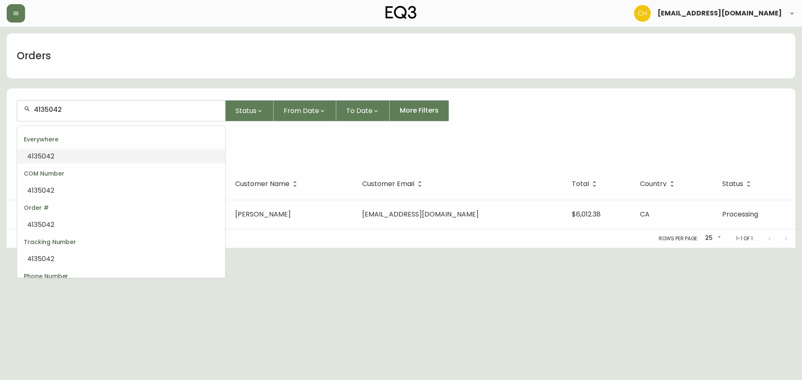
drag, startPoint x: 68, startPoint y: 111, endPoint x: 18, endPoint y: 111, distance: 50.9
click at [18, 111] on div "4135042" at bounding box center [121, 111] width 208 height 20
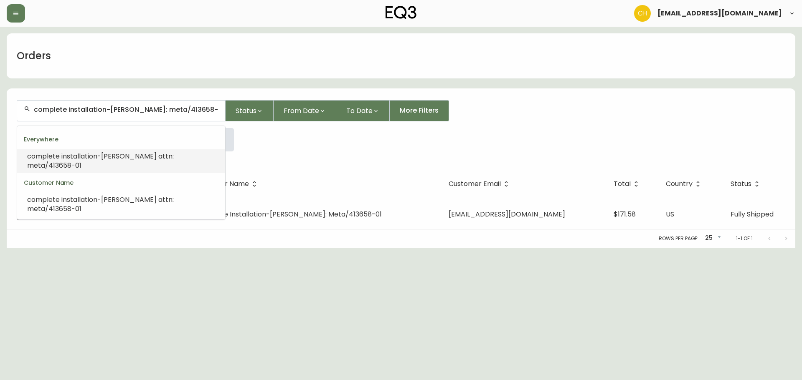
click at [56, 113] on input "complete installation-[PERSON_NAME]: meta/413658-01" at bounding box center [126, 110] width 185 height 8
drag, startPoint x: 213, startPoint y: 108, endPoint x: 0, endPoint y: 106, distance: 212.9
click at [0, 106] on main "Orders complete installation-[PERSON_NAME]: meta/413658-01 Status From Date To …" at bounding box center [401, 137] width 802 height 221
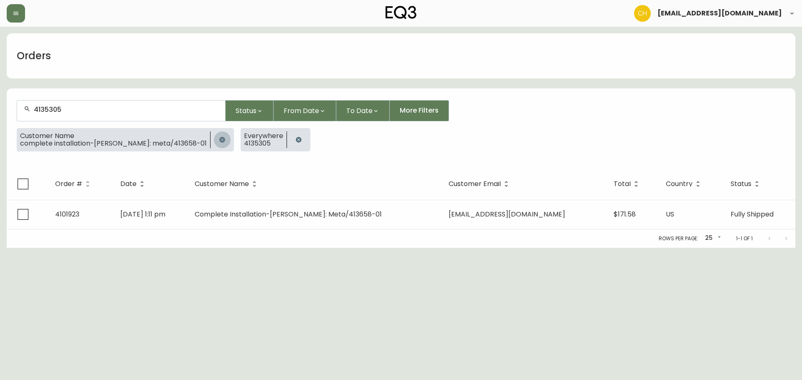
click at [219, 139] on icon "button" at bounding box center [221, 139] width 5 height 5
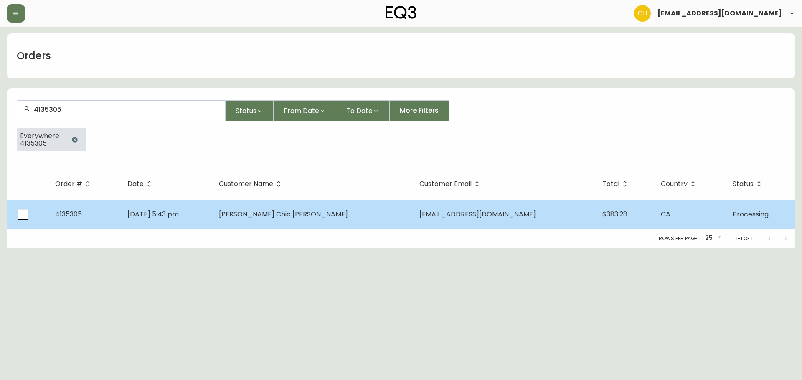
click at [286, 212] on span "[PERSON_NAME] Chic [PERSON_NAME]" at bounding box center [283, 215] width 129 height 10
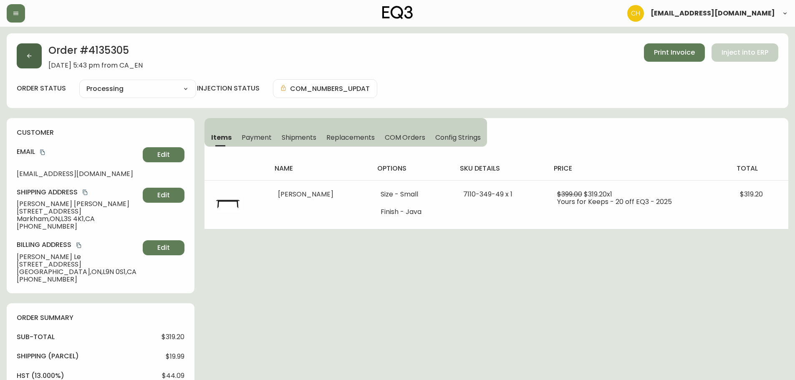
click at [35, 59] on button "button" at bounding box center [29, 55] width 25 height 25
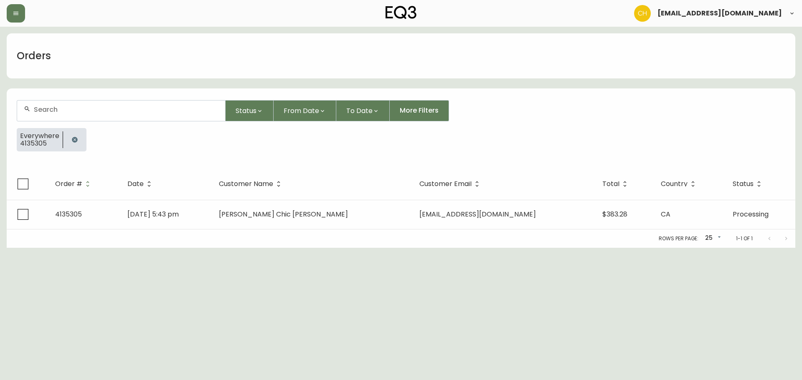
click at [54, 112] on input "text" at bounding box center [126, 110] width 185 height 8
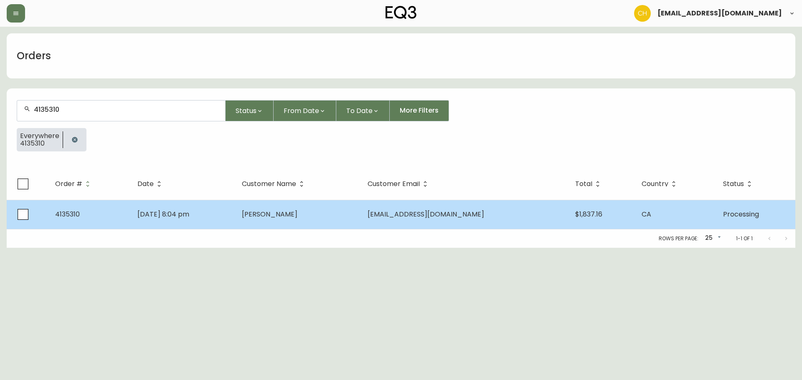
click at [326, 213] on td "[PERSON_NAME]" at bounding box center [298, 214] width 126 height 29
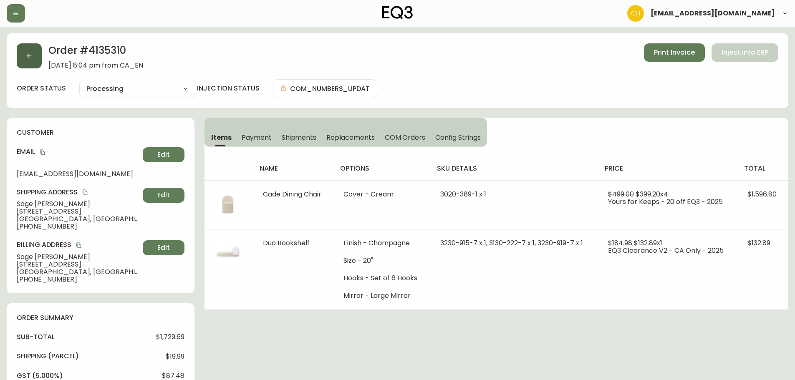
click at [34, 56] on button "button" at bounding box center [29, 55] width 25 height 25
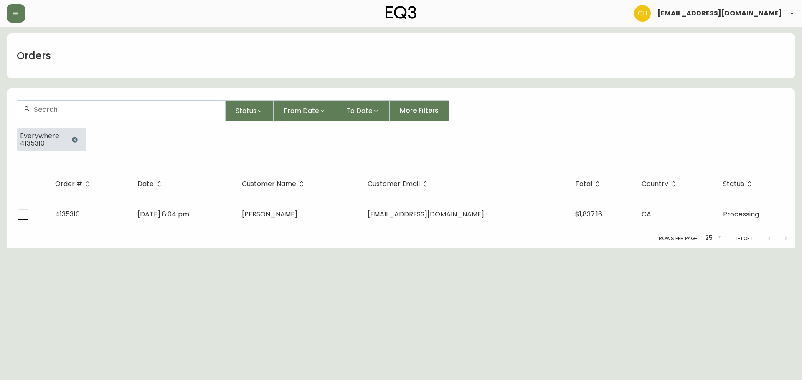
click at [38, 112] on input "text" at bounding box center [126, 110] width 185 height 8
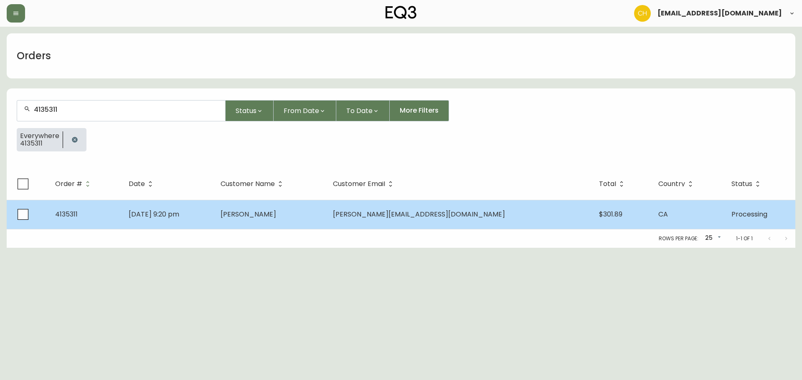
click at [179, 212] on span "[DATE] 9:20 pm" at bounding box center [154, 215] width 51 height 10
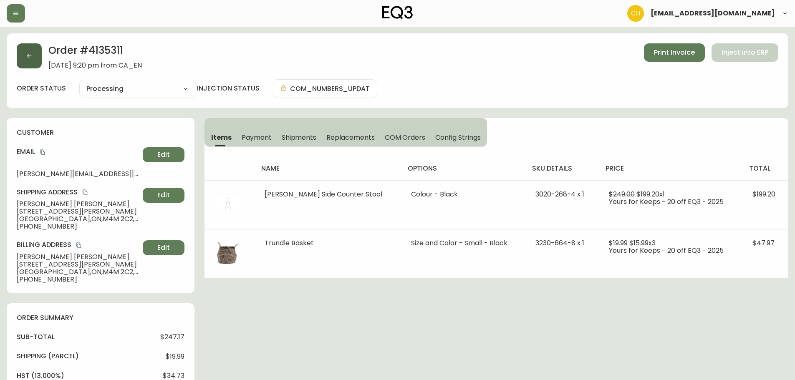
click at [38, 52] on button "button" at bounding box center [29, 55] width 25 height 25
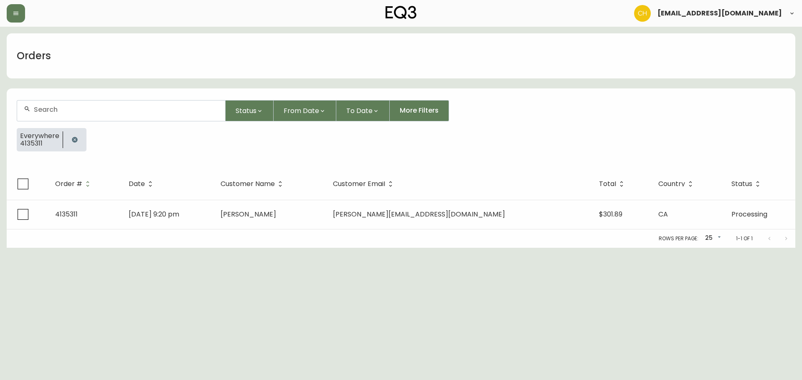
click at [53, 116] on div at bounding box center [121, 111] width 208 height 20
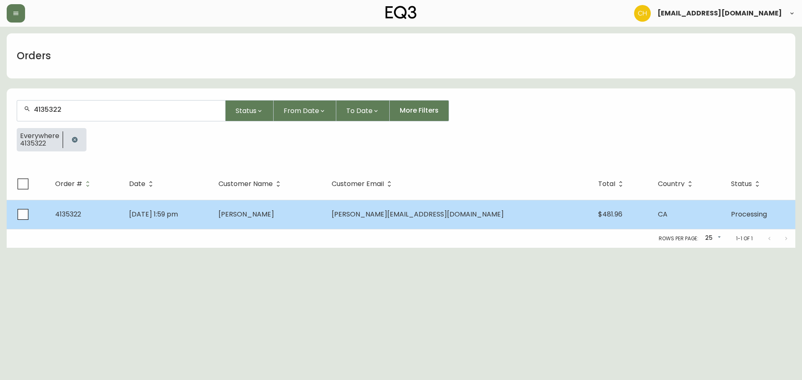
click at [261, 208] on td "[PERSON_NAME]" at bounding box center [268, 214] width 113 height 29
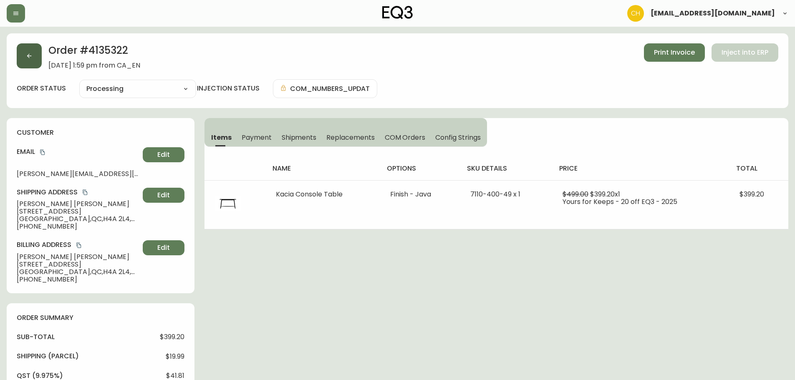
click at [41, 55] on button "button" at bounding box center [29, 55] width 25 height 25
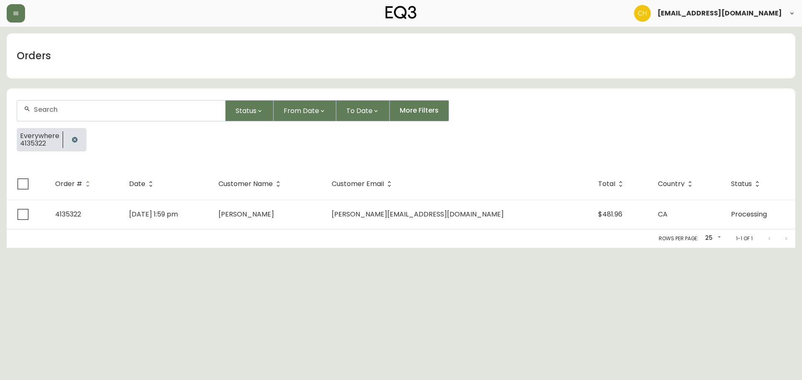
click at [50, 108] on input "text" at bounding box center [126, 110] width 185 height 8
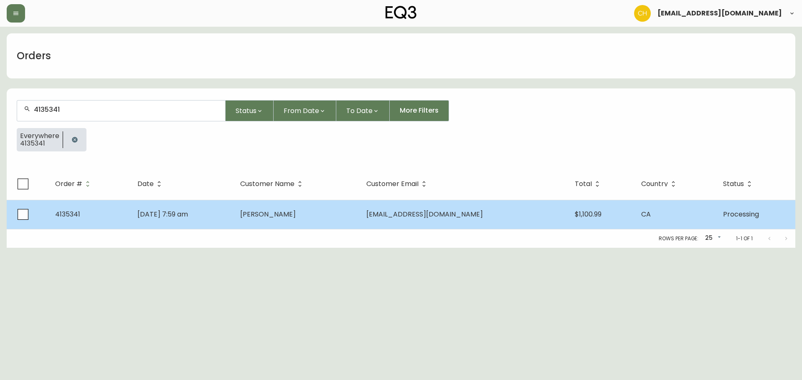
click at [233, 207] on td "[DATE] 7:59 am" at bounding box center [182, 214] width 103 height 29
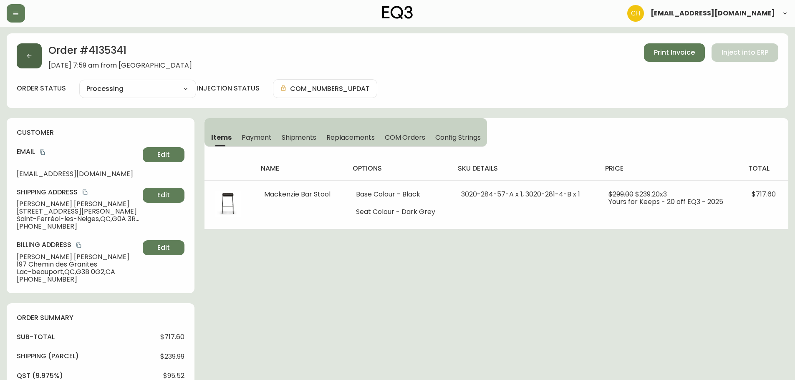
click at [35, 59] on button "button" at bounding box center [29, 55] width 25 height 25
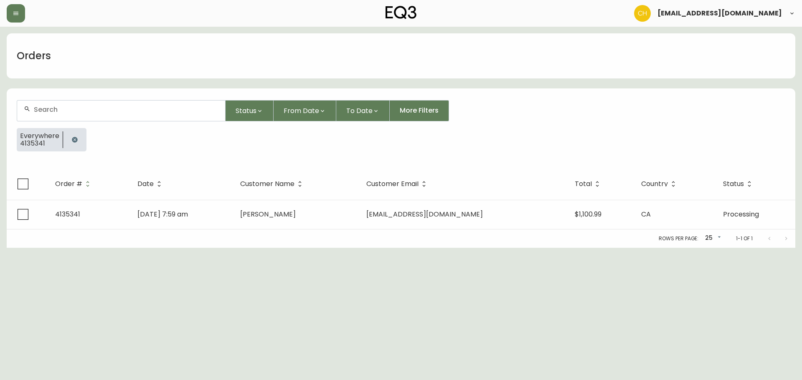
click at [48, 109] on input "text" at bounding box center [126, 110] width 185 height 8
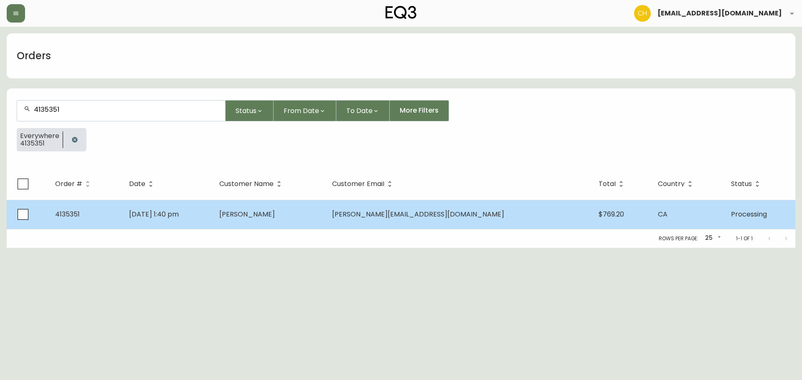
click at [275, 212] on span "[PERSON_NAME]" at bounding box center [247, 215] width 56 height 10
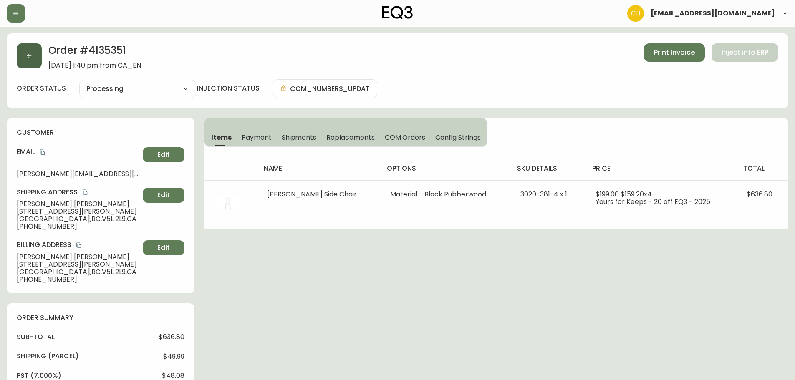
click at [37, 58] on button "button" at bounding box center [29, 55] width 25 height 25
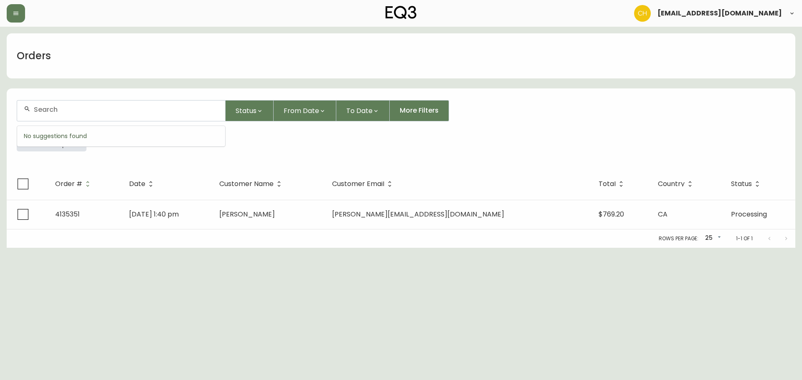
click at [42, 107] on input "text" at bounding box center [126, 110] width 185 height 8
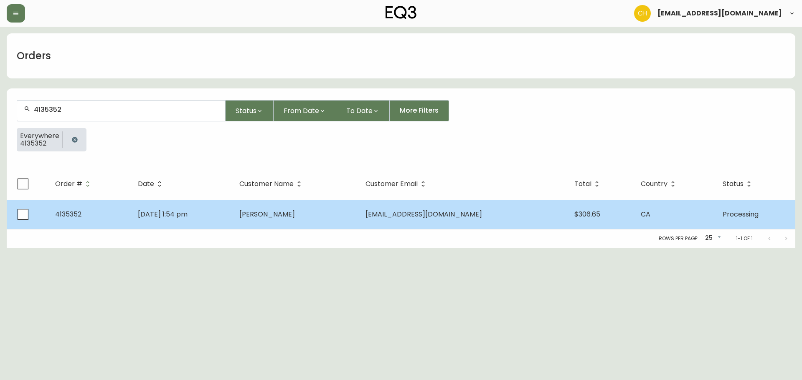
click at [286, 217] on span "[PERSON_NAME]" at bounding box center [267, 215] width 56 height 10
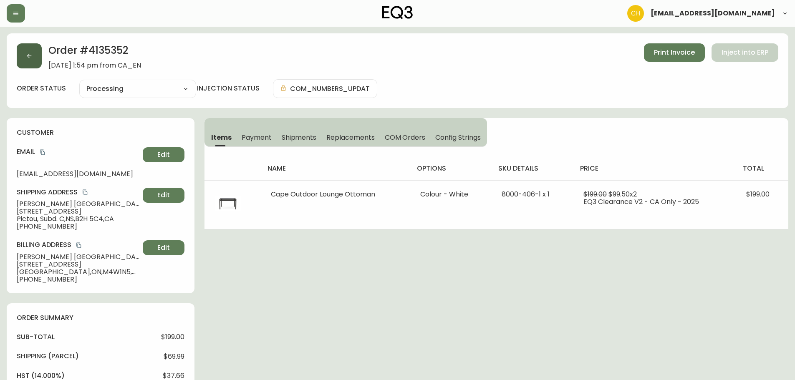
click at [31, 59] on icon "button" at bounding box center [29, 56] width 7 height 7
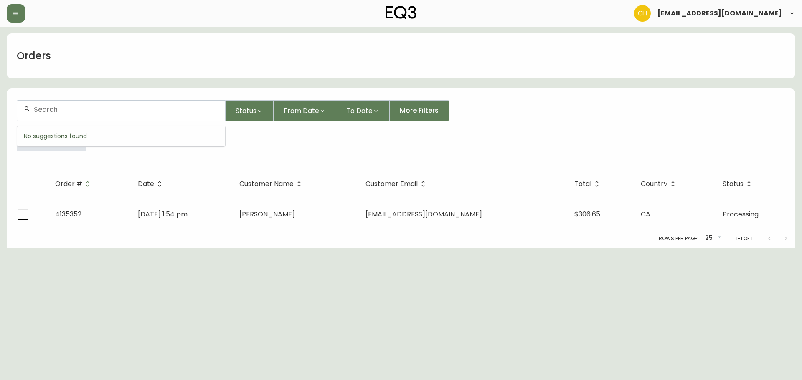
click at [48, 109] on input "text" at bounding box center [126, 110] width 185 height 8
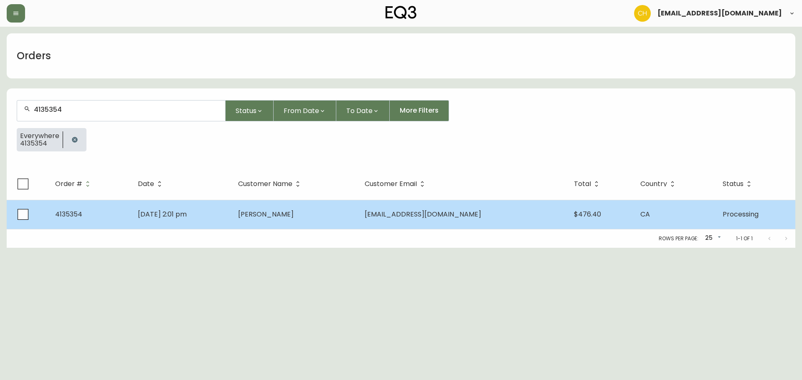
click at [272, 218] on td "[PERSON_NAME]" at bounding box center [294, 214] width 126 height 29
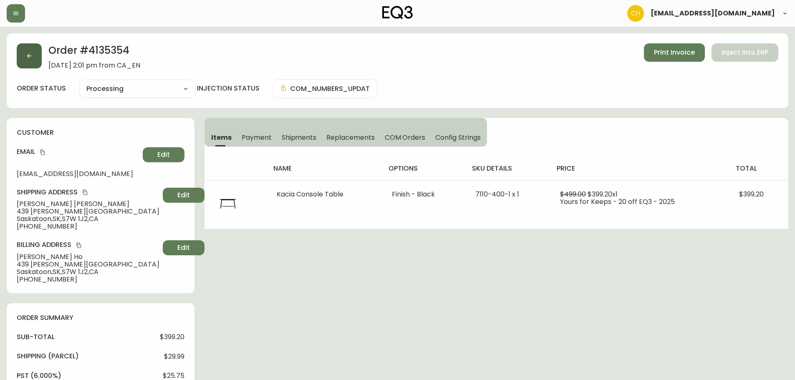
click at [29, 59] on icon "button" at bounding box center [29, 56] width 7 height 7
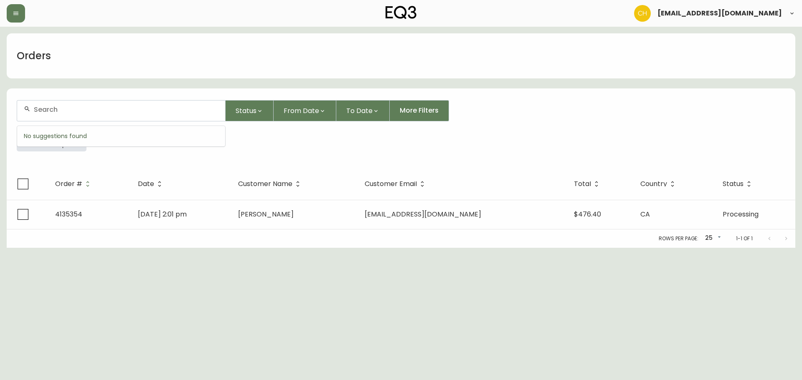
click at [49, 109] on input "text" at bounding box center [126, 110] width 185 height 8
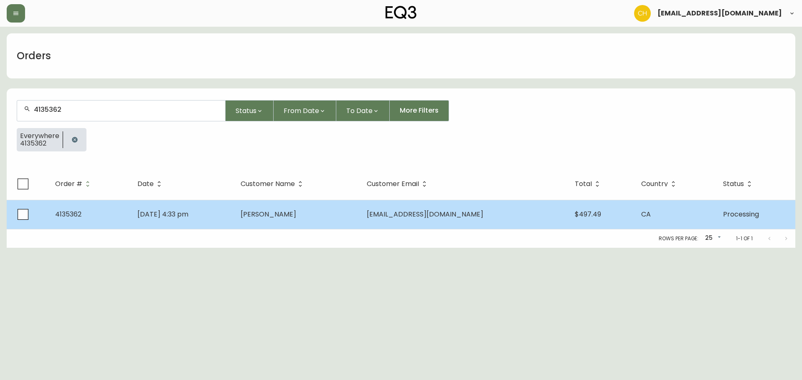
click at [275, 214] on span "[PERSON_NAME]" at bounding box center [268, 215] width 56 height 10
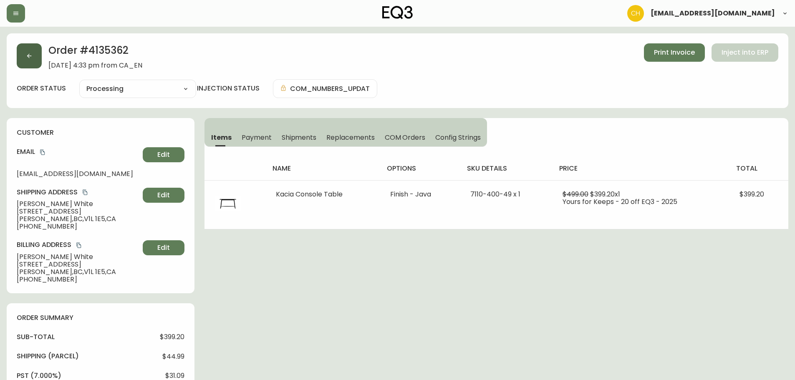
click at [37, 61] on button "button" at bounding box center [29, 55] width 25 height 25
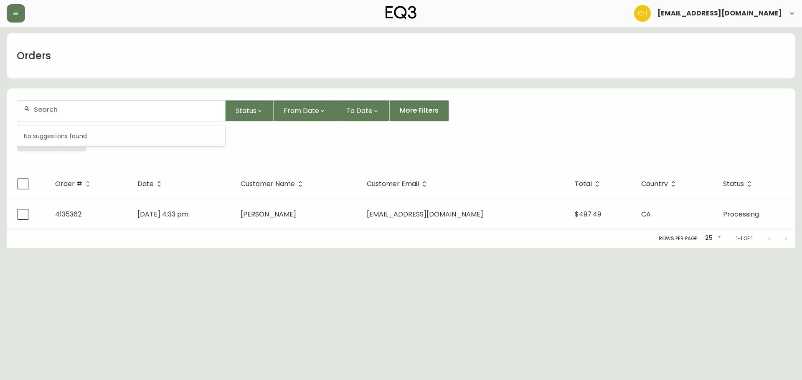
click at [43, 108] on input "text" at bounding box center [126, 110] width 185 height 8
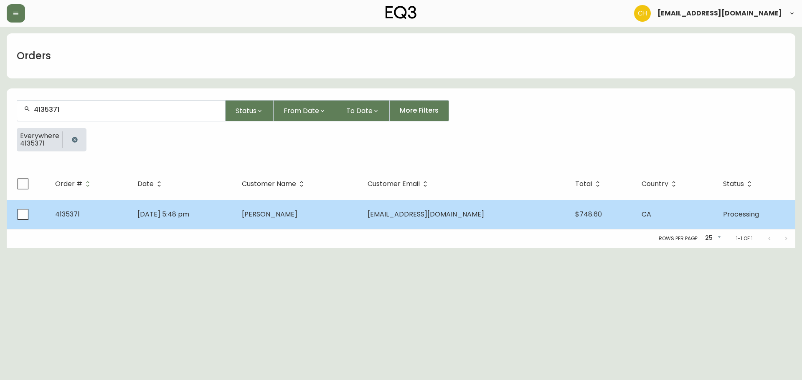
click at [235, 219] on td "[DATE] 5:48 pm" at bounding box center [183, 214] width 104 height 29
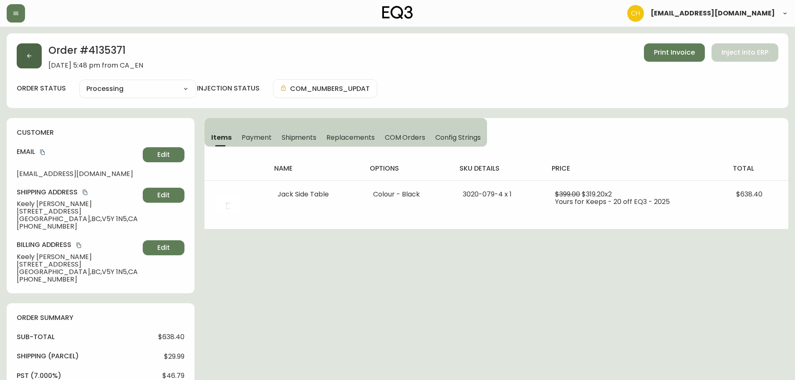
click at [29, 56] on icon "button" at bounding box center [29, 56] width 7 height 7
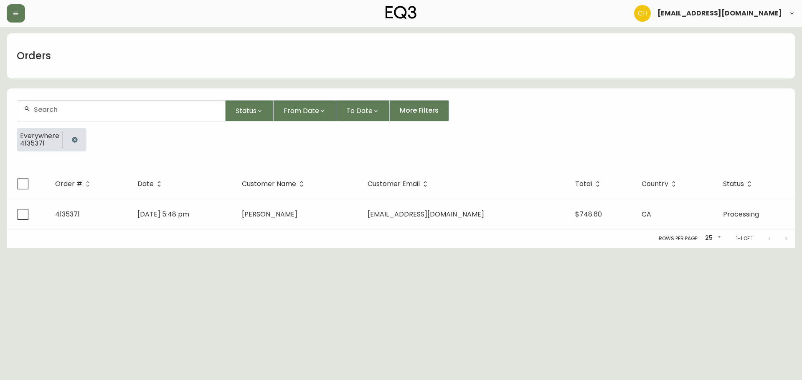
click at [50, 111] on input "text" at bounding box center [126, 110] width 185 height 8
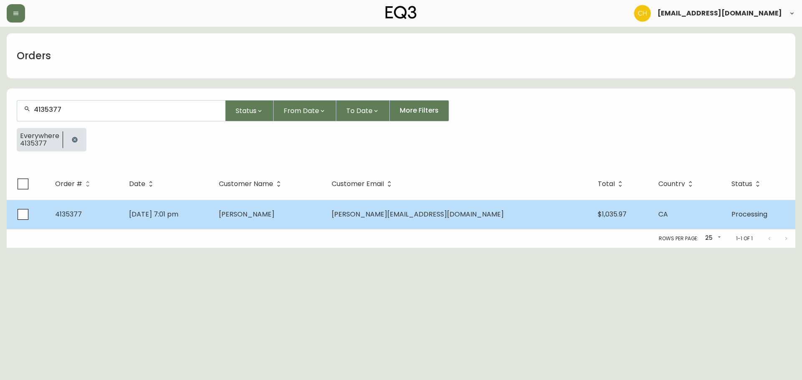
click at [274, 218] on span "[PERSON_NAME]" at bounding box center [247, 215] width 56 height 10
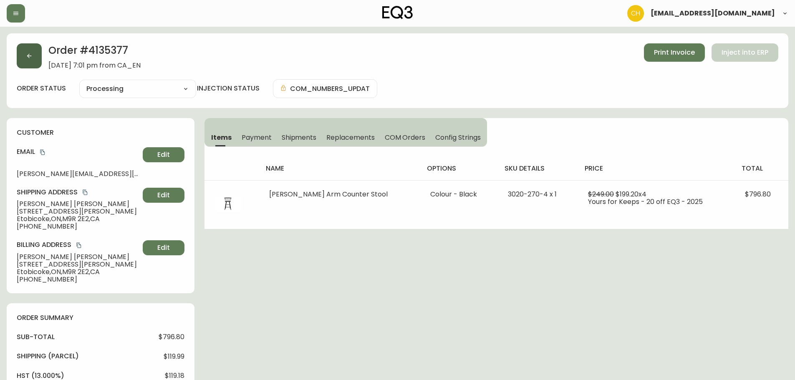
click at [29, 55] on icon "button" at bounding box center [29, 56] width 7 height 7
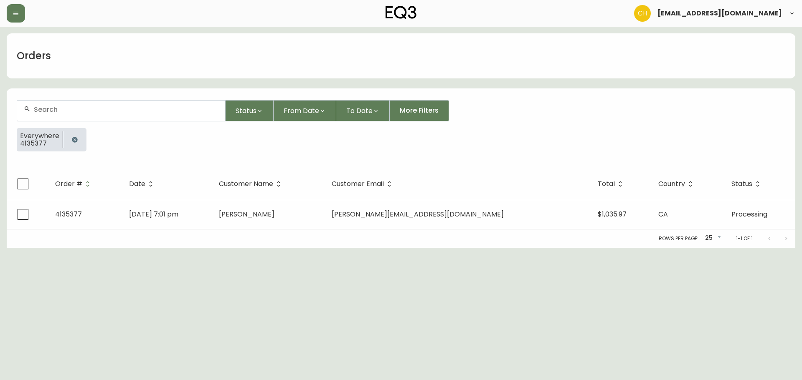
click at [47, 106] on input "text" at bounding box center [126, 110] width 185 height 8
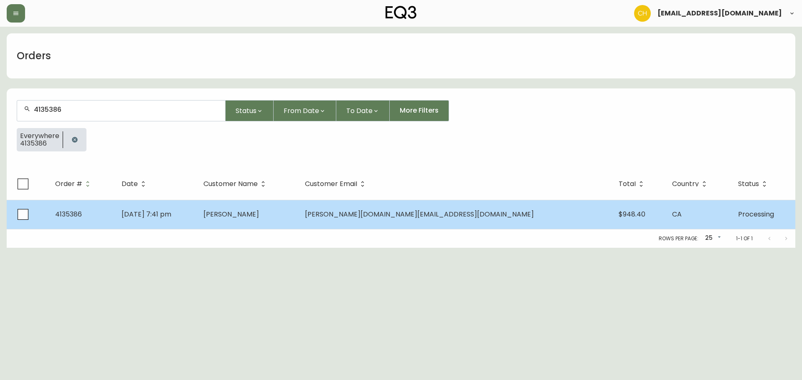
click at [259, 217] on span "[PERSON_NAME]" at bounding box center [231, 215] width 56 height 10
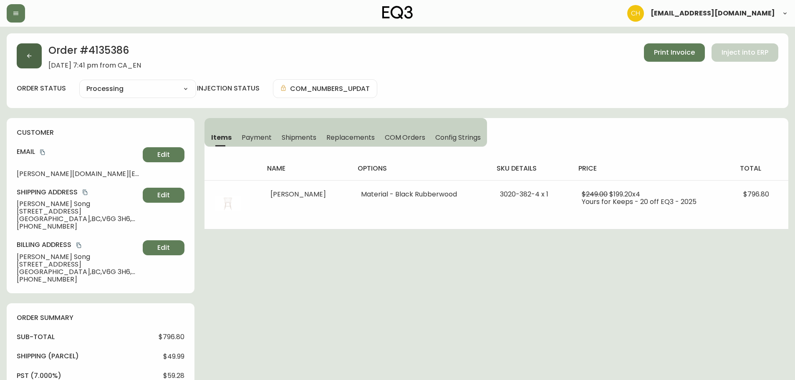
click at [27, 60] on button "button" at bounding box center [29, 55] width 25 height 25
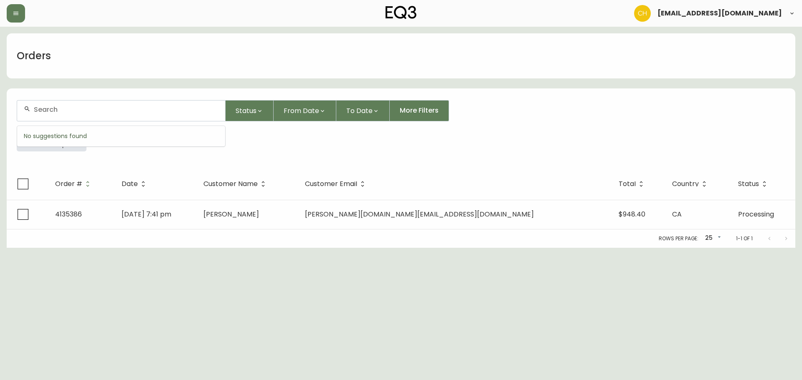
click at [51, 106] on input "text" at bounding box center [126, 110] width 185 height 8
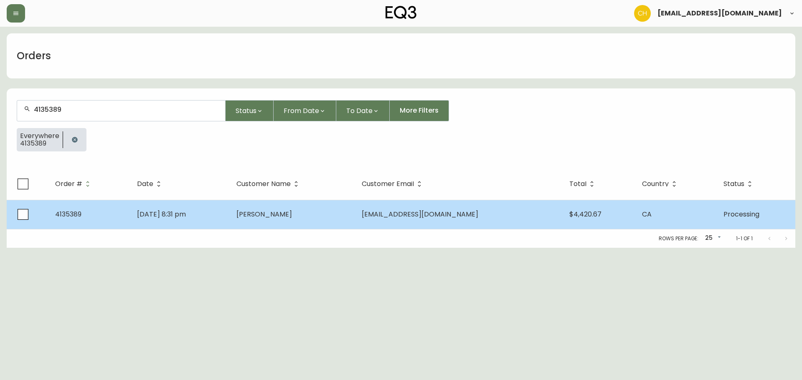
click at [271, 217] on td "[PERSON_NAME]" at bounding box center [292, 214] width 125 height 29
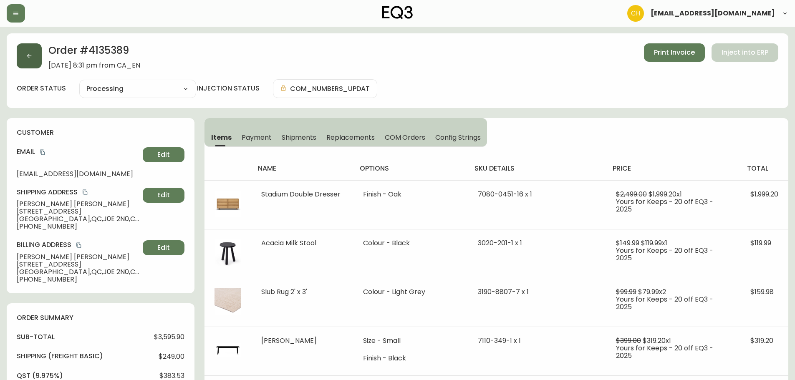
click at [38, 62] on button "button" at bounding box center [29, 55] width 25 height 25
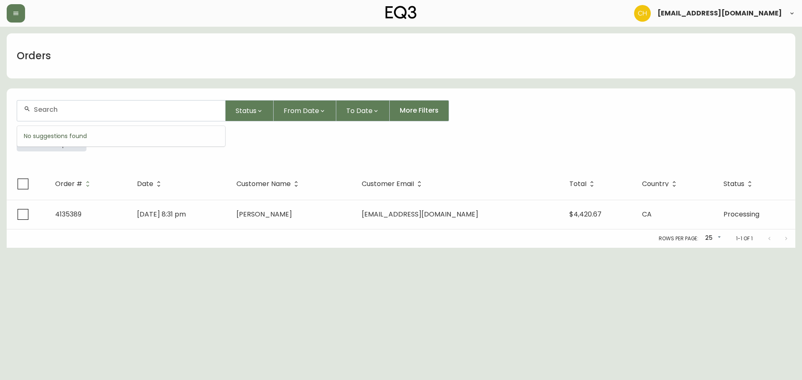
click at [54, 106] on input "text" at bounding box center [126, 110] width 185 height 8
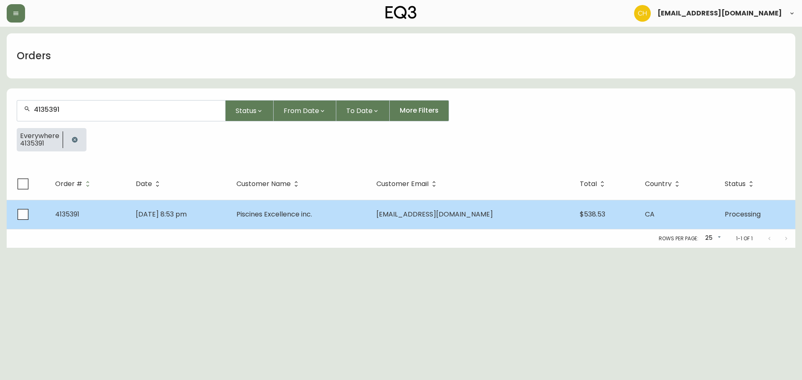
click at [250, 211] on td "Piscines Excellence inc." at bounding box center [299, 214] width 139 height 29
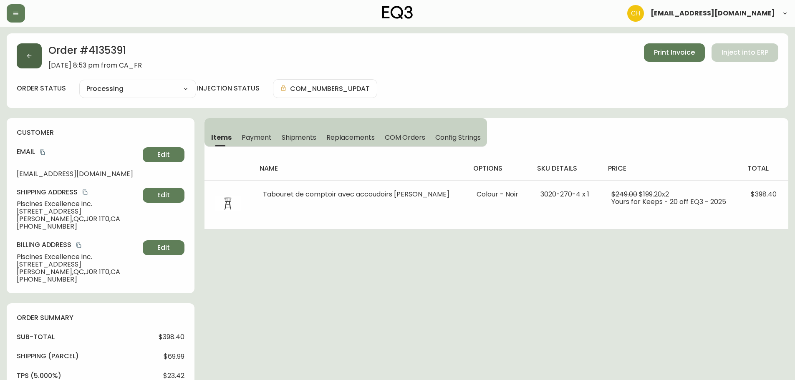
click at [33, 57] on button "button" at bounding box center [29, 55] width 25 height 25
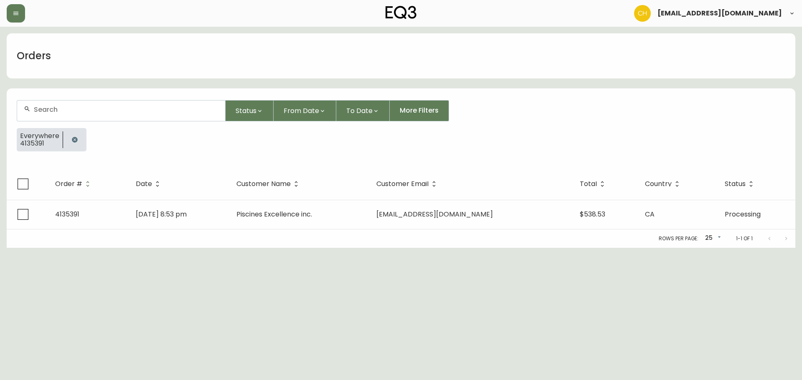
click at [45, 105] on div at bounding box center [121, 111] width 208 height 20
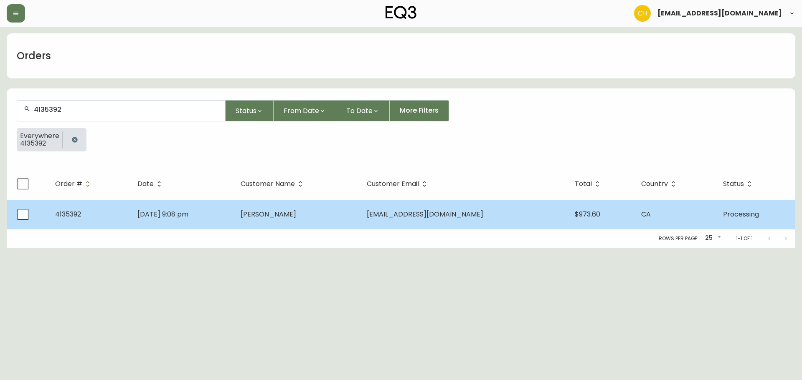
click at [289, 210] on span "[PERSON_NAME]" at bounding box center [268, 215] width 56 height 10
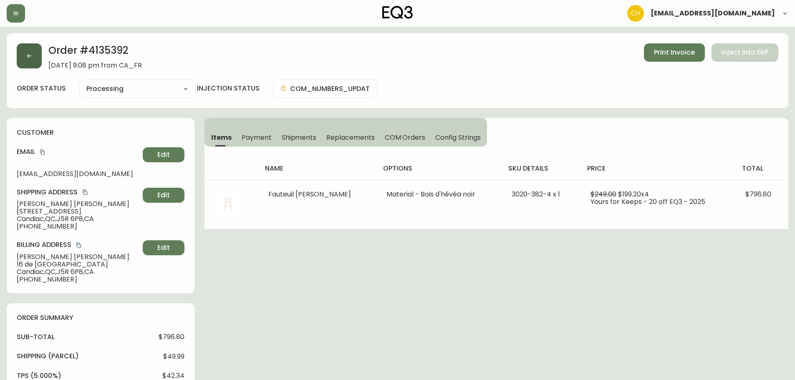
click at [24, 52] on button "button" at bounding box center [29, 55] width 25 height 25
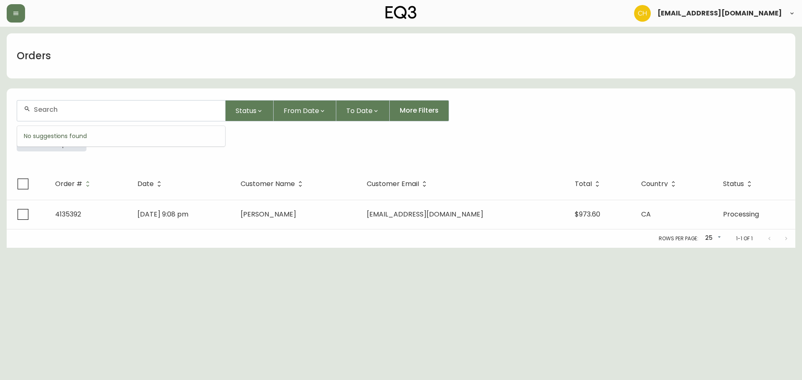
click at [51, 113] on input "text" at bounding box center [126, 110] width 185 height 8
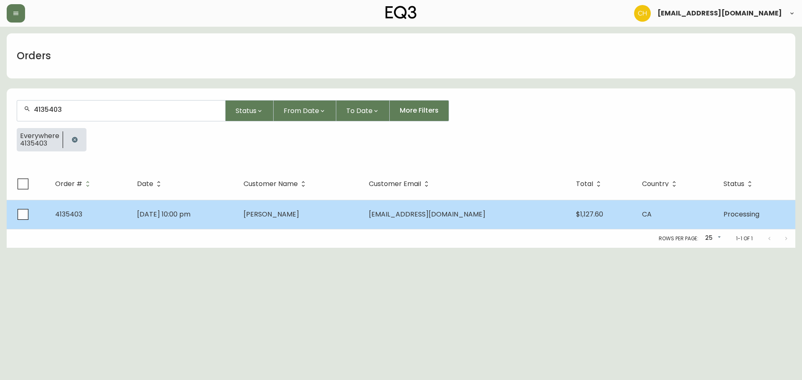
click at [276, 211] on td "[PERSON_NAME]" at bounding box center [299, 214] width 125 height 29
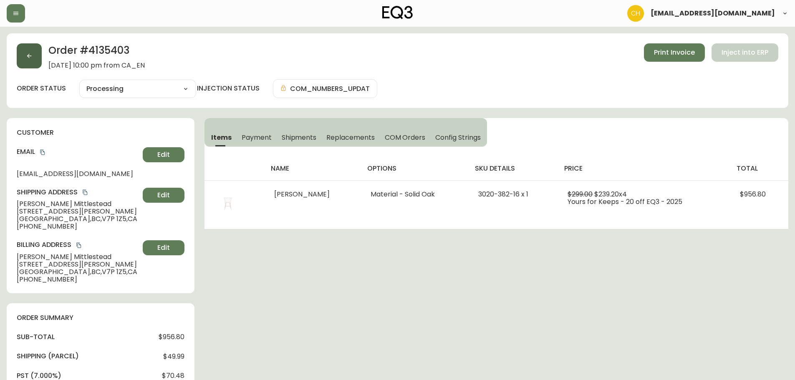
click at [34, 53] on button "button" at bounding box center [29, 55] width 25 height 25
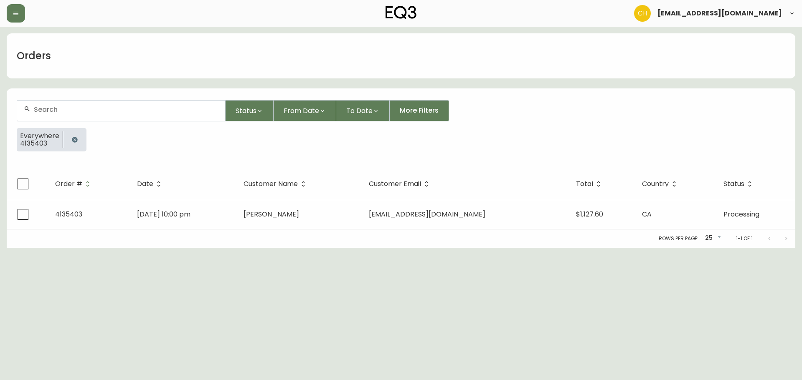
click at [54, 107] on input "text" at bounding box center [126, 110] width 185 height 8
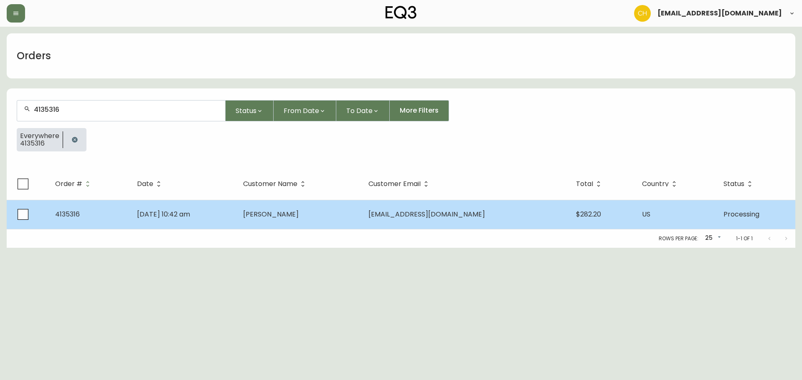
click at [234, 214] on td "[DATE] 10:42 am" at bounding box center [183, 214] width 106 height 29
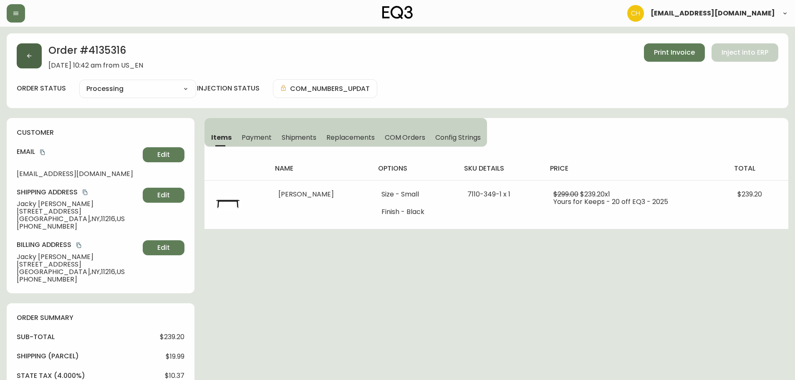
click at [35, 57] on button "button" at bounding box center [29, 55] width 25 height 25
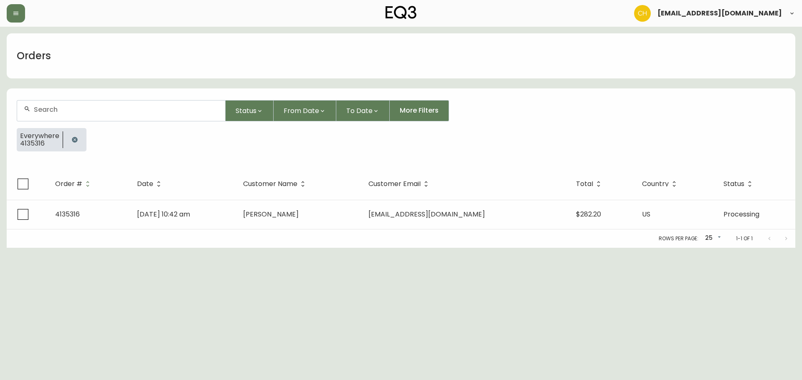
click at [57, 106] on input "text" at bounding box center [126, 110] width 185 height 8
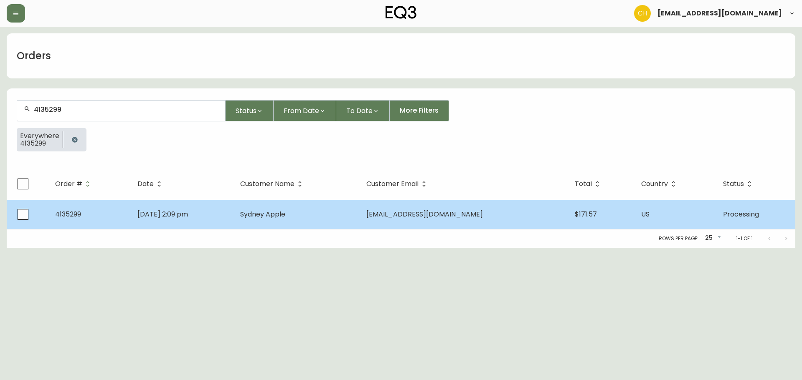
click at [233, 214] on td "[DATE] 2:09 pm" at bounding box center [182, 214] width 103 height 29
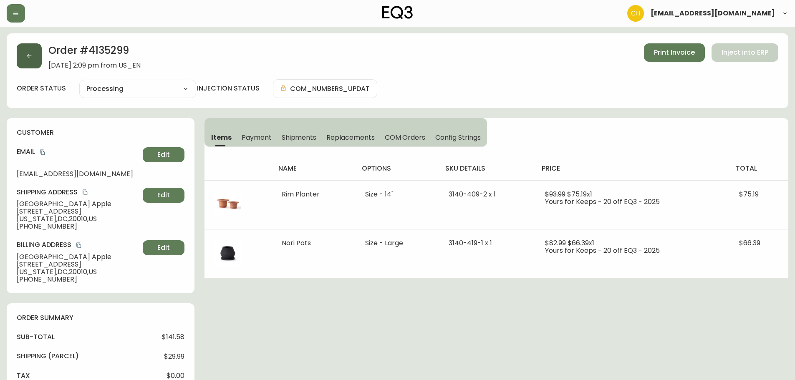
click at [28, 56] on icon "button" at bounding box center [29, 56] width 5 height 5
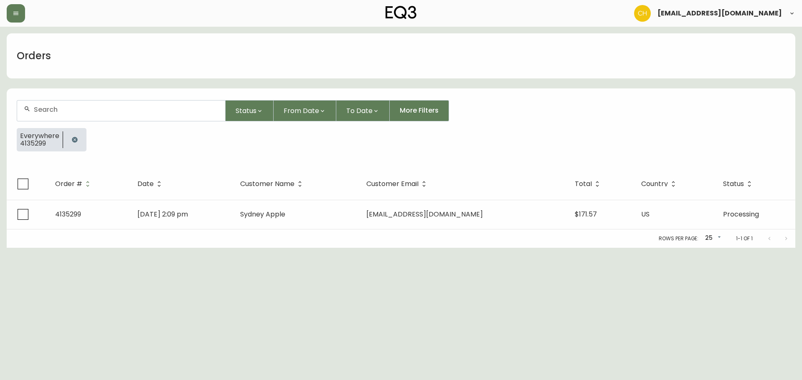
click at [53, 105] on div at bounding box center [121, 111] width 208 height 20
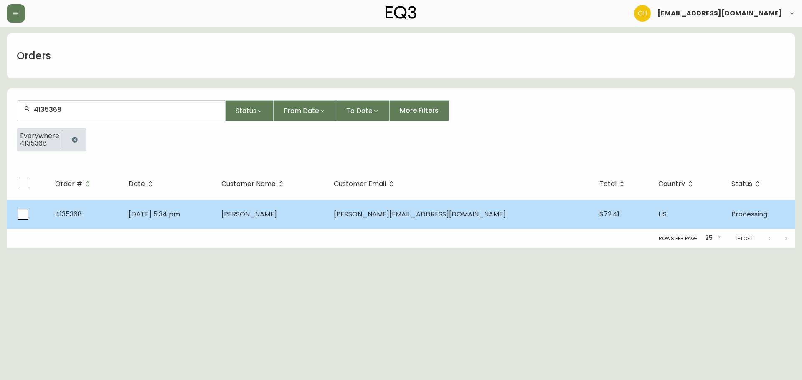
click at [271, 210] on td "[PERSON_NAME]" at bounding box center [271, 214] width 112 height 29
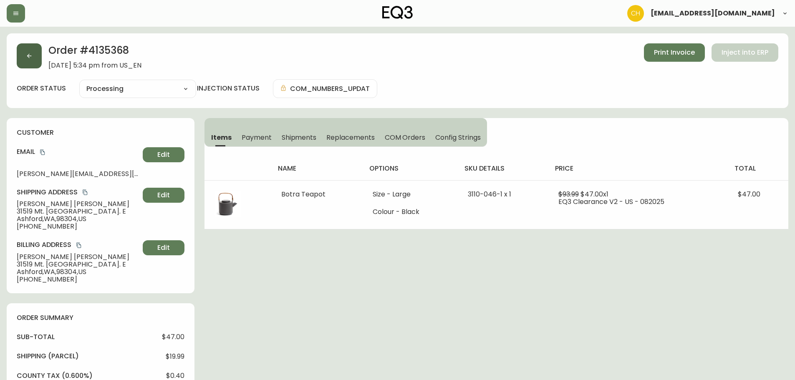
click at [30, 58] on icon "button" at bounding box center [29, 56] width 7 height 7
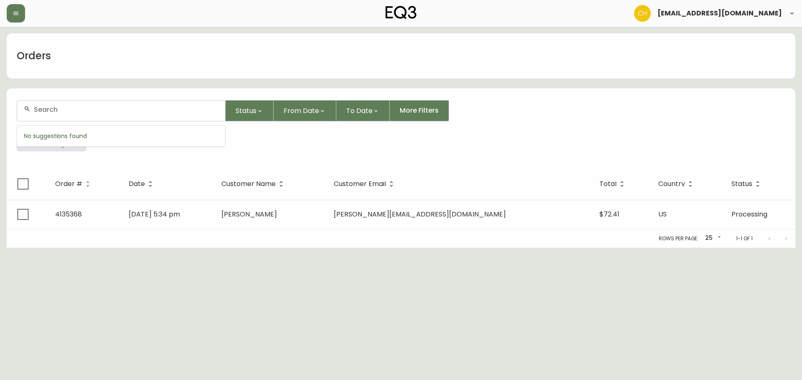
click at [53, 107] on input "text" at bounding box center [126, 110] width 185 height 8
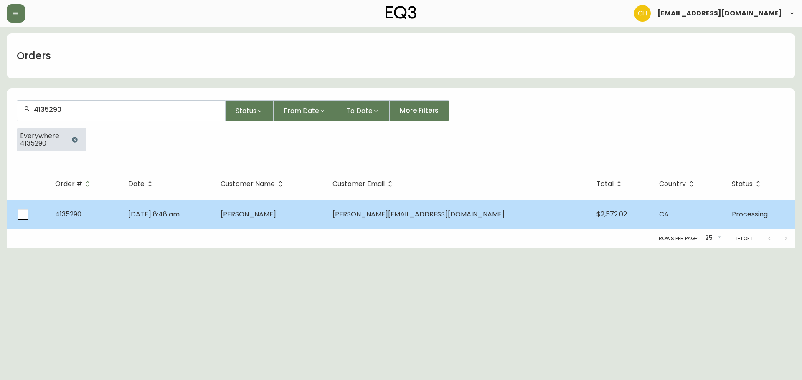
click at [214, 206] on td "[DATE] 8:48 am" at bounding box center [167, 214] width 92 height 29
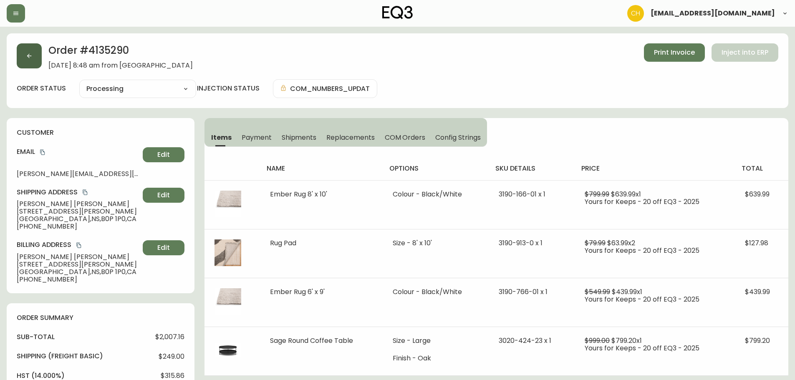
click at [30, 57] on icon "button" at bounding box center [29, 56] width 7 height 7
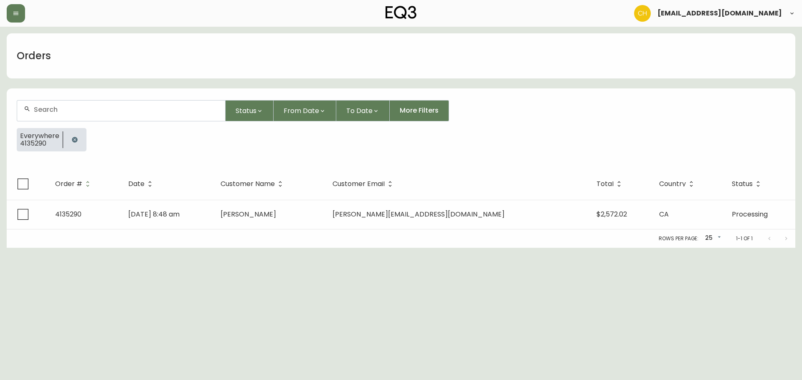
click at [48, 106] on input "text" at bounding box center [126, 110] width 185 height 8
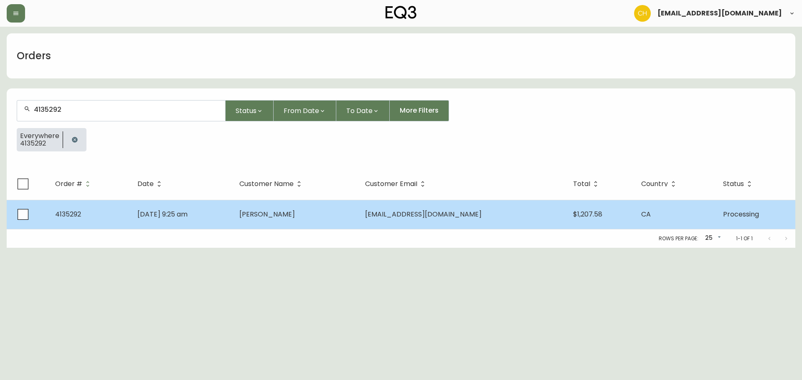
click at [233, 223] on td "[DATE] 9:25 am" at bounding box center [182, 214] width 102 height 29
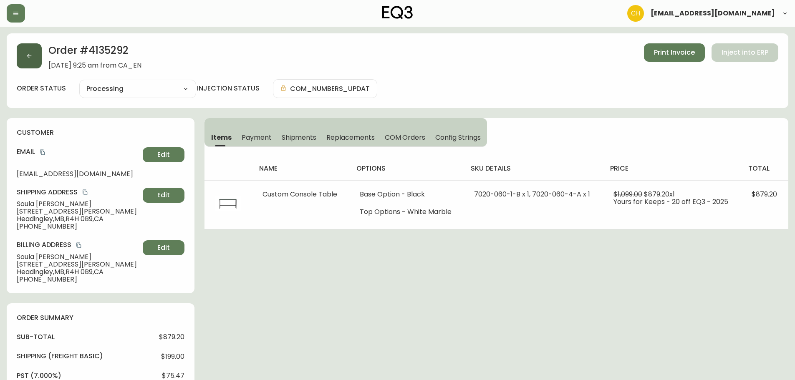
click at [35, 58] on button "button" at bounding box center [29, 55] width 25 height 25
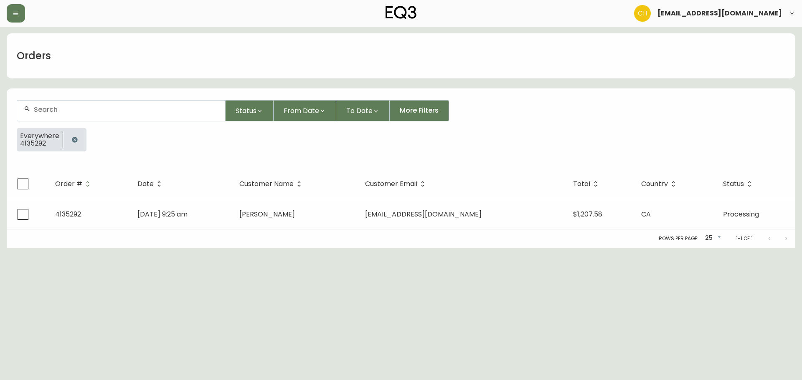
click at [56, 107] on input "text" at bounding box center [126, 110] width 185 height 8
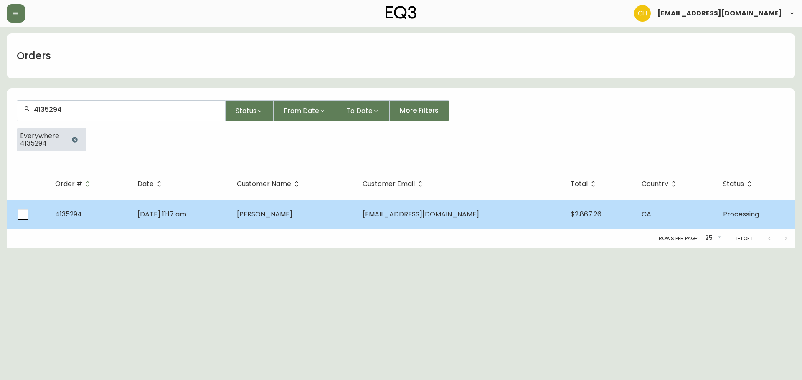
click at [292, 219] on span "[PERSON_NAME]" at bounding box center [265, 215] width 56 height 10
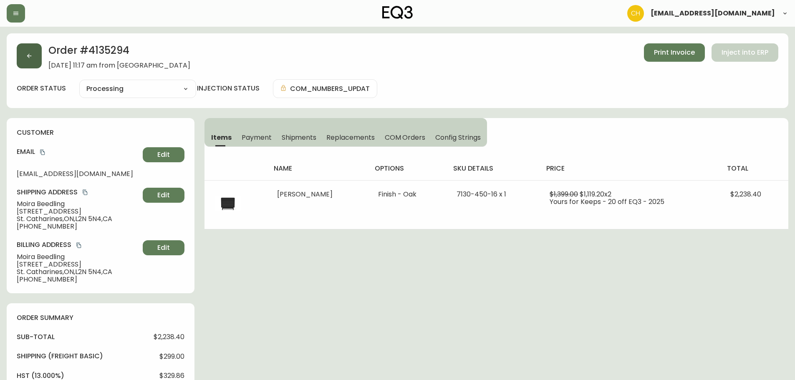
click at [37, 56] on button "button" at bounding box center [29, 55] width 25 height 25
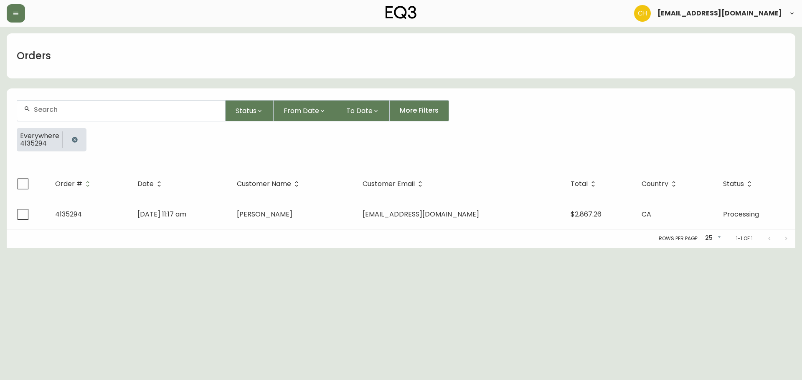
click at [40, 106] on input "text" at bounding box center [126, 110] width 185 height 8
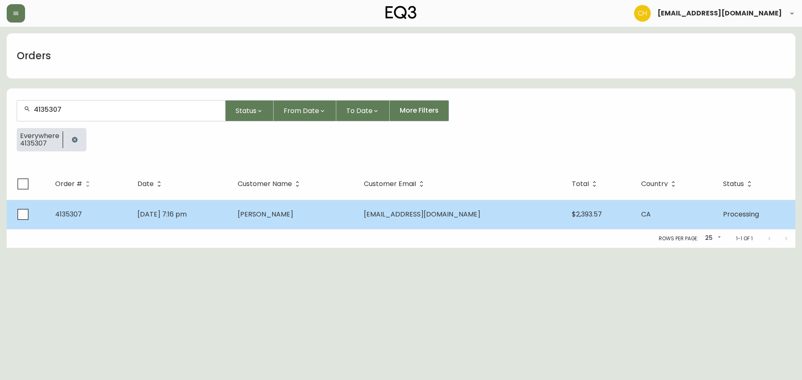
click at [144, 212] on span "[DATE] 7:16 pm" at bounding box center [161, 215] width 49 height 10
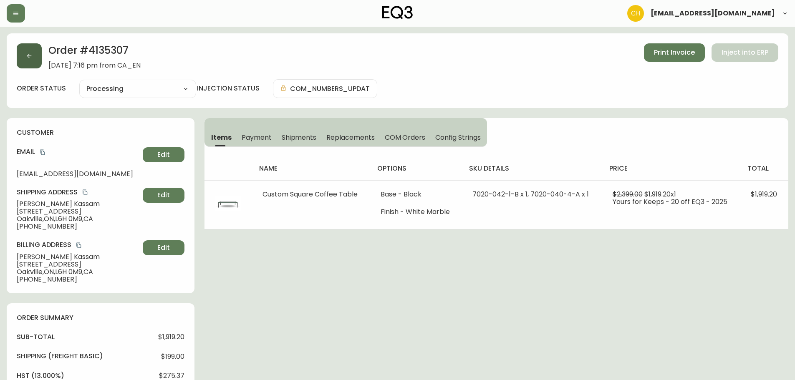
click at [38, 60] on button "button" at bounding box center [29, 55] width 25 height 25
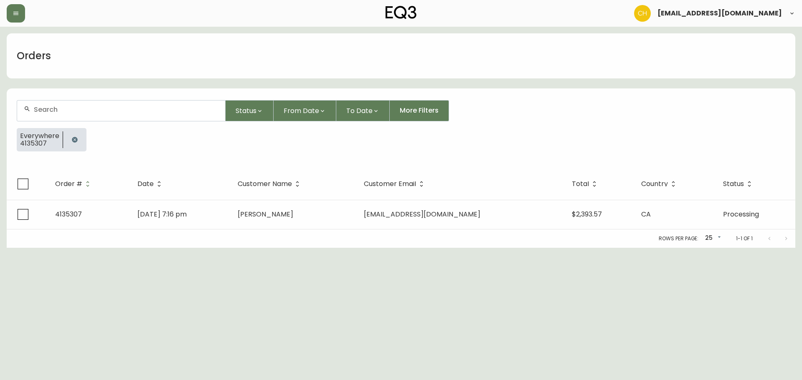
click at [45, 113] on input "text" at bounding box center [126, 110] width 185 height 8
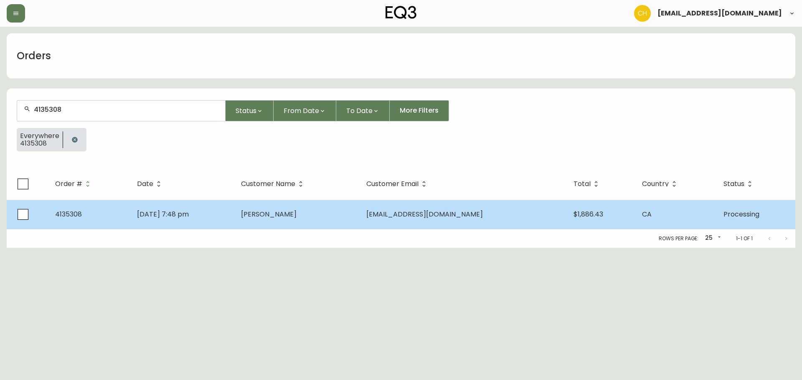
click at [272, 209] on td "[PERSON_NAME]" at bounding box center [296, 214] width 125 height 29
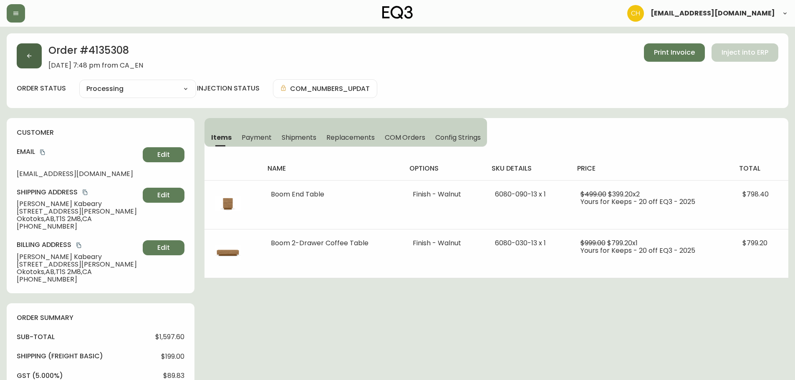
click at [32, 58] on icon "button" at bounding box center [29, 56] width 7 height 7
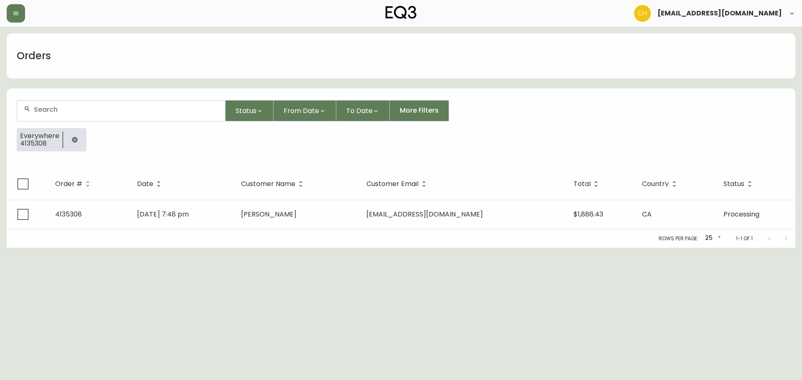
click at [39, 109] on input "text" at bounding box center [126, 110] width 185 height 8
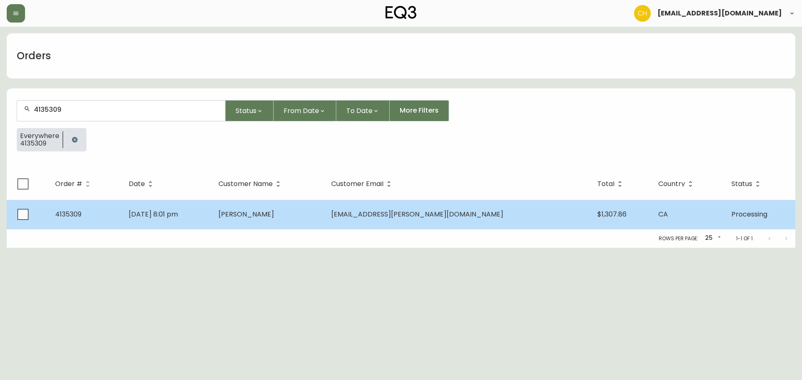
click at [324, 216] on td "[PERSON_NAME]" at bounding box center [268, 214] width 113 height 29
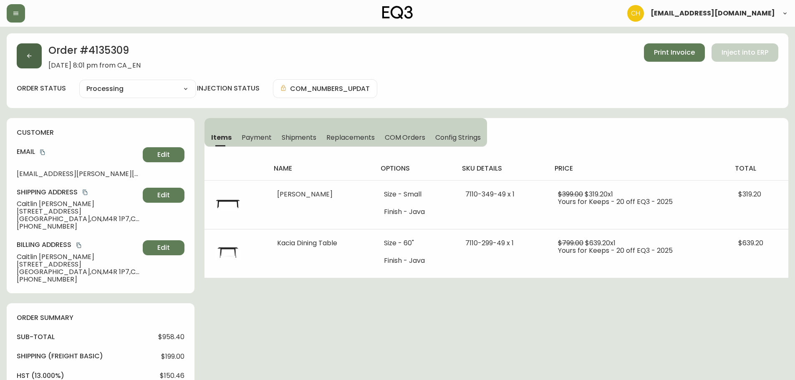
click at [31, 56] on icon "button" at bounding box center [29, 56] width 7 height 7
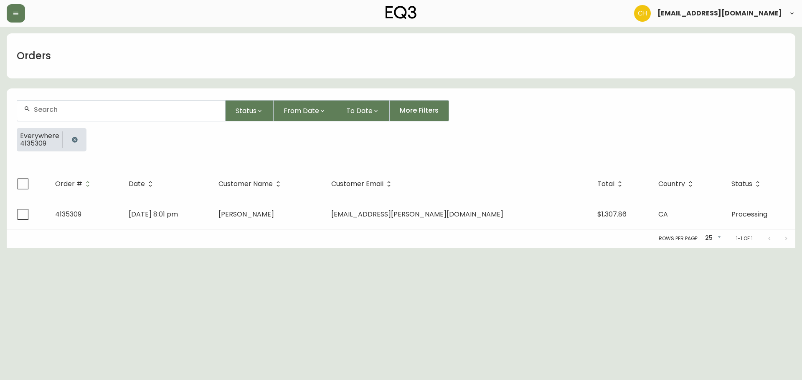
click at [42, 109] on input "text" at bounding box center [126, 110] width 185 height 8
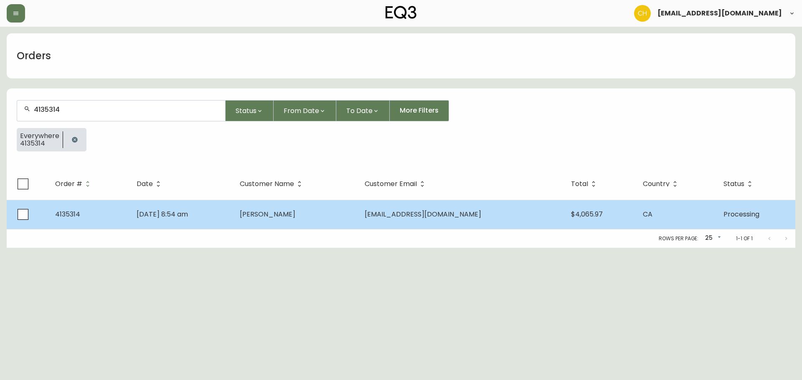
click at [297, 220] on td "[PERSON_NAME]" at bounding box center [295, 214] width 125 height 29
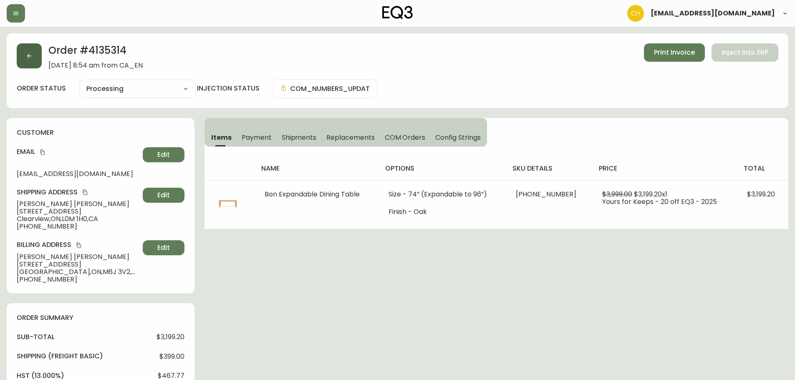
click at [23, 56] on button "button" at bounding box center [29, 55] width 25 height 25
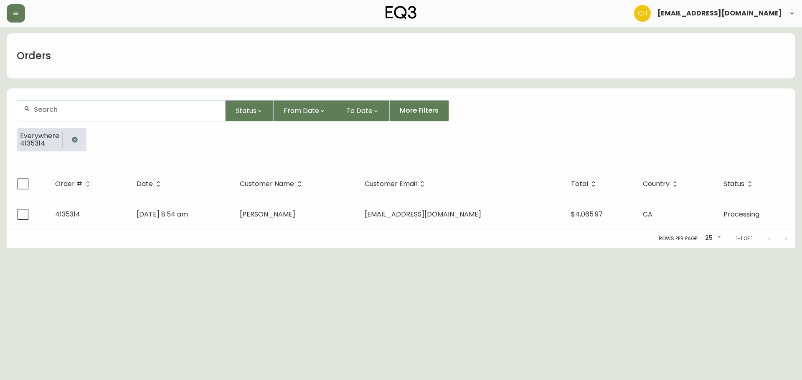
click at [46, 110] on input "text" at bounding box center [126, 110] width 185 height 8
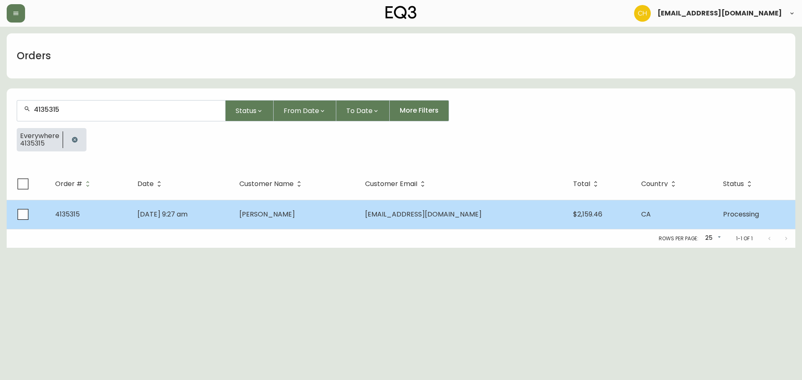
click at [320, 221] on td "[PERSON_NAME]" at bounding box center [296, 214] width 126 height 29
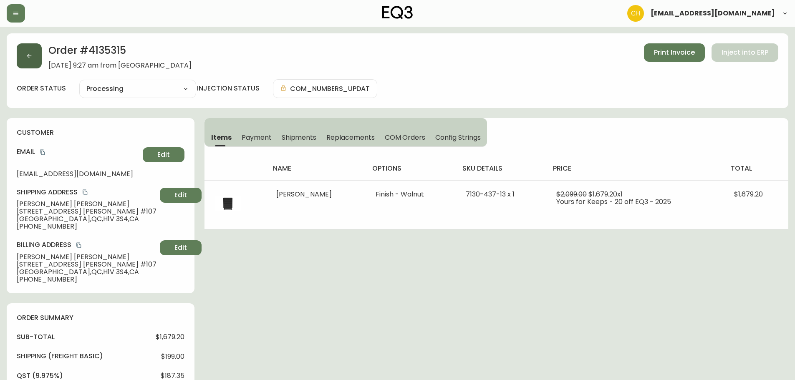
click at [38, 62] on button "button" at bounding box center [29, 55] width 25 height 25
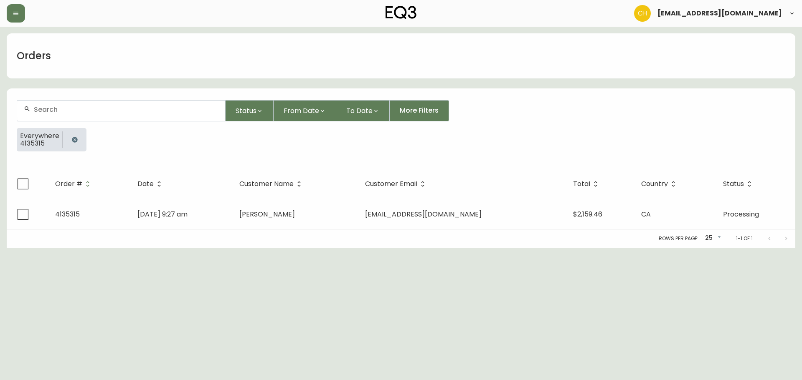
drag, startPoint x: 43, startPoint y: 109, endPoint x: 51, endPoint y: 113, distance: 8.8
click at [50, 113] on input "text" at bounding box center [126, 110] width 185 height 8
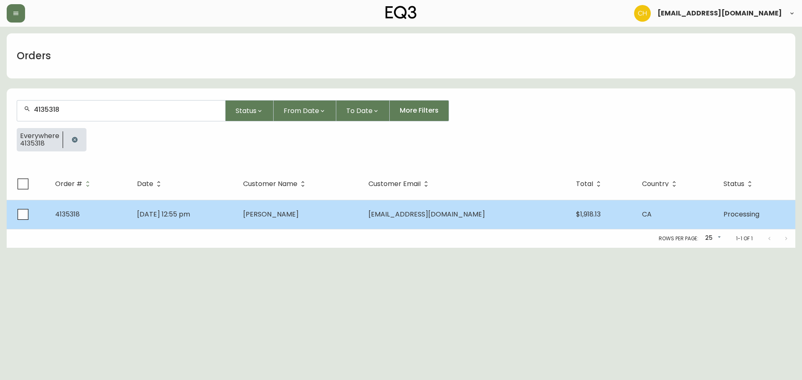
click at [269, 212] on span "[PERSON_NAME]" at bounding box center [271, 215] width 56 height 10
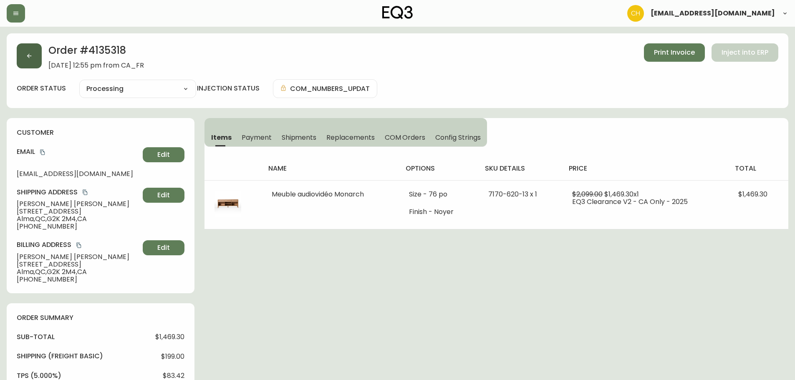
click at [23, 52] on button "button" at bounding box center [29, 55] width 25 height 25
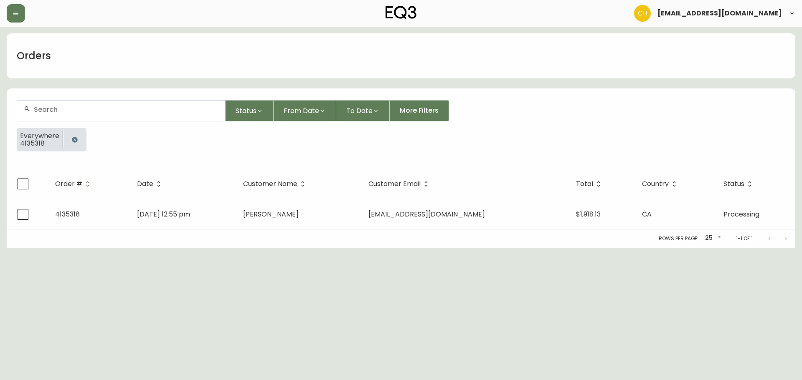
click at [46, 107] on input "text" at bounding box center [126, 110] width 185 height 8
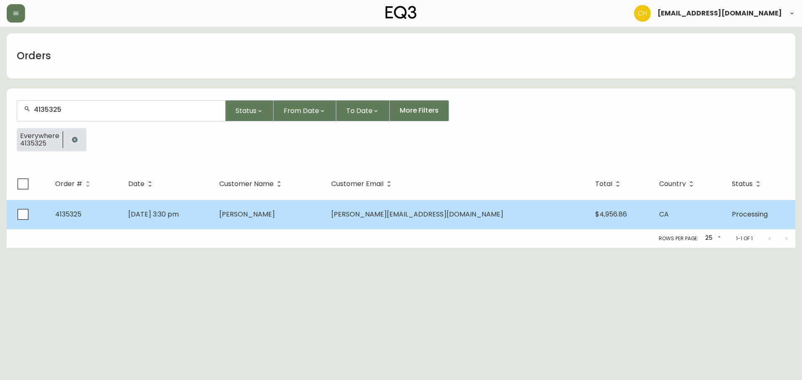
click at [270, 207] on td "[PERSON_NAME]" at bounding box center [268, 214] width 112 height 29
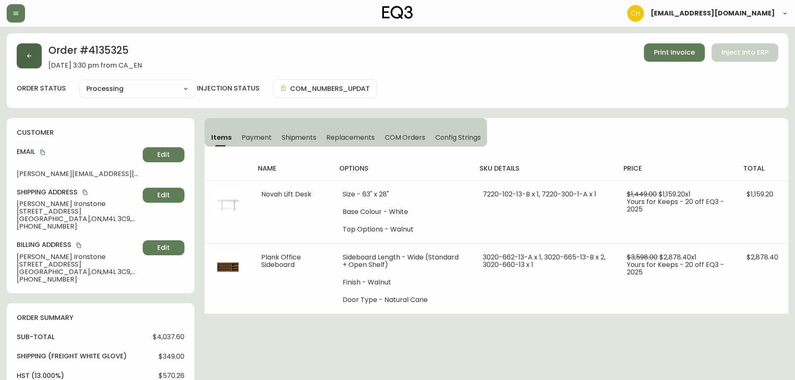
click at [30, 57] on icon "button" at bounding box center [29, 56] width 7 height 7
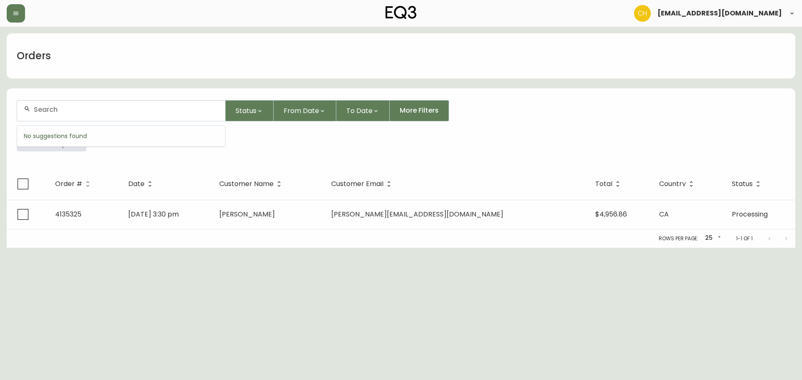
click at [48, 107] on input "text" at bounding box center [126, 110] width 185 height 8
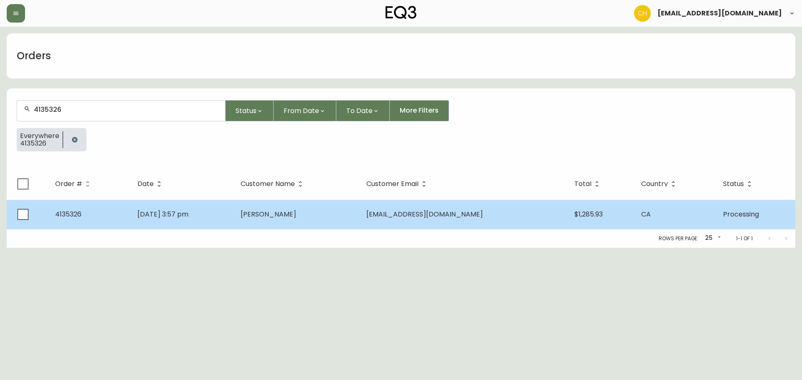
click at [284, 214] on span "[PERSON_NAME]" at bounding box center [268, 215] width 56 height 10
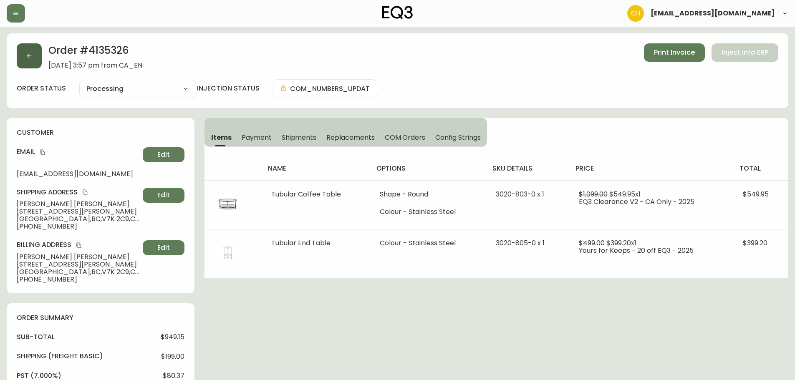
click at [28, 54] on icon "button" at bounding box center [29, 56] width 7 height 7
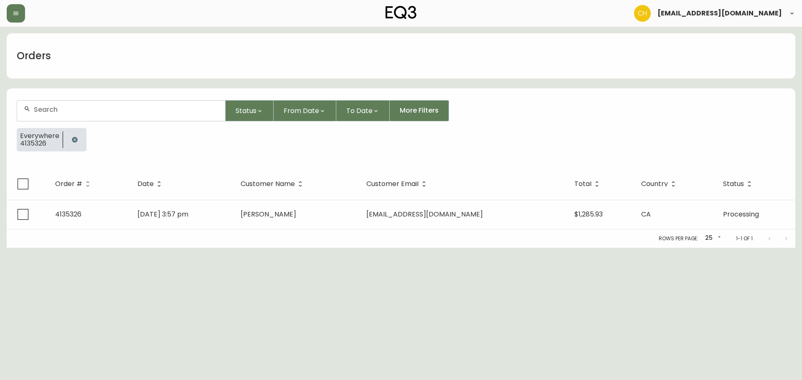
drag, startPoint x: 48, startPoint y: 104, endPoint x: 52, endPoint y: 105, distance: 4.3
click at [51, 105] on div at bounding box center [121, 111] width 208 height 20
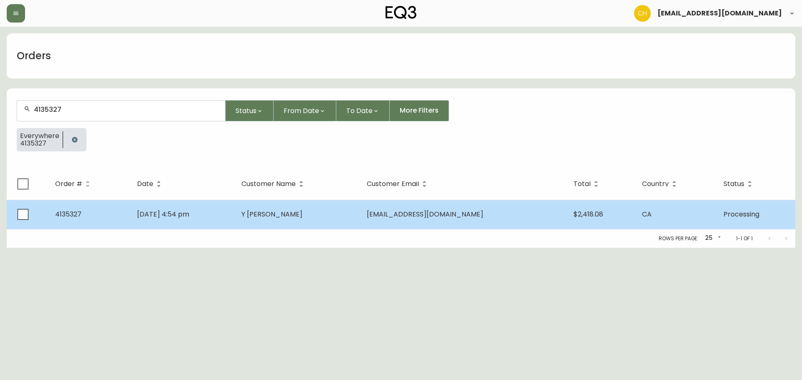
click at [328, 217] on td "Y [PERSON_NAME]" at bounding box center [297, 214] width 125 height 29
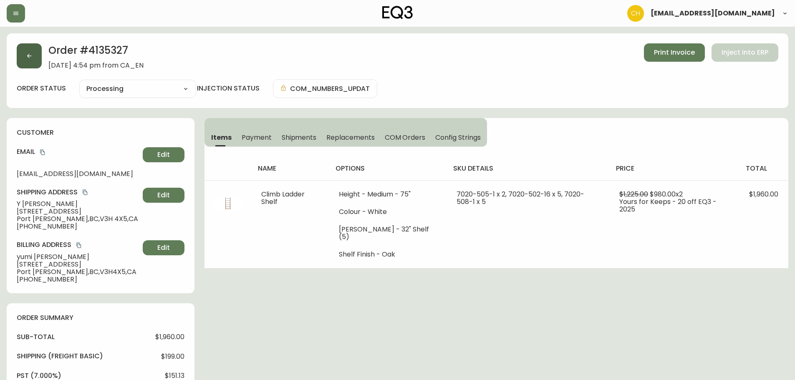
click at [29, 58] on icon "button" at bounding box center [29, 56] width 5 height 5
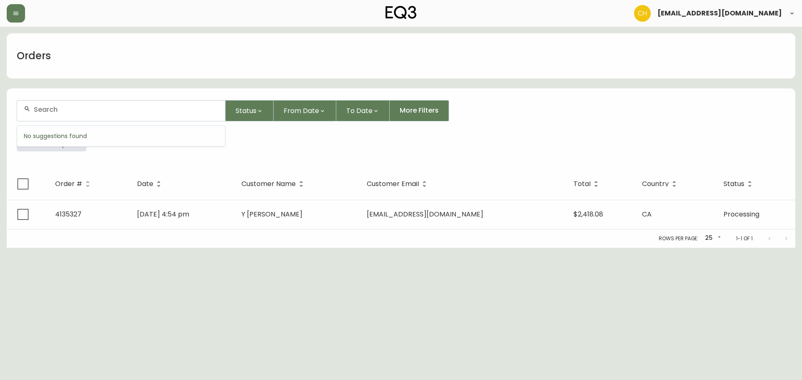
click at [44, 109] on input "text" at bounding box center [126, 110] width 185 height 8
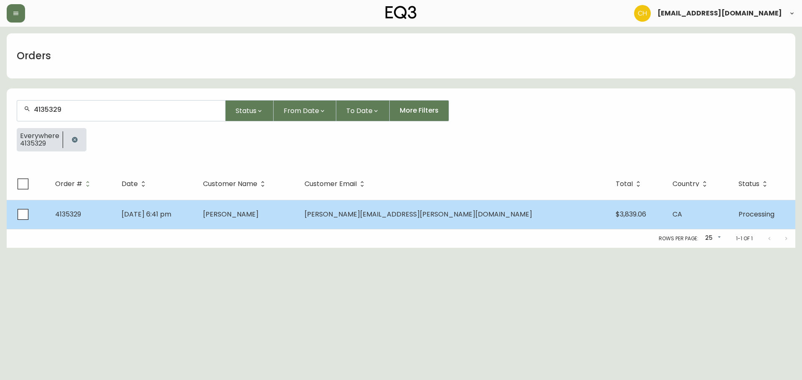
click at [258, 216] on span "[PERSON_NAME]" at bounding box center [231, 215] width 56 height 10
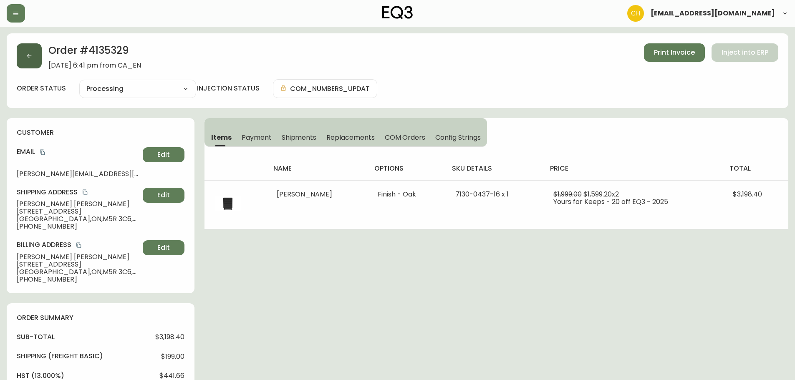
click at [24, 57] on button "button" at bounding box center [29, 55] width 25 height 25
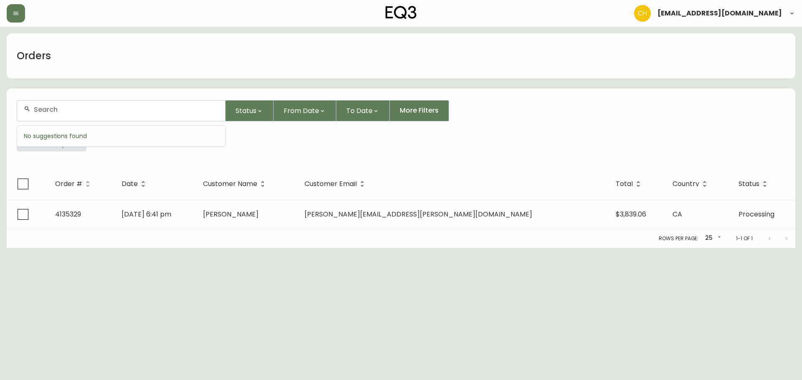
drag, startPoint x: 36, startPoint y: 106, endPoint x: 48, endPoint y: 102, distance: 12.4
click at [46, 104] on div at bounding box center [121, 111] width 208 height 20
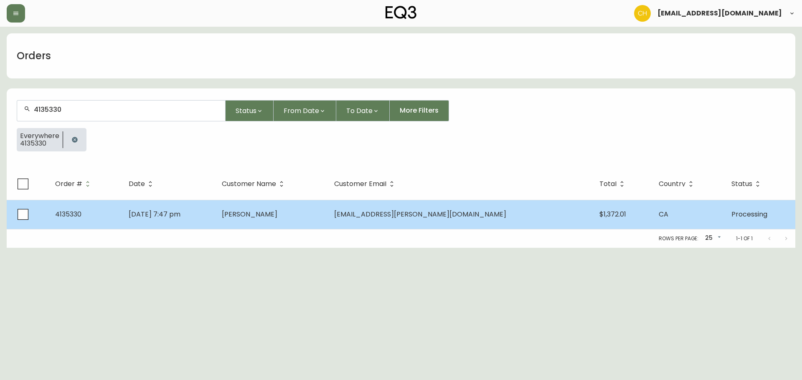
click at [327, 218] on td "[PERSON_NAME]" at bounding box center [271, 214] width 112 height 29
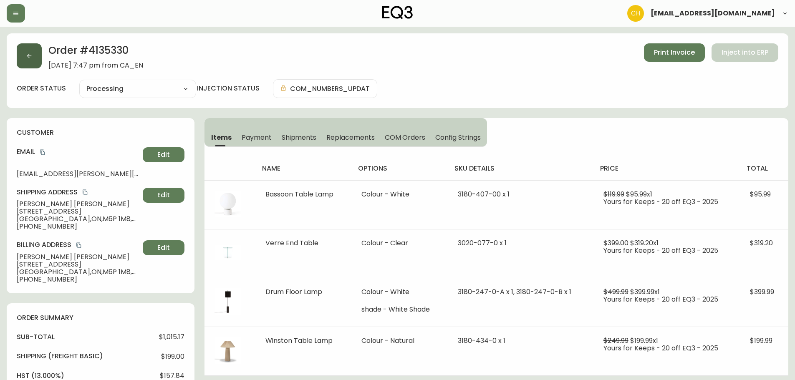
click at [32, 60] on button "button" at bounding box center [29, 55] width 25 height 25
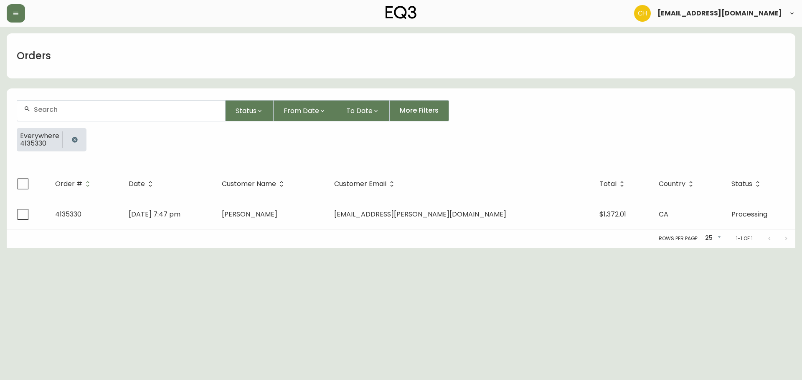
drag, startPoint x: 49, startPoint y: 107, endPoint x: 59, endPoint y: 108, distance: 9.7
click at [56, 109] on input "text" at bounding box center [126, 110] width 185 height 8
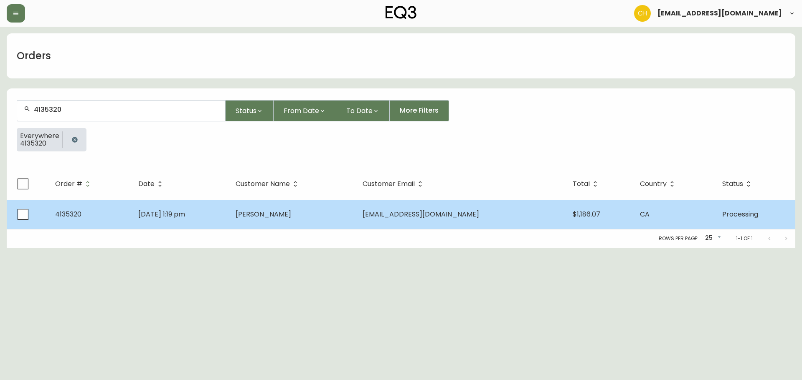
click at [279, 214] on span "[PERSON_NAME]" at bounding box center [263, 215] width 56 height 10
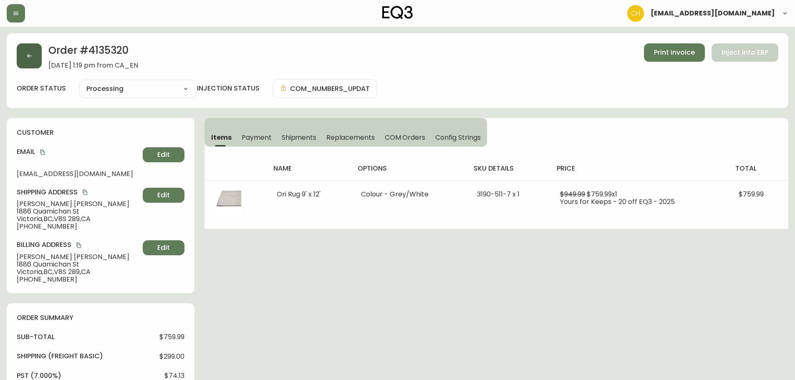
click at [33, 57] on button "button" at bounding box center [29, 55] width 25 height 25
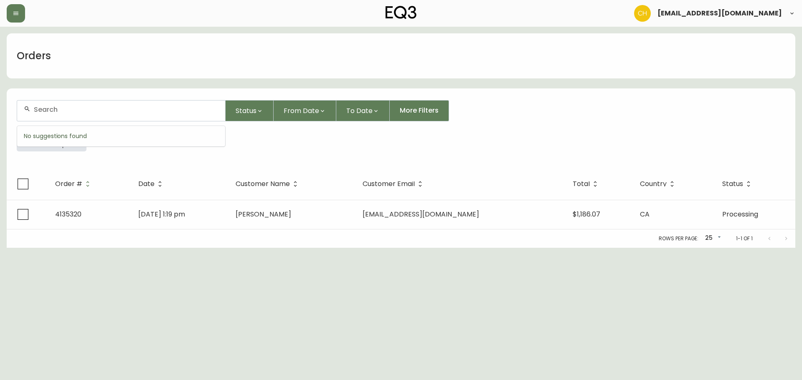
drag, startPoint x: 48, startPoint y: 107, endPoint x: 56, endPoint y: 108, distance: 8.9
click at [55, 108] on input "text" at bounding box center [126, 110] width 185 height 8
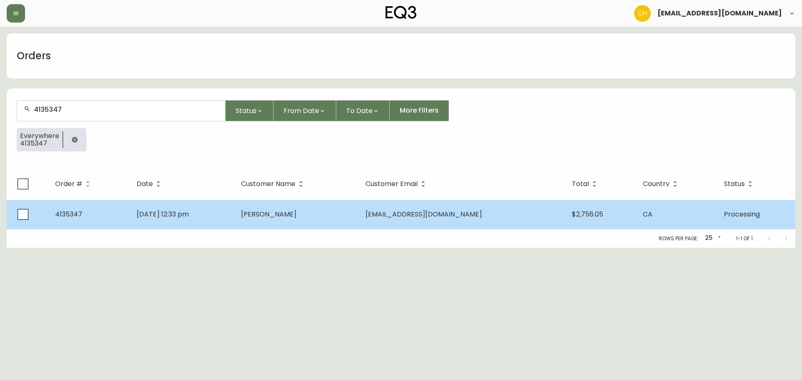
drag, startPoint x: 306, startPoint y: 230, endPoint x: 310, endPoint y: 222, distance: 9.0
click at [307, 228] on div "Order # Date Customer Name Customer Email Total Country Status 4135347 [DATE] 1…" at bounding box center [401, 208] width 788 height 80
click at [310, 221] on td "[PERSON_NAME]" at bounding box center [296, 214] width 125 height 29
click at [296, 218] on span "[PERSON_NAME]" at bounding box center [269, 215] width 56 height 10
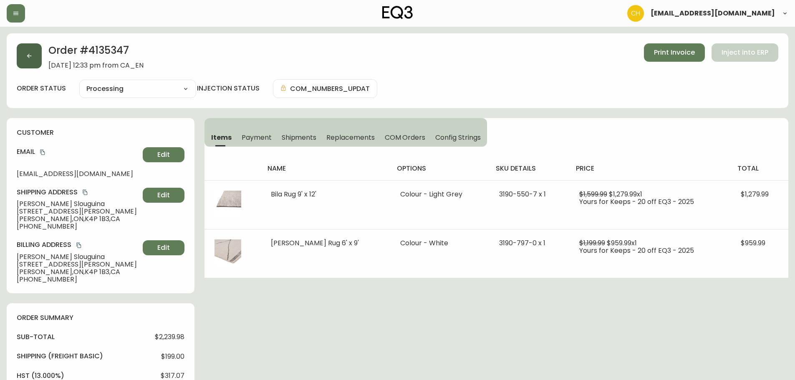
click at [33, 58] on button "button" at bounding box center [29, 55] width 25 height 25
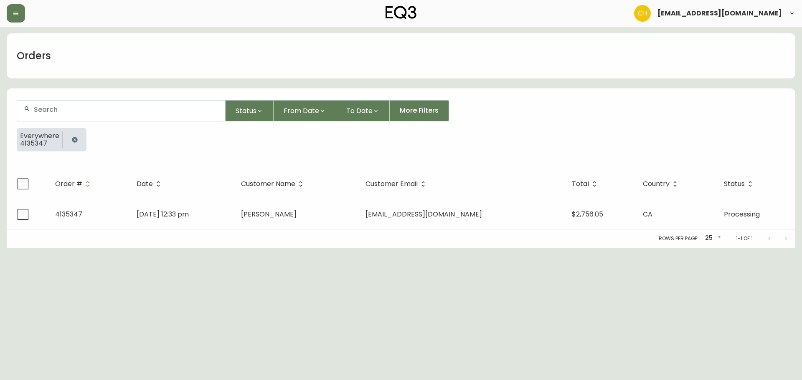
click at [52, 107] on input "text" at bounding box center [126, 110] width 185 height 8
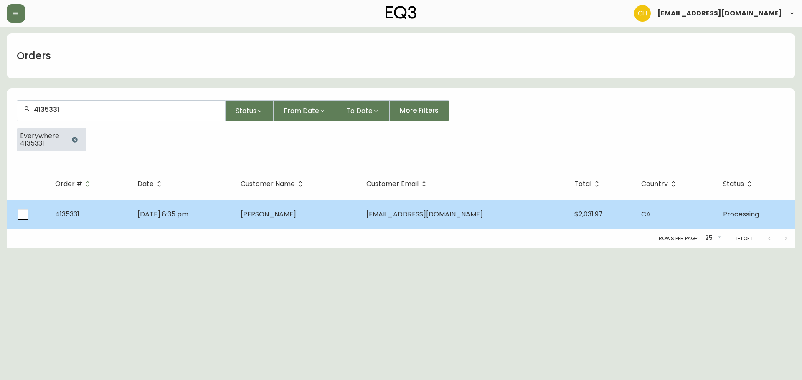
click at [234, 211] on td "[DATE] 8:35 pm" at bounding box center [182, 214] width 103 height 29
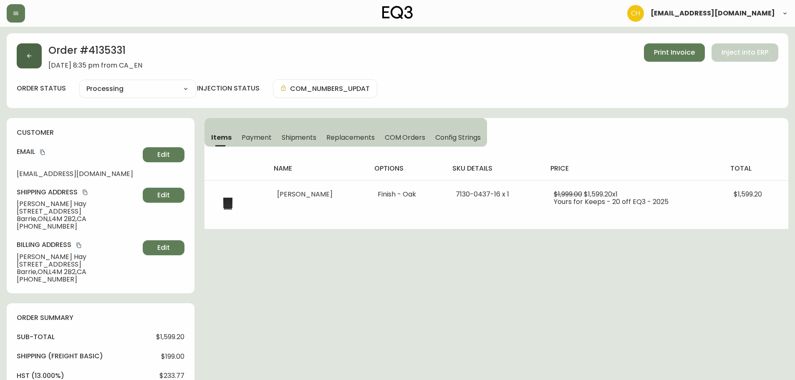
click at [39, 56] on button "button" at bounding box center [29, 55] width 25 height 25
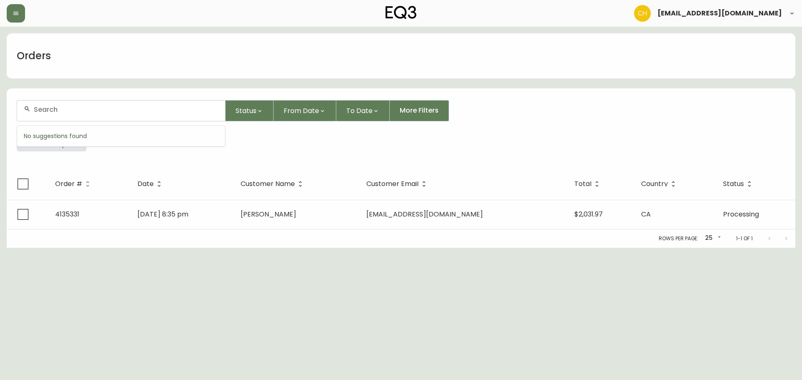
click at [51, 109] on input "text" at bounding box center [126, 110] width 185 height 8
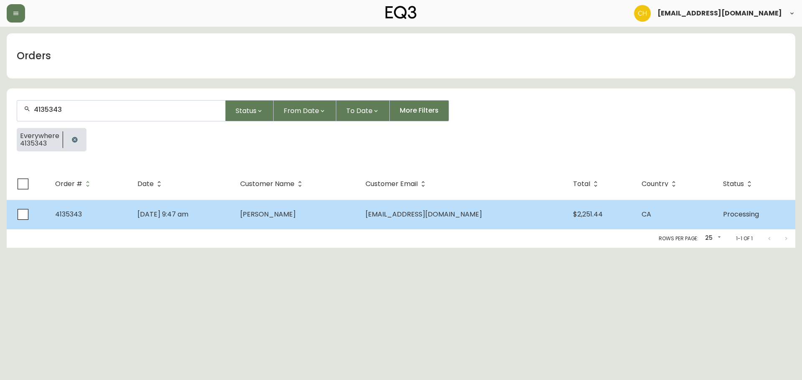
click at [233, 211] on td "[DATE] 9:47 am" at bounding box center [182, 214] width 103 height 29
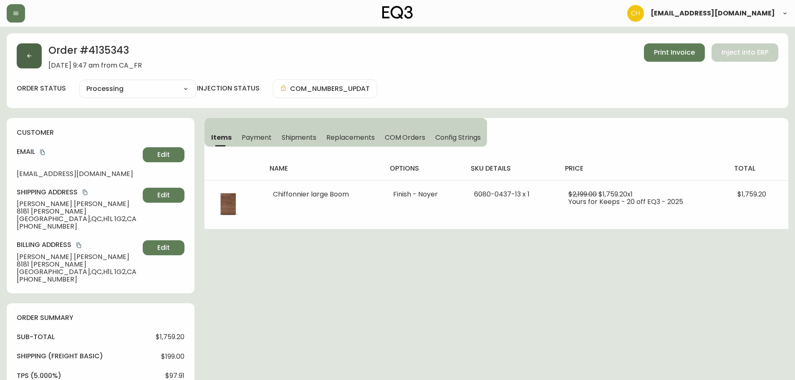
click at [39, 58] on button "button" at bounding box center [29, 55] width 25 height 25
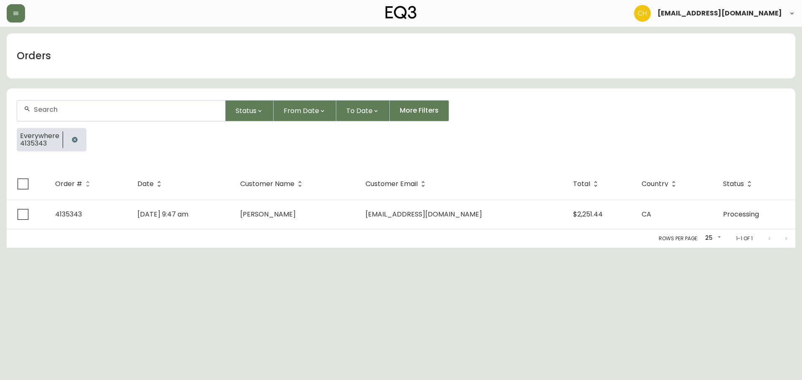
click at [52, 107] on input "text" at bounding box center [126, 110] width 185 height 8
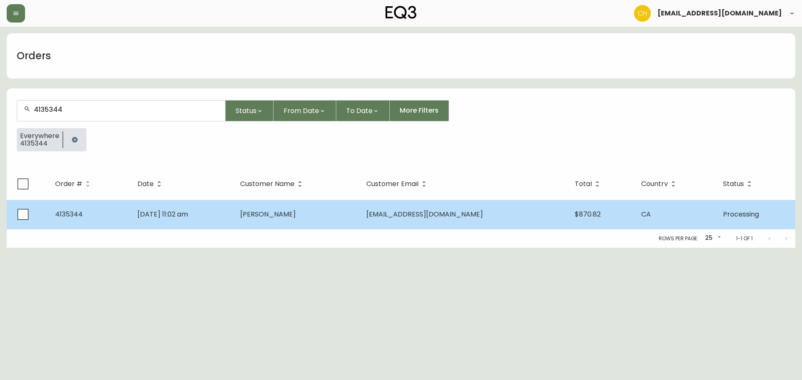
click at [207, 210] on td "[DATE] 11:02 am" at bounding box center [182, 214] width 103 height 29
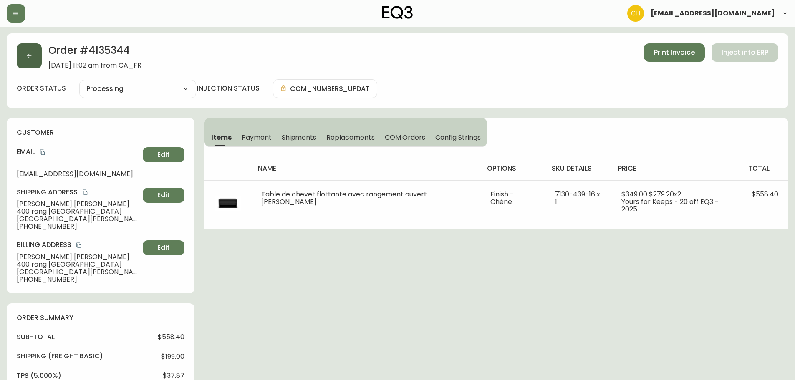
click at [34, 61] on button "button" at bounding box center [29, 55] width 25 height 25
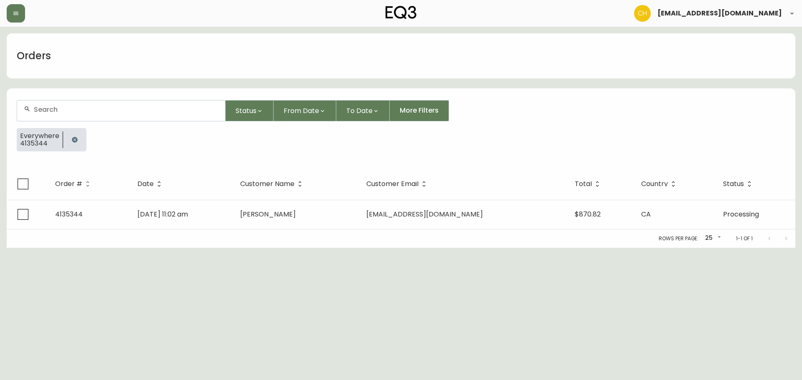
click at [52, 109] on input "text" at bounding box center [126, 110] width 185 height 8
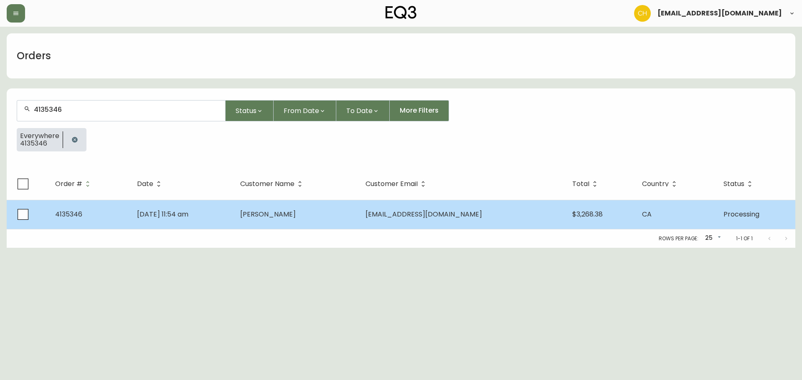
click at [233, 215] on td "[DATE] 11:54 am" at bounding box center [181, 214] width 103 height 29
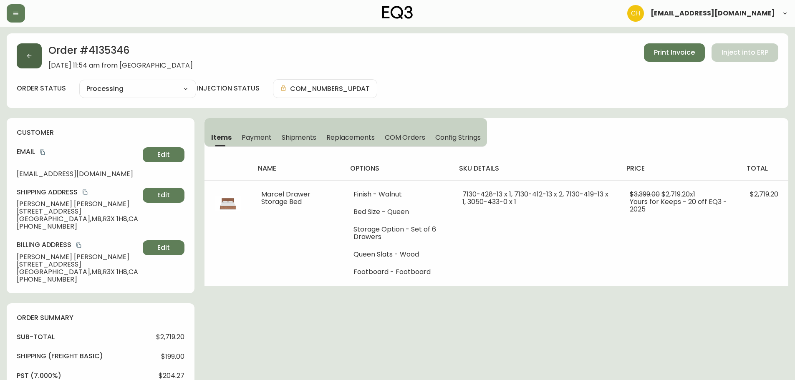
click at [31, 54] on icon "button" at bounding box center [29, 56] width 7 height 7
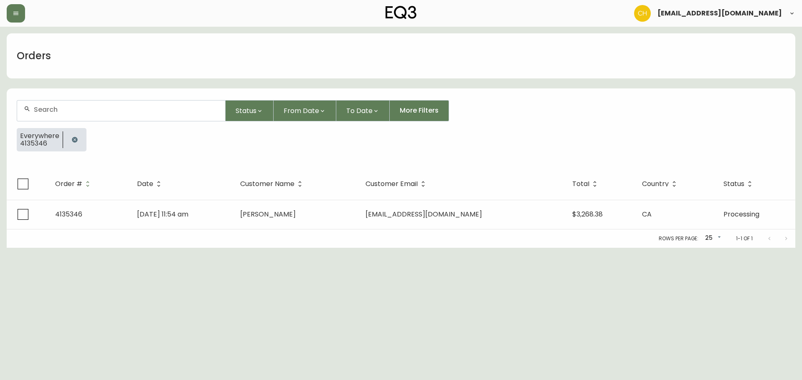
click at [49, 104] on div at bounding box center [121, 111] width 208 height 20
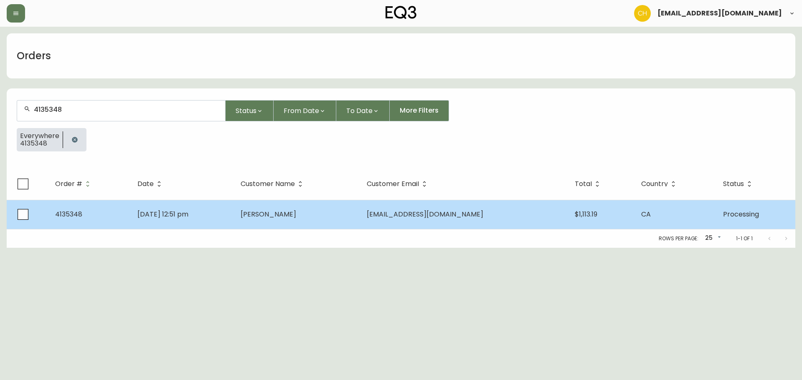
click at [232, 211] on td "[DATE] 12:51 pm" at bounding box center [182, 214] width 103 height 29
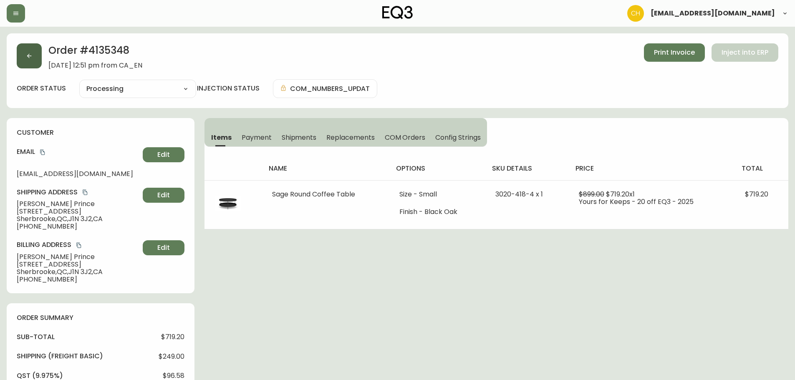
click at [24, 54] on button "button" at bounding box center [29, 55] width 25 height 25
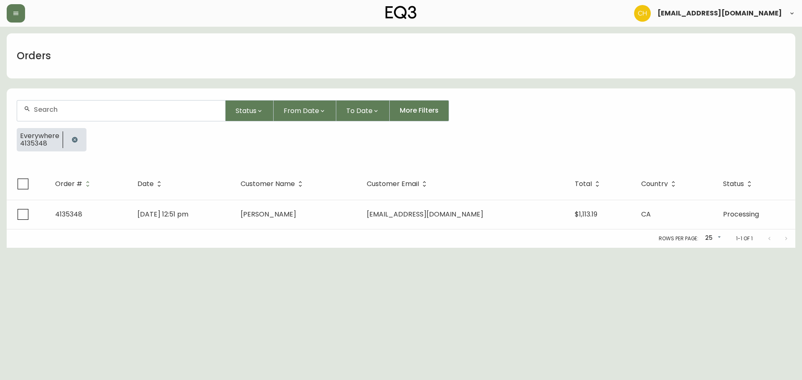
click at [53, 109] on input "text" at bounding box center [126, 110] width 185 height 8
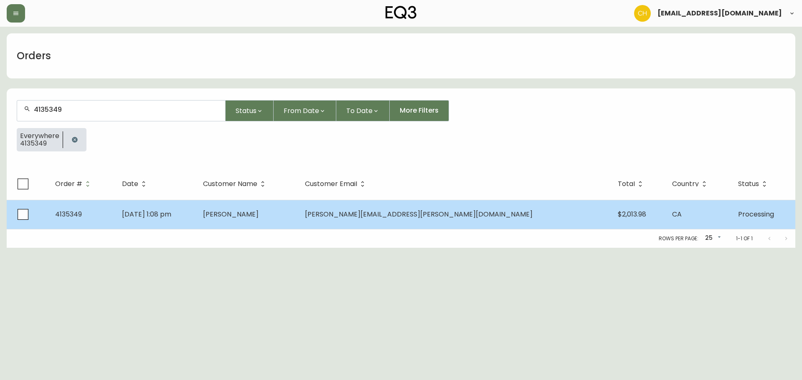
click at [197, 212] on td "[DATE] 1:08 pm" at bounding box center [155, 214] width 81 height 29
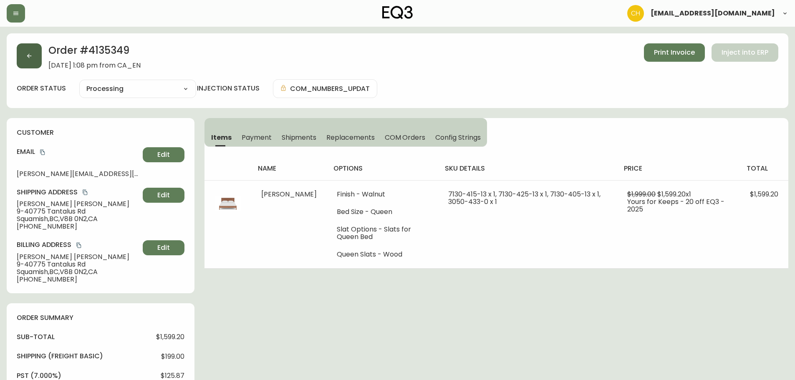
click at [25, 57] on button "button" at bounding box center [29, 55] width 25 height 25
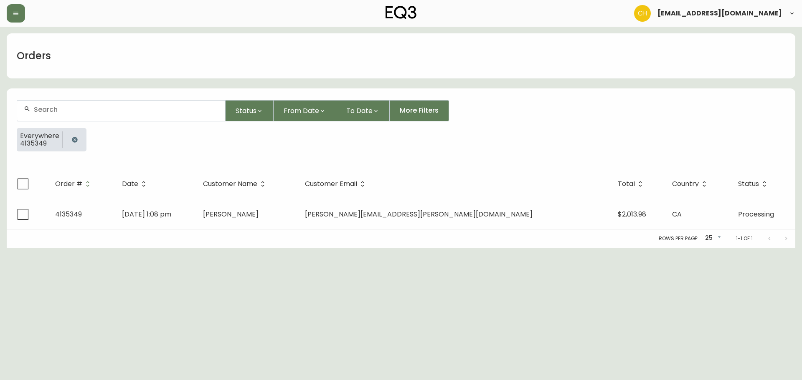
click at [51, 104] on div at bounding box center [121, 111] width 208 height 20
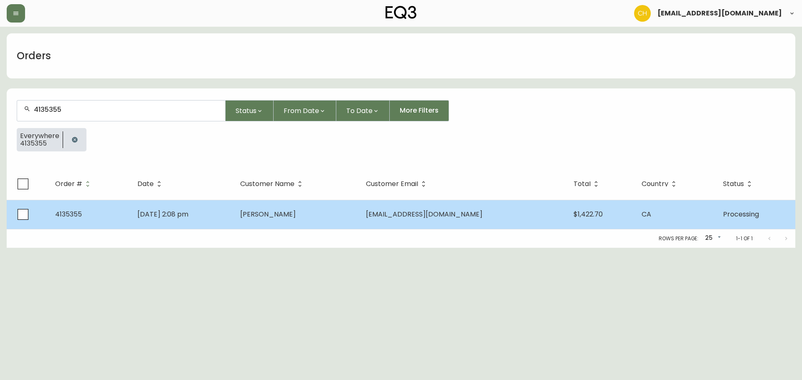
click at [188, 212] on span "[DATE] 2:08 pm" at bounding box center [162, 215] width 51 height 10
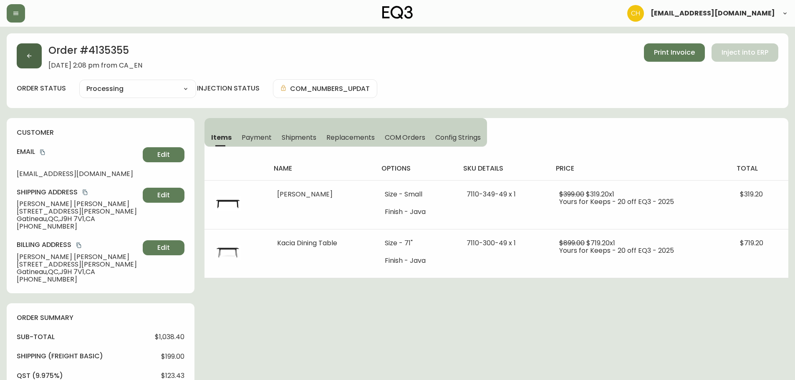
click at [31, 63] on button "button" at bounding box center [29, 55] width 25 height 25
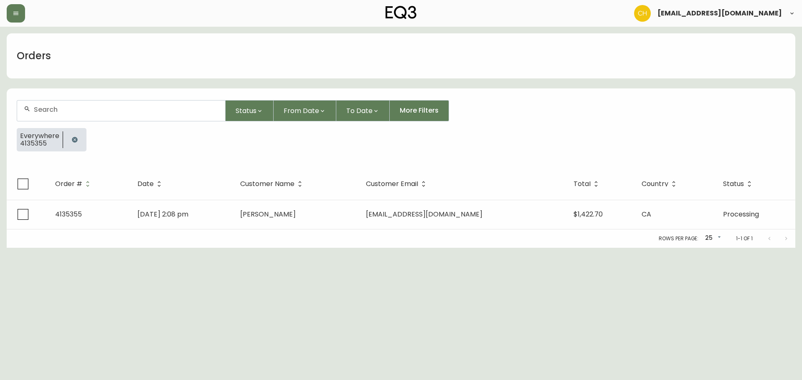
click at [61, 105] on div at bounding box center [121, 111] width 208 height 20
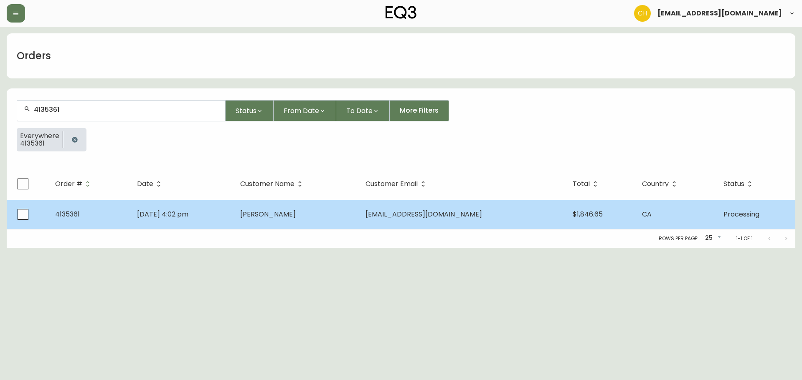
click at [233, 211] on td "[DATE] 4:02 pm" at bounding box center [181, 214] width 103 height 29
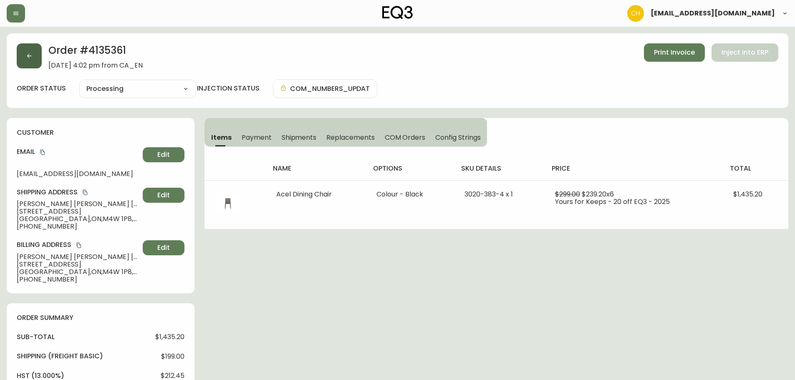
click at [28, 53] on icon "button" at bounding box center [29, 56] width 7 height 7
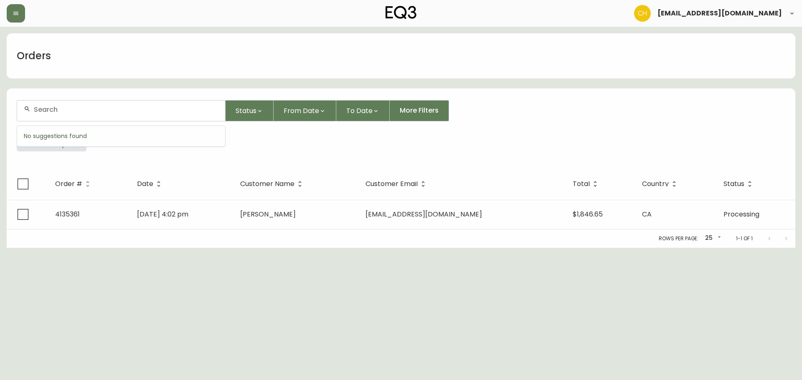
click at [50, 107] on input "text" at bounding box center [126, 110] width 185 height 8
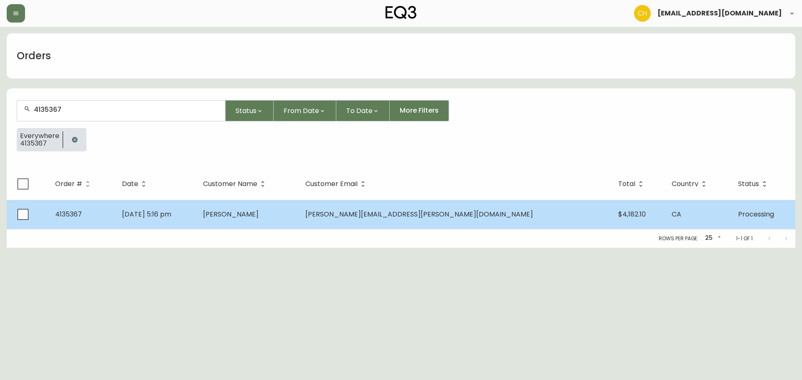
click at [270, 215] on td "[PERSON_NAME]" at bounding box center [247, 214] width 102 height 29
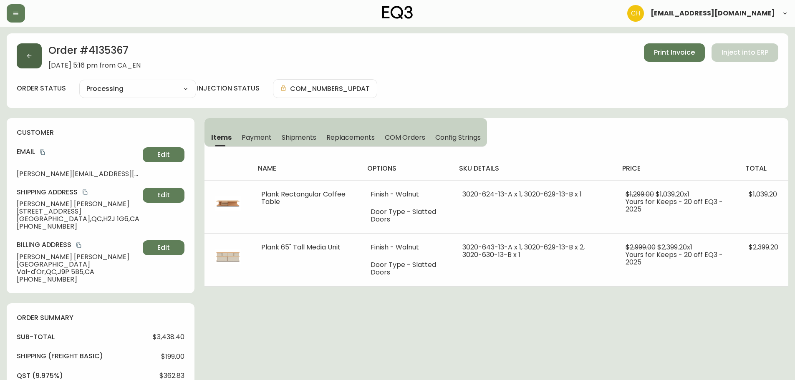
click at [29, 64] on button "button" at bounding box center [29, 55] width 25 height 25
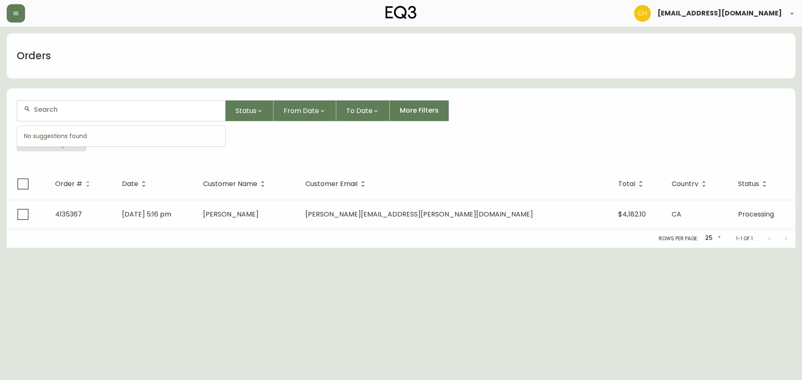
click at [49, 106] on input "text" at bounding box center [126, 110] width 185 height 8
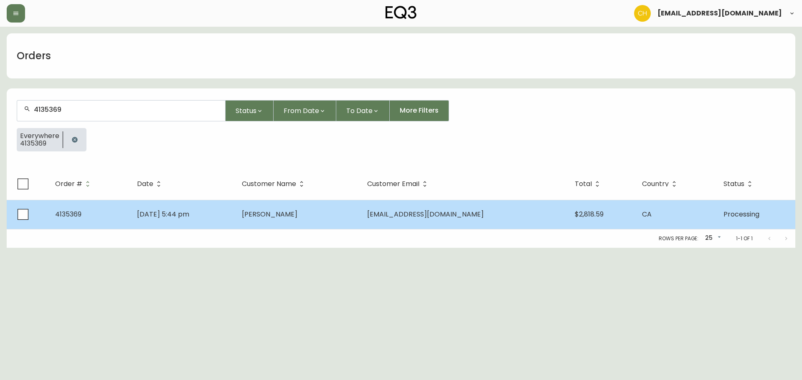
click at [319, 209] on td "[PERSON_NAME]" at bounding box center [297, 214] width 125 height 29
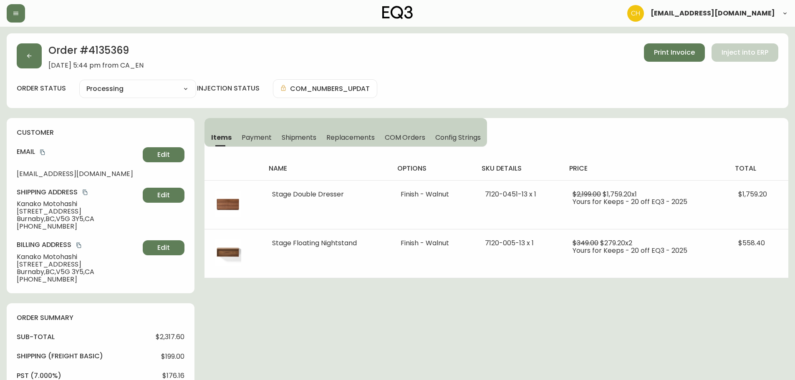
select select "PROCESSING"
click at [30, 62] on button "button" at bounding box center [29, 55] width 25 height 25
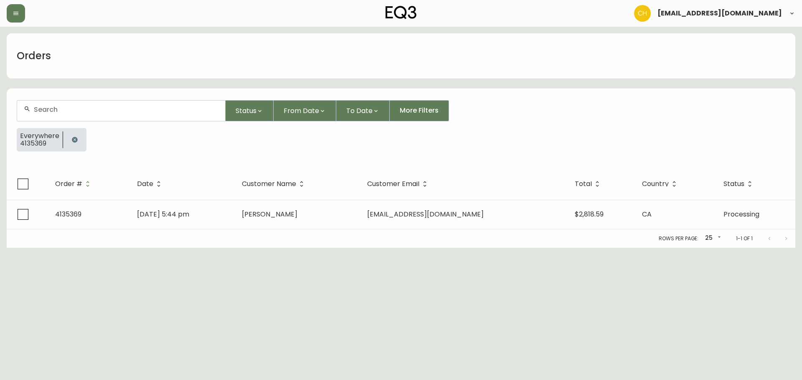
click at [57, 108] on input "text" at bounding box center [126, 110] width 185 height 8
type input "4135372"
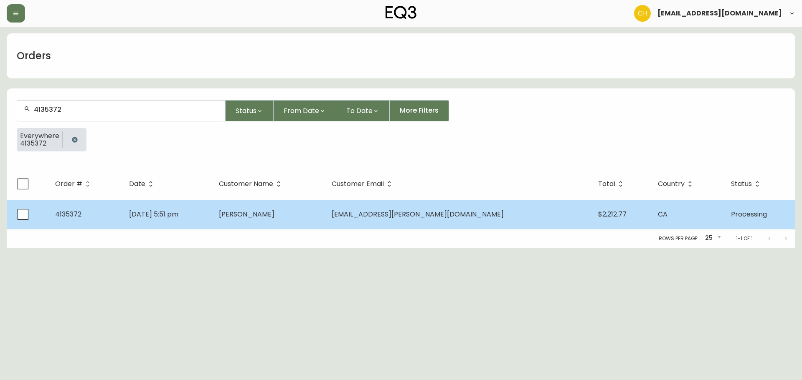
click at [212, 214] on td "[DATE] 5:51 pm" at bounding box center [167, 214] width 90 height 29
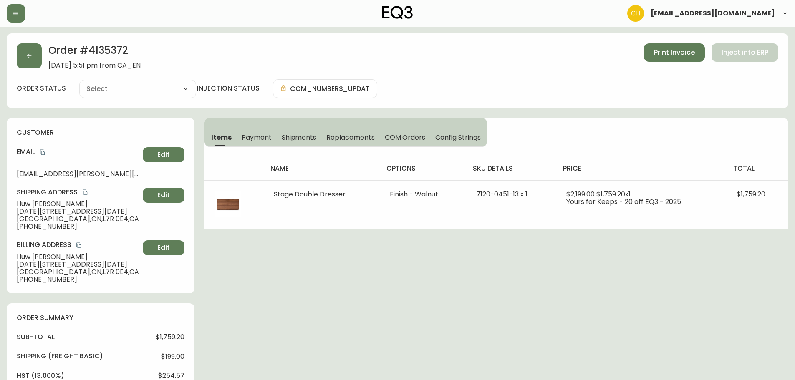
type input "Processing"
select select "PROCESSING"
click at [37, 57] on button "button" at bounding box center [29, 55] width 25 height 25
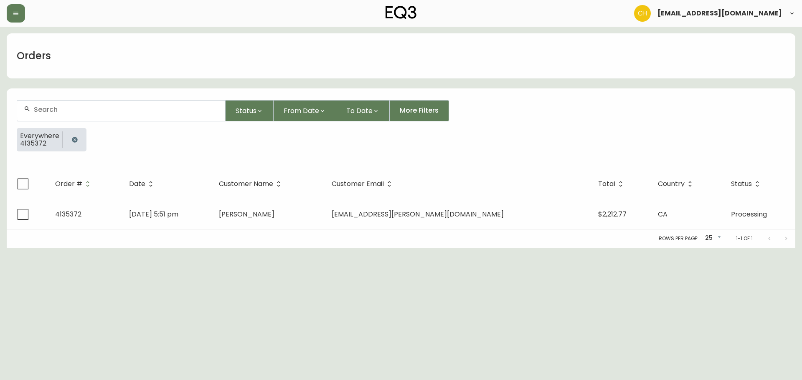
click at [48, 107] on input "text" at bounding box center [126, 110] width 185 height 8
type input "4135385"
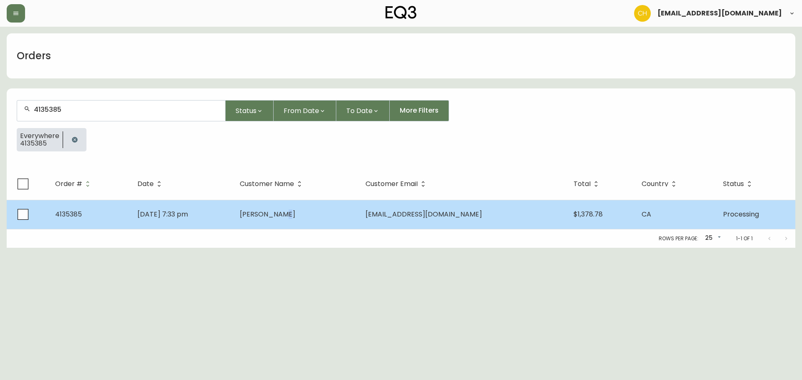
click at [295, 216] on span "[PERSON_NAME]" at bounding box center [268, 215] width 56 height 10
click at [295, 214] on span "[PERSON_NAME]" at bounding box center [268, 215] width 56 height 10
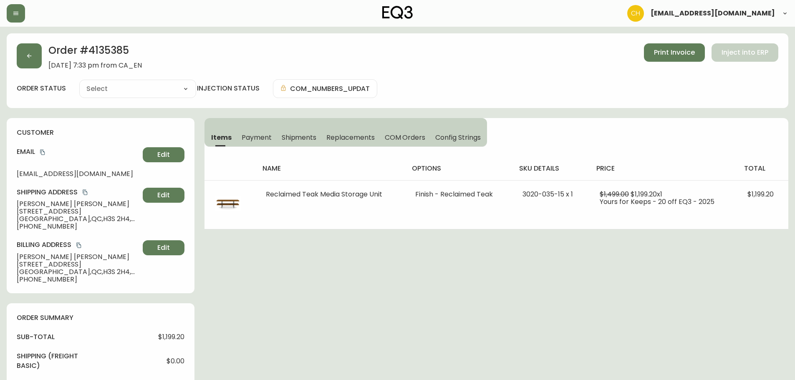
type input "Processing"
select select "PROCESSING"
click at [35, 53] on button "button" at bounding box center [29, 55] width 25 height 25
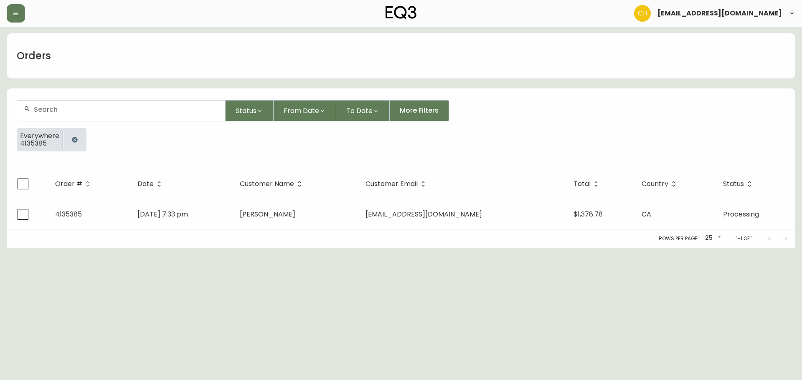
click at [56, 120] on div at bounding box center [121, 111] width 208 height 20
type input "4135393"
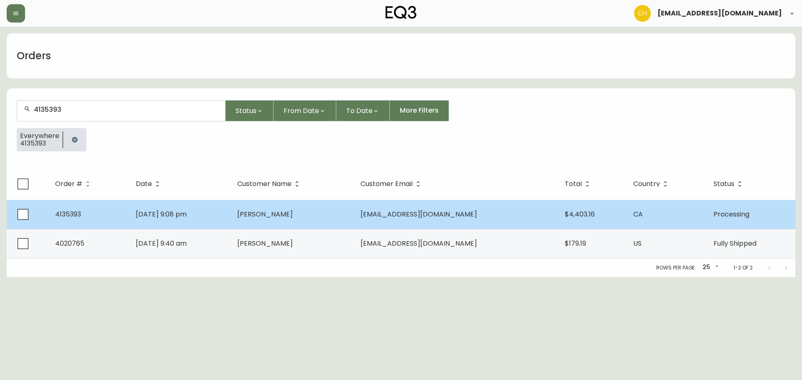
click at [230, 215] on td "[DATE] 9:08 pm" at bounding box center [179, 214] width 101 height 29
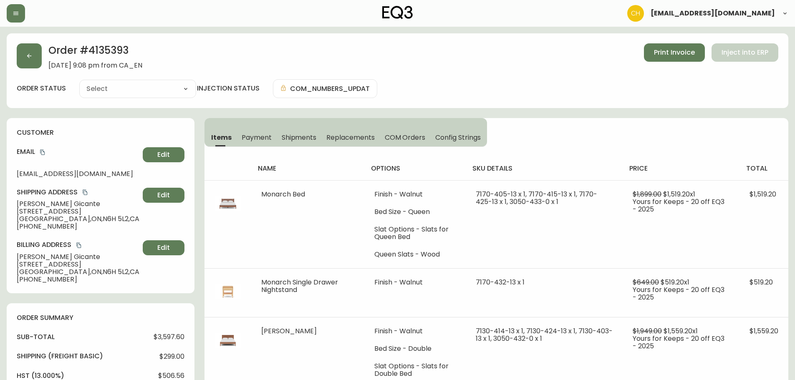
type input "Processing"
select select "PROCESSING"
click at [41, 63] on div "Order # 4135393 September 14, 2025 at 9:08 pm from CA_EN Print Invoice Inject i…" at bounding box center [398, 56] width 762 height 26
click at [39, 63] on button "button" at bounding box center [29, 55] width 25 height 25
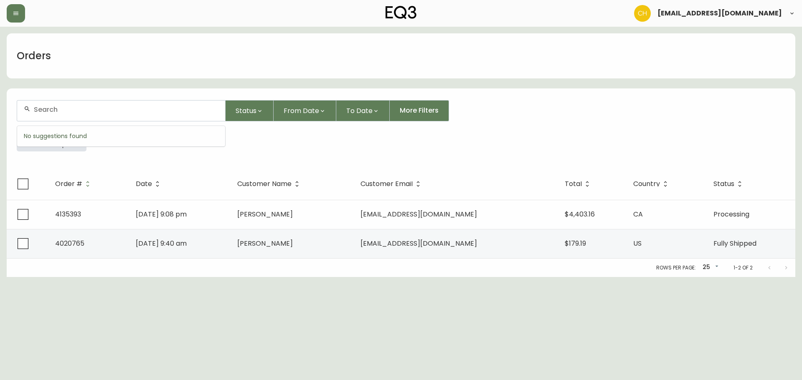
click at [64, 113] on input "text" at bounding box center [126, 110] width 185 height 8
type input "4135397"
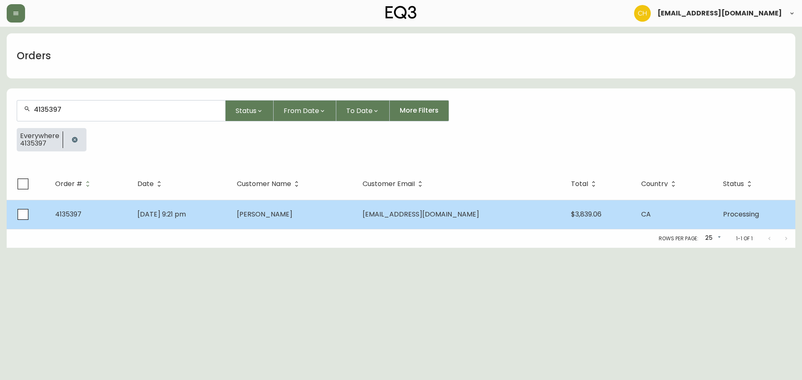
click at [299, 220] on td "Matt Akin" at bounding box center [293, 214] width 126 height 29
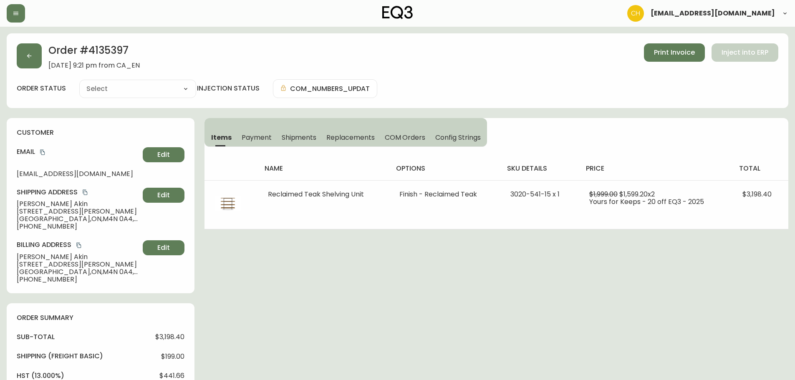
type input "Processing"
select select "PROCESSING"
